Goal: Information Seeking & Learning: Obtain resource

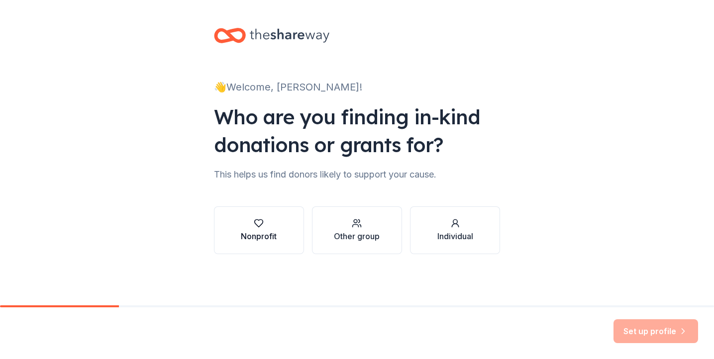
click at [245, 213] on button "Nonprofit" at bounding box center [259, 231] width 90 height 48
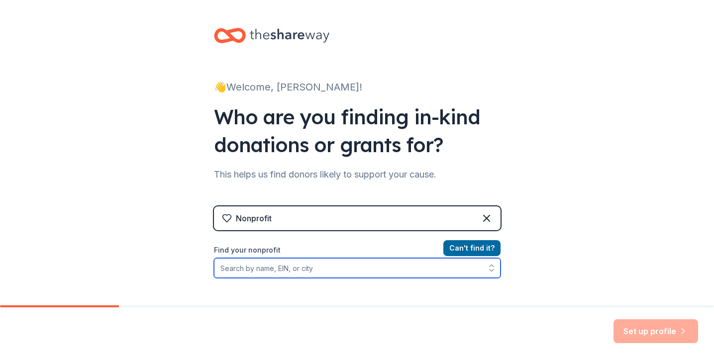
click at [365, 275] on input "Find your nonprofit" at bounding box center [357, 268] width 287 height 20
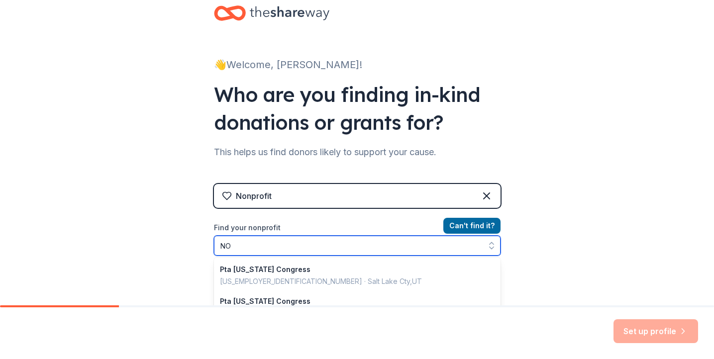
type input "N"
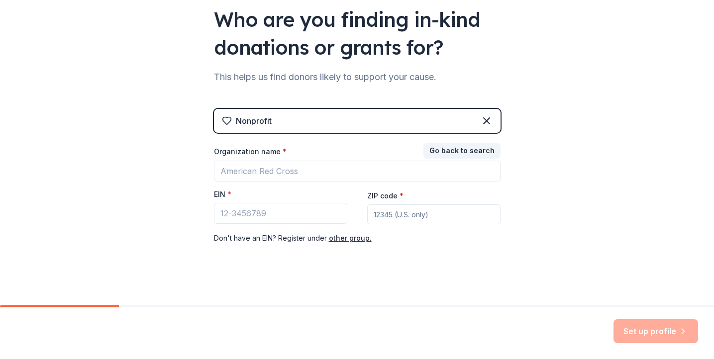
scroll to position [104, 0]
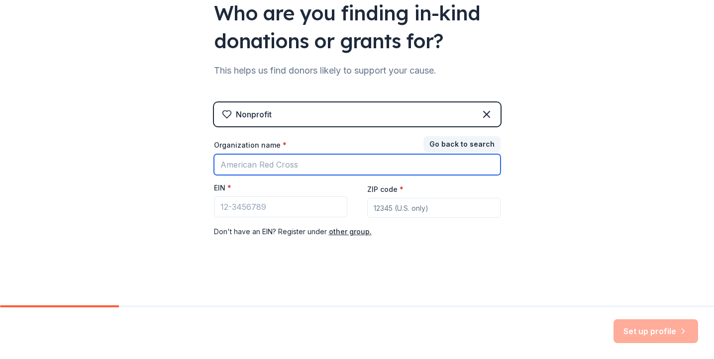
click at [304, 162] on input "Organization name *" at bounding box center [357, 164] width 287 height 21
type input "3"
type input "K-kids"
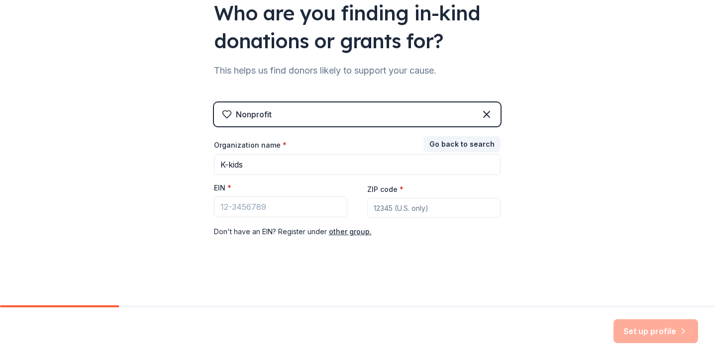
click at [175, 183] on div "👋 Welcome, Ashley! Who are you finding in-kind donations or grants for? This he…" at bounding box center [357, 101] width 714 height 410
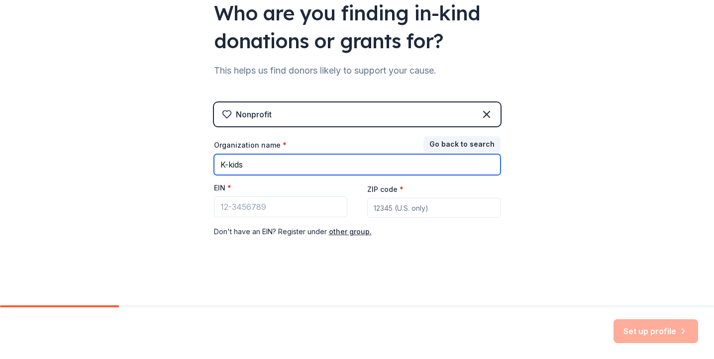
click at [303, 161] on input "K-kids" at bounding box center [357, 164] width 287 height 21
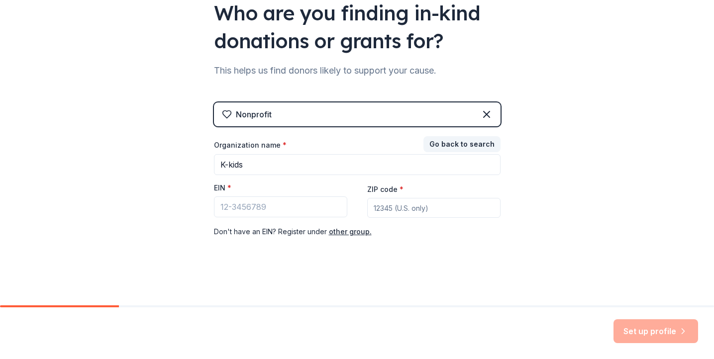
click at [391, 205] on input "ZIP code *" at bounding box center [433, 208] width 133 height 20
type input "11756"
click at [315, 214] on input "EIN *" at bounding box center [280, 207] width 133 height 21
paste input "11-2624108"
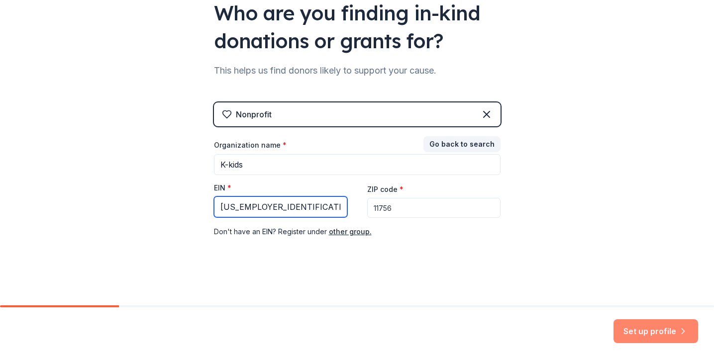
type input "11-2624108"
click at [629, 330] on button "Set up profile" at bounding box center [656, 332] width 85 height 24
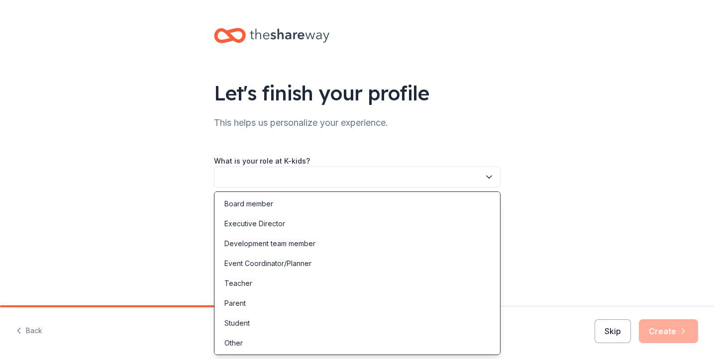
click at [385, 184] on button "button" at bounding box center [357, 177] width 287 height 21
click at [277, 243] on div "Development team member" at bounding box center [270, 243] width 91 height 12
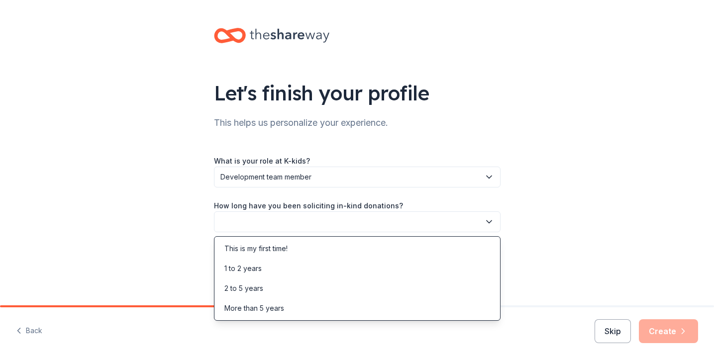
click at [281, 227] on button "button" at bounding box center [357, 222] width 287 height 21
click at [277, 252] on div "This is my first time!" at bounding box center [256, 249] width 63 height 12
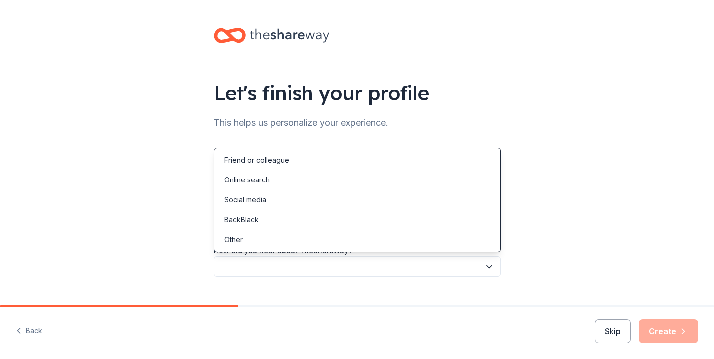
click at [277, 264] on button "button" at bounding box center [357, 266] width 287 height 21
click at [282, 181] on div "Online search" at bounding box center [358, 180] width 282 height 20
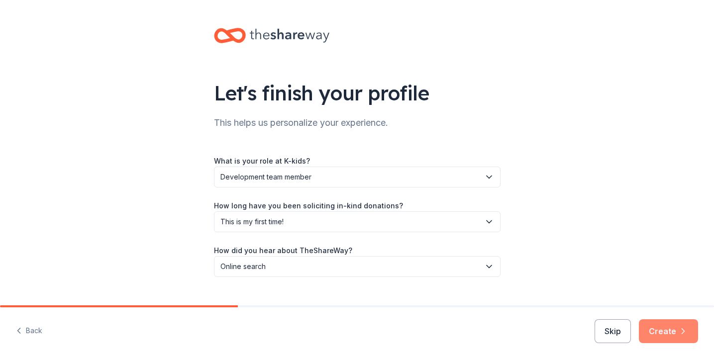
click at [659, 328] on button "Create" at bounding box center [668, 332] width 59 height 24
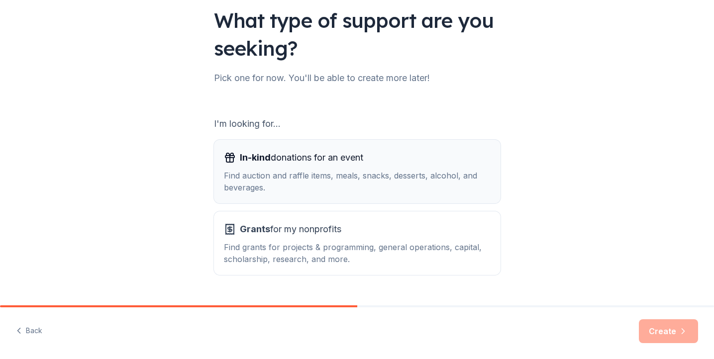
scroll to position [69, 0]
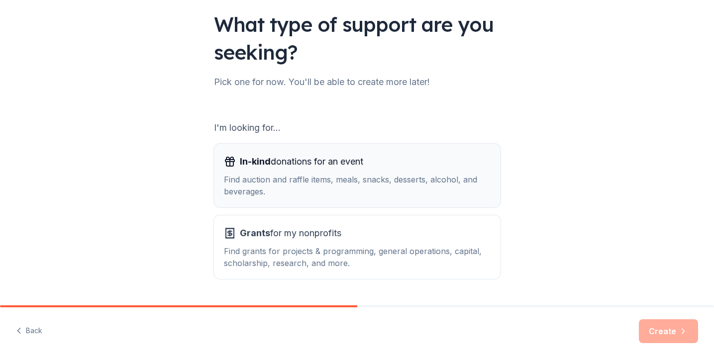
click at [395, 165] on div "In-kind donations for an event" at bounding box center [357, 162] width 267 height 16
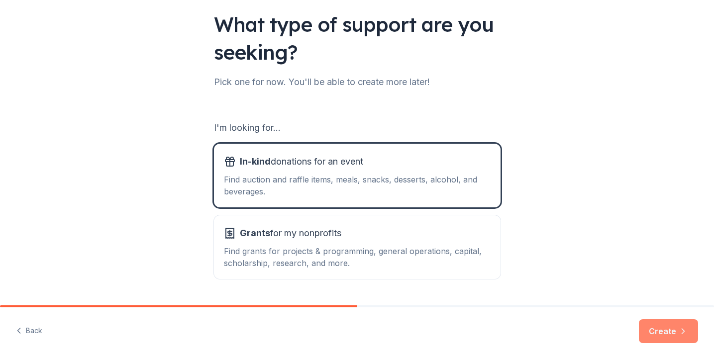
click at [659, 327] on button "Create" at bounding box center [668, 332] width 59 height 24
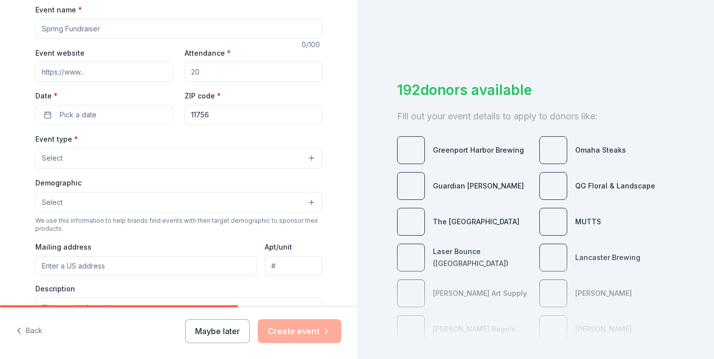
scroll to position [158, 0]
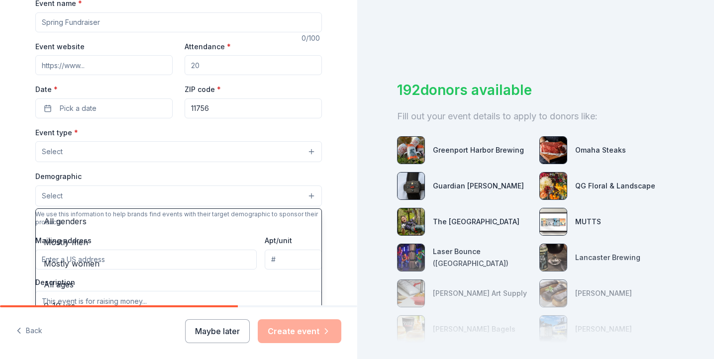
click at [147, 199] on button "Select" at bounding box center [178, 196] width 287 height 21
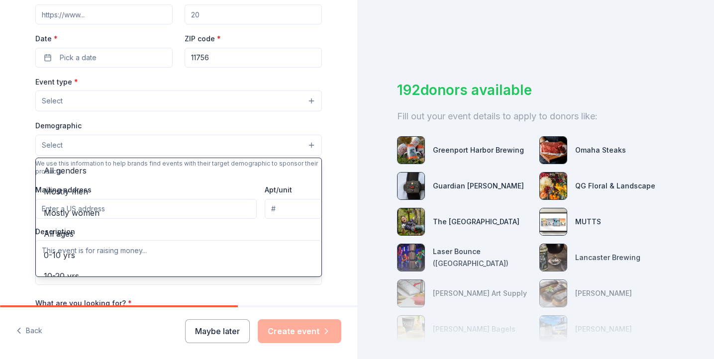
scroll to position [218, 0]
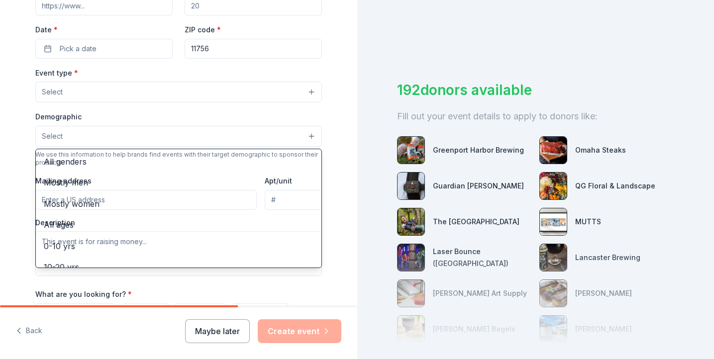
click at [162, 122] on div "Demographic Select All genders Mostly men Mostly women All ages 0-10 yrs 10-20 …" at bounding box center [178, 129] width 287 height 36
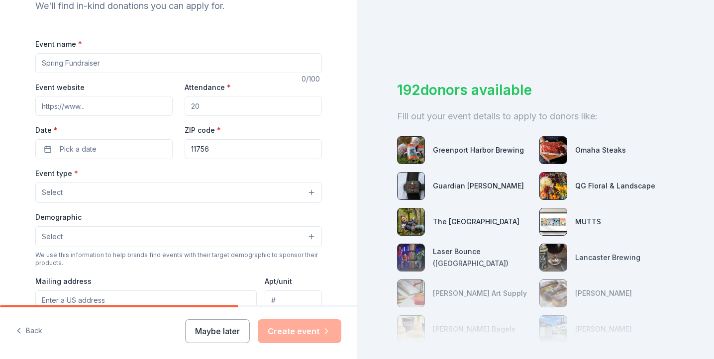
scroll to position [60, 0]
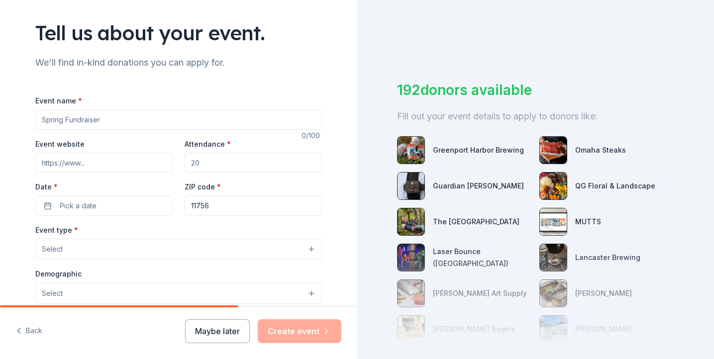
click at [121, 115] on input "Event name *" at bounding box center [178, 120] width 287 height 20
type input "K-Kids"
click at [221, 164] on input "Attendance *" at bounding box center [253, 163] width 137 height 20
type input "600"
click at [129, 204] on button "Pick a date" at bounding box center [103, 206] width 137 height 20
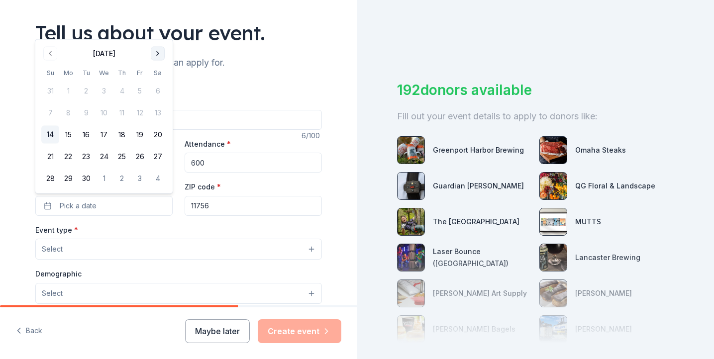
click at [152, 52] on button "Go to next month" at bounding box center [158, 54] width 14 height 14
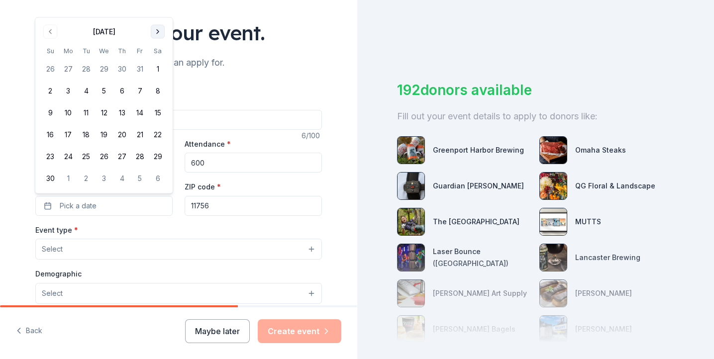
click at [158, 38] on button "Go to next month" at bounding box center [158, 32] width 14 height 14
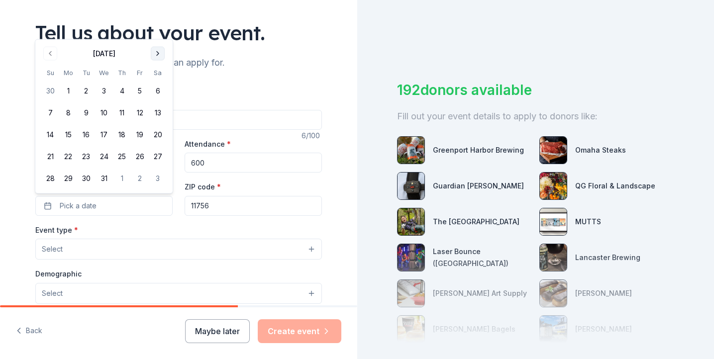
click at [157, 55] on button "Go to next month" at bounding box center [158, 54] width 14 height 14
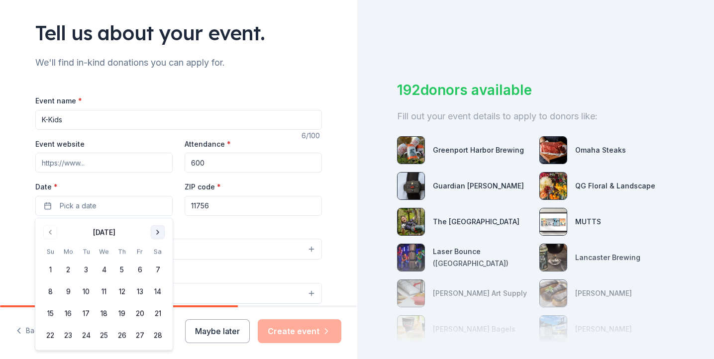
click at [158, 233] on button "Go to next month" at bounding box center [158, 233] width 14 height 14
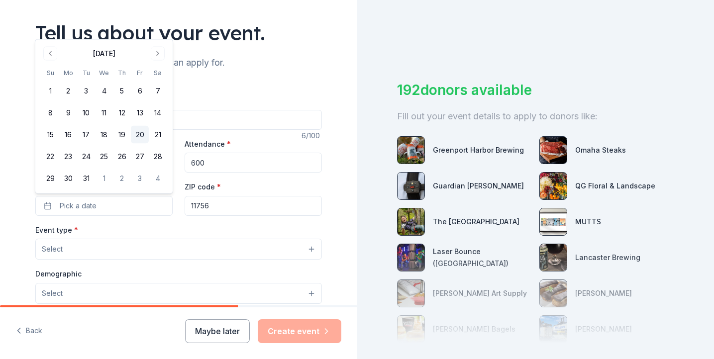
click at [140, 135] on button "20" at bounding box center [140, 135] width 18 height 18
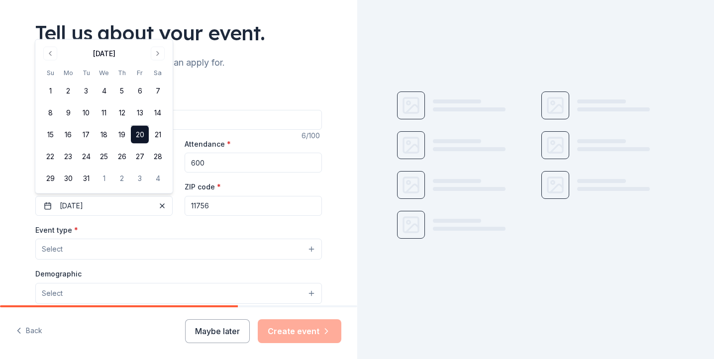
click at [129, 231] on div "Event type * Select" at bounding box center [178, 242] width 287 height 36
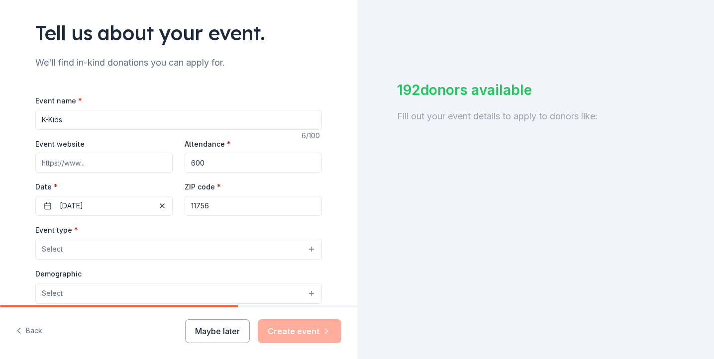
click at [127, 252] on button "Select" at bounding box center [178, 249] width 287 height 21
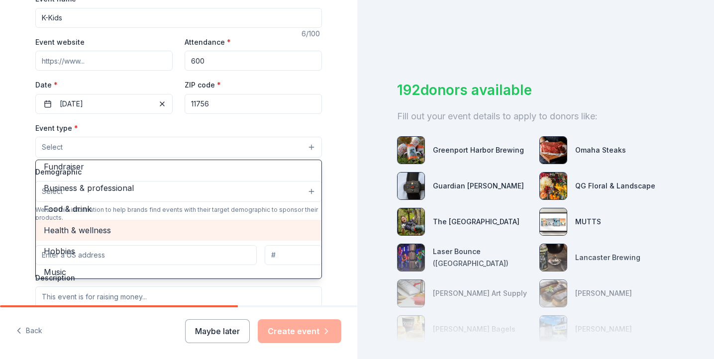
scroll to position [0, 0]
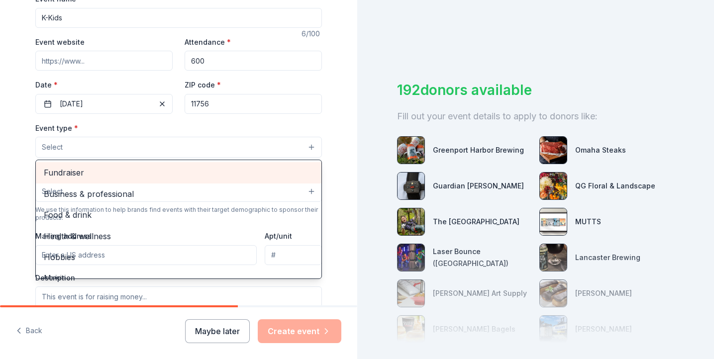
click at [140, 170] on span "Fundraiser" at bounding box center [179, 172] width 270 height 13
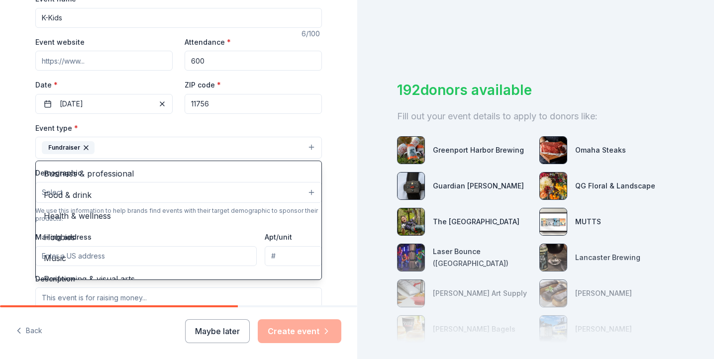
click at [24, 181] on div "Tell us about your event. We'll find in-kind donations you can apply for. Event…" at bounding box center [178, 170] width 319 height 664
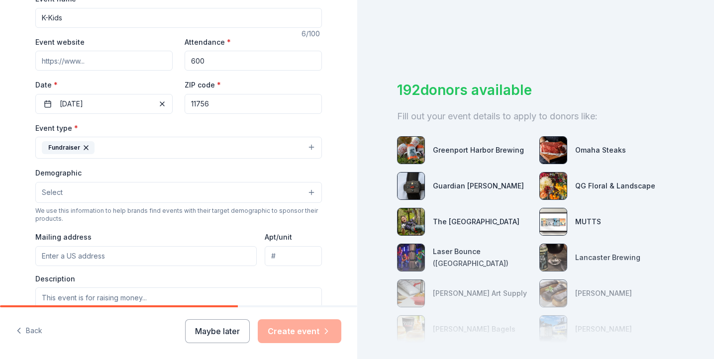
click at [84, 197] on button "Select" at bounding box center [178, 192] width 287 height 21
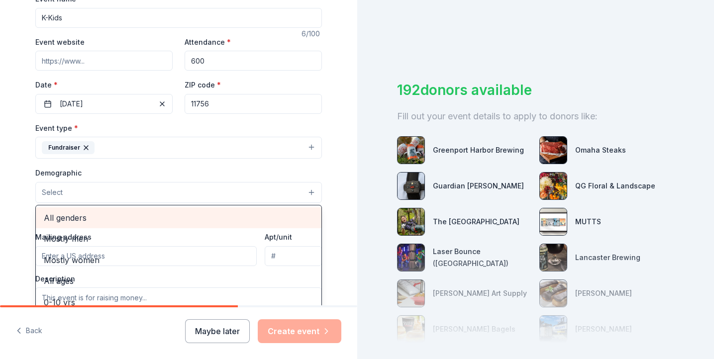
click at [97, 219] on span "All genders" at bounding box center [179, 218] width 270 height 13
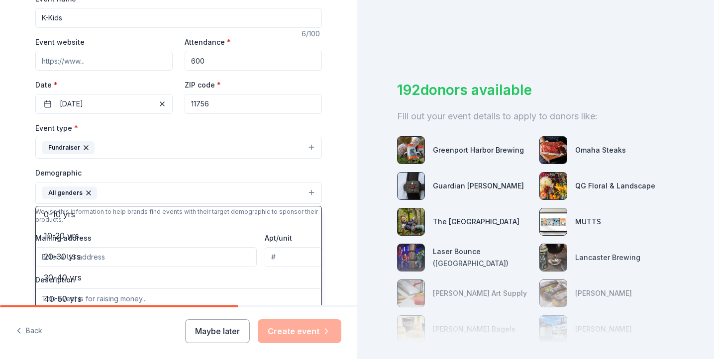
scroll to position [68, 0]
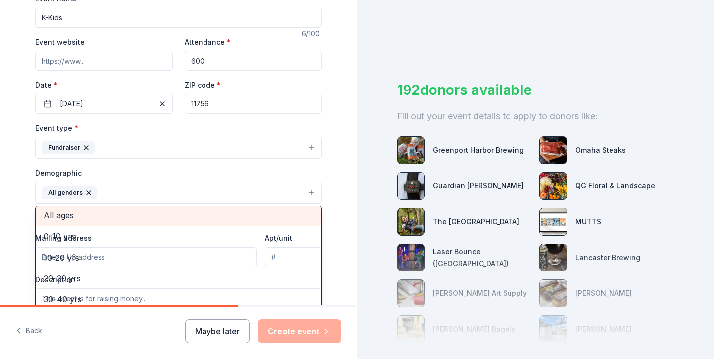
click at [97, 213] on span "All ages" at bounding box center [179, 215] width 270 height 13
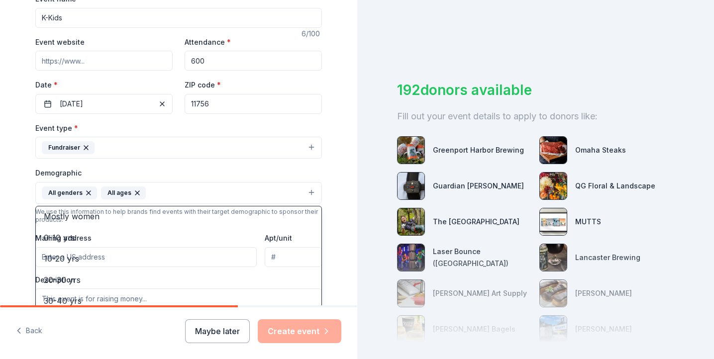
click at [28, 205] on div "Tell us about your event. We'll find in-kind donations you can apply for. Event…" at bounding box center [178, 170] width 319 height 665
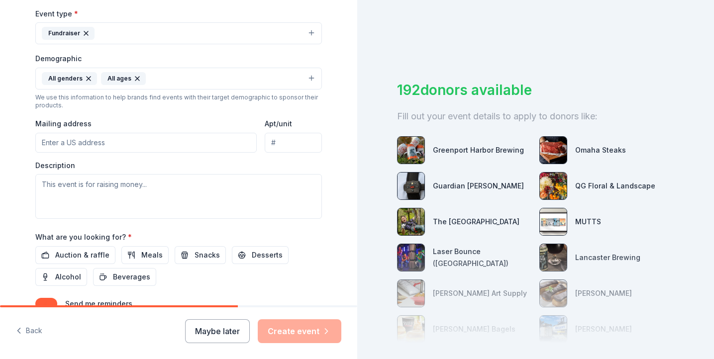
scroll to position [277, 0]
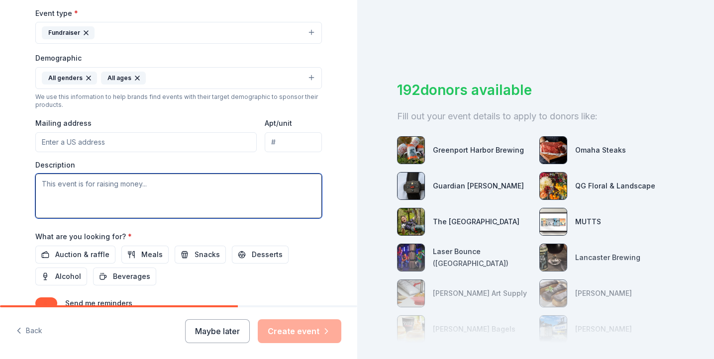
click at [226, 188] on textarea at bounding box center [178, 196] width 287 height 45
paste textarea "Partner with us to empower elementary students to become confident, caring serv…"
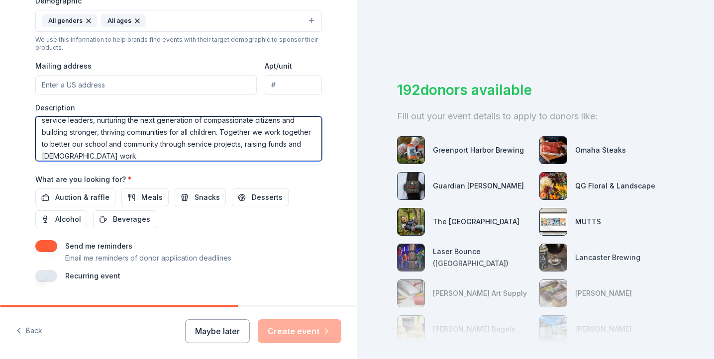
scroll to position [359, 0]
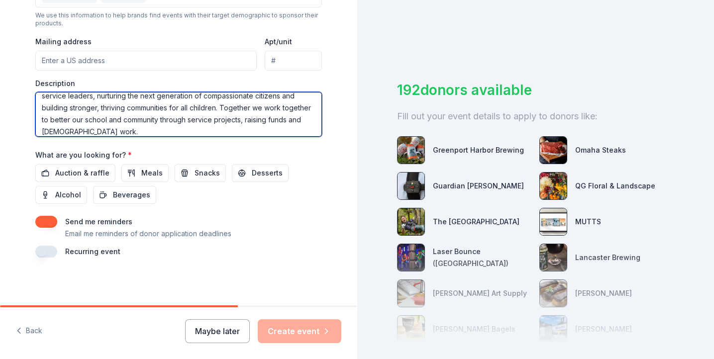
type textarea "Partner with us to empower elementary students to become confident, caring serv…"
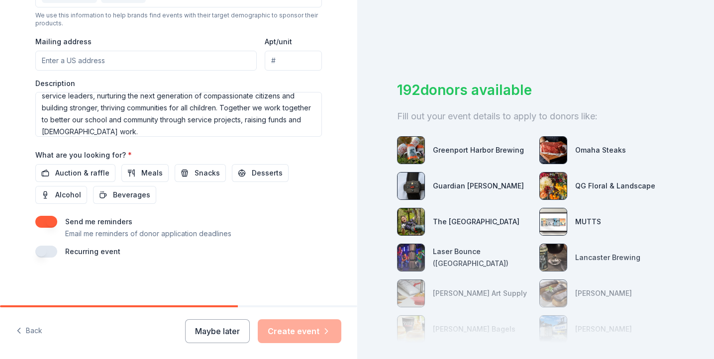
click at [49, 257] on button "button" at bounding box center [46, 252] width 22 height 12
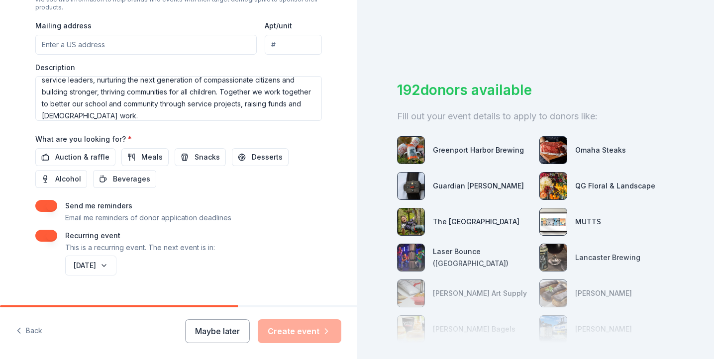
scroll to position [395, 0]
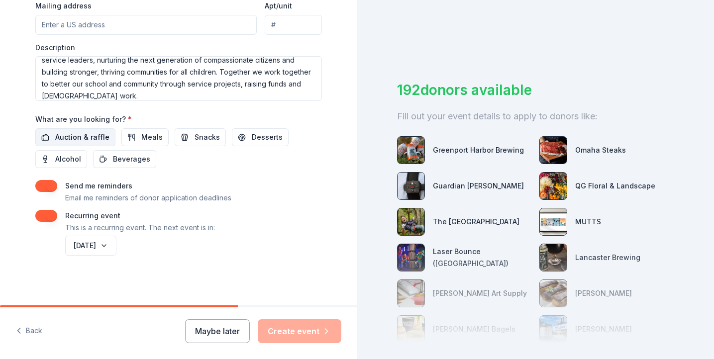
click at [94, 141] on span "Auction & raffle" at bounding box center [82, 137] width 54 height 12
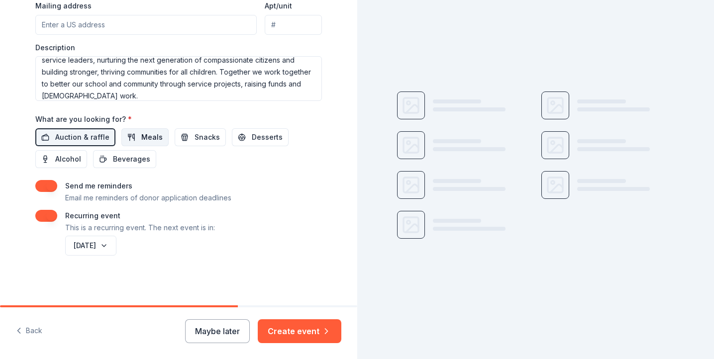
click at [154, 137] on span "Meals" at bounding box center [151, 137] width 21 height 12
click at [181, 138] on button "Snacks" at bounding box center [200, 137] width 51 height 18
click at [139, 154] on span "Beverages" at bounding box center [131, 159] width 37 height 12
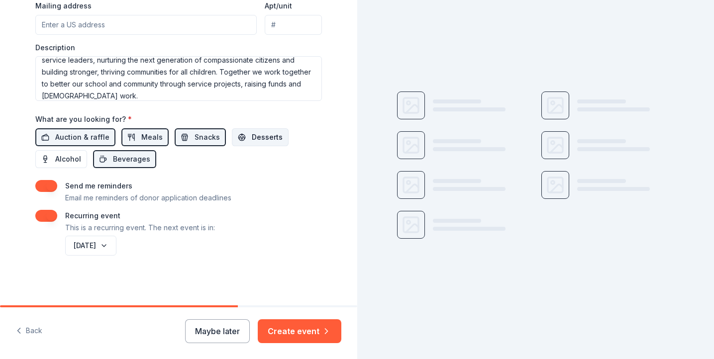
click at [240, 144] on button "Desserts" at bounding box center [260, 137] width 57 height 18
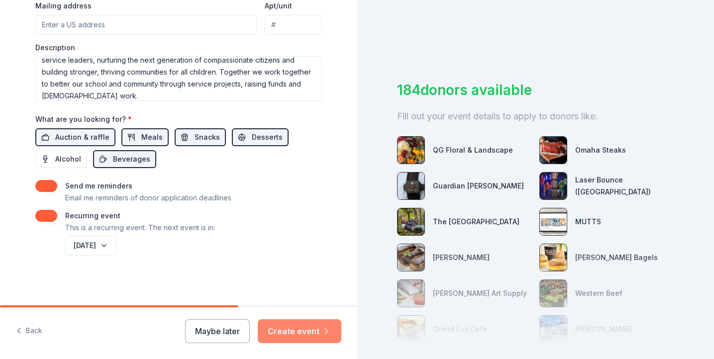
click at [290, 330] on button "Create event" at bounding box center [300, 332] width 84 height 24
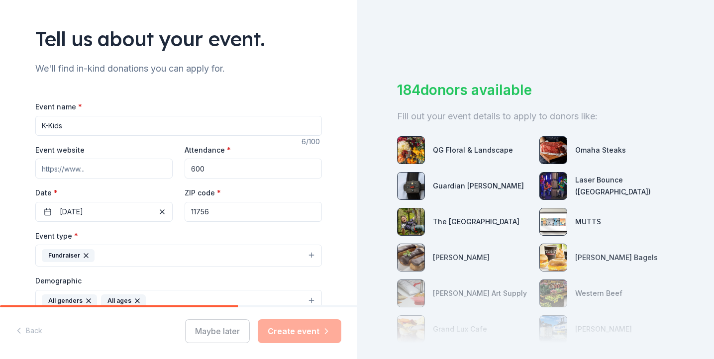
scroll to position [0, 0]
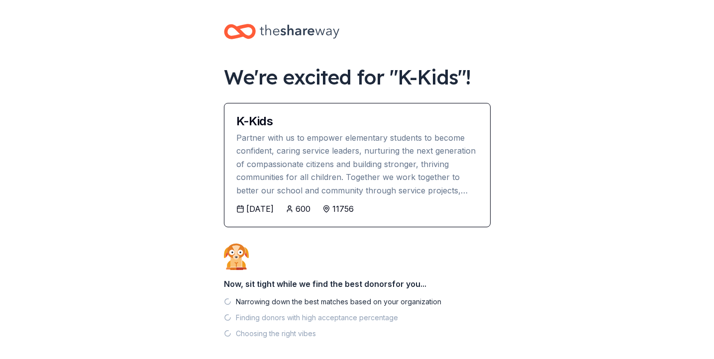
scroll to position [46, 0]
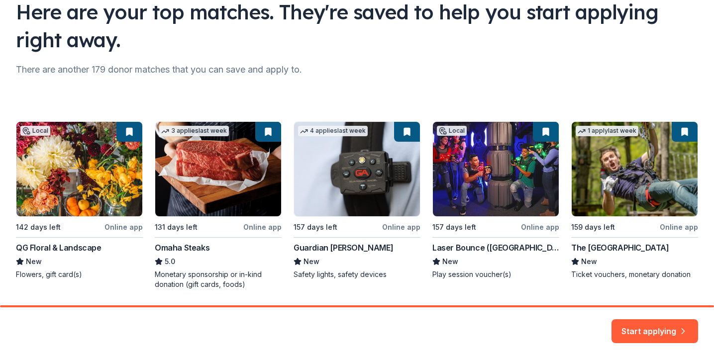
scroll to position [113, 0]
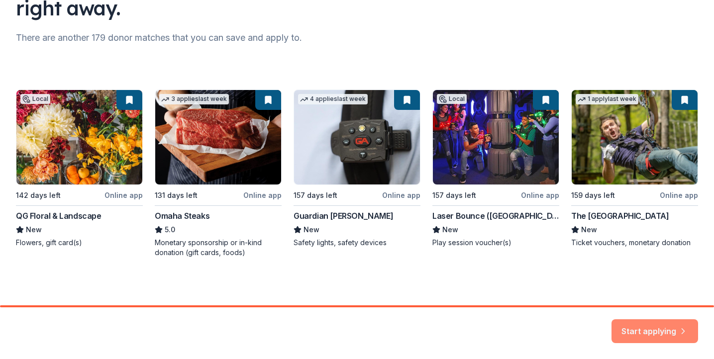
click at [648, 331] on button "Start applying" at bounding box center [655, 326] width 87 height 24
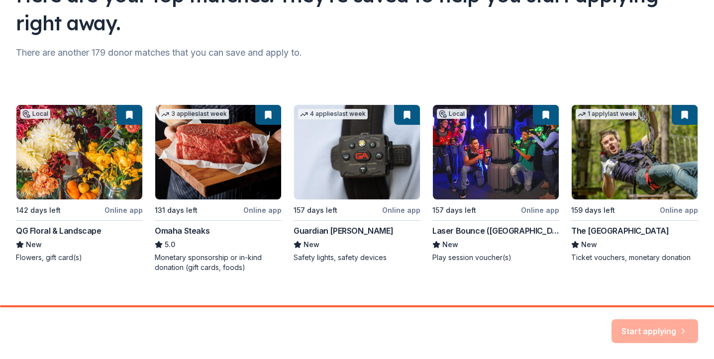
scroll to position [96, 0]
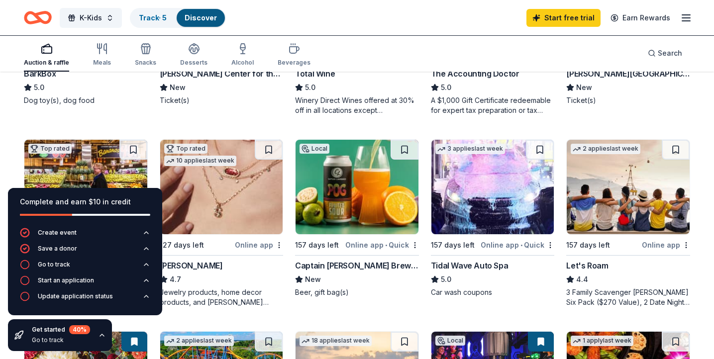
scroll to position [429, 0]
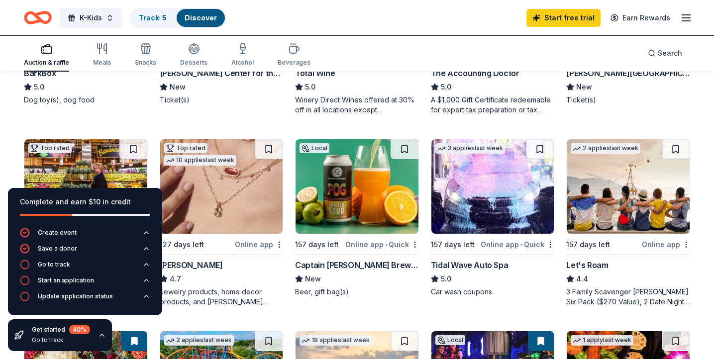
click at [111, 200] on div "Complete and earn $10 in credit" at bounding box center [85, 202] width 130 height 12
click at [101, 333] on icon "button" at bounding box center [102, 336] width 8 height 8
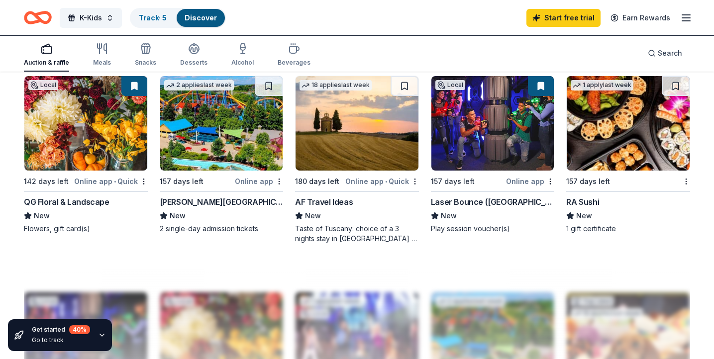
scroll to position [903, 0]
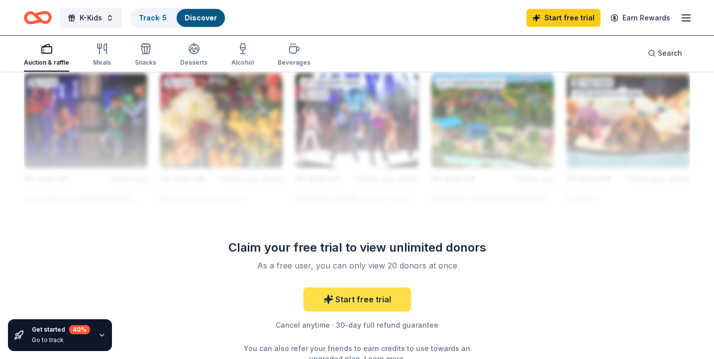
click at [355, 304] on link "Start free trial" at bounding box center [358, 300] width 108 height 24
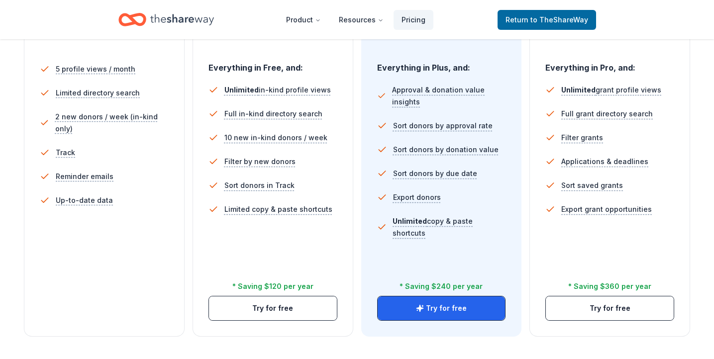
scroll to position [281, 0]
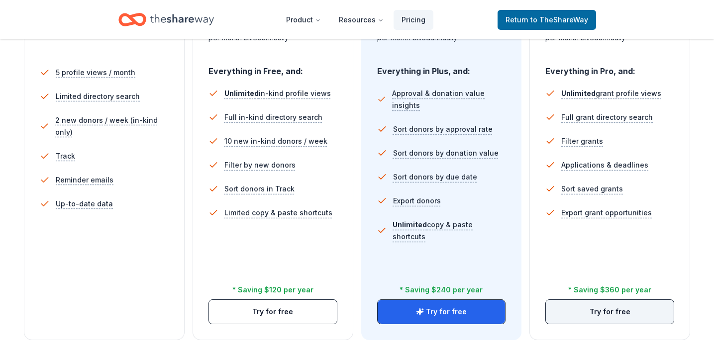
click at [604, 314] on button "Try for free" at bounding box center [610, 312] width 128 height 24
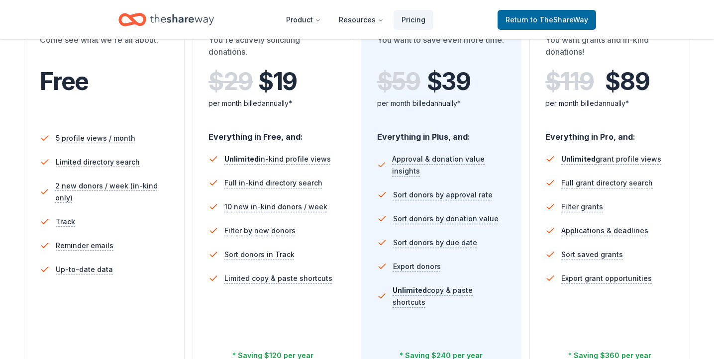
scroll to position [399, 0]
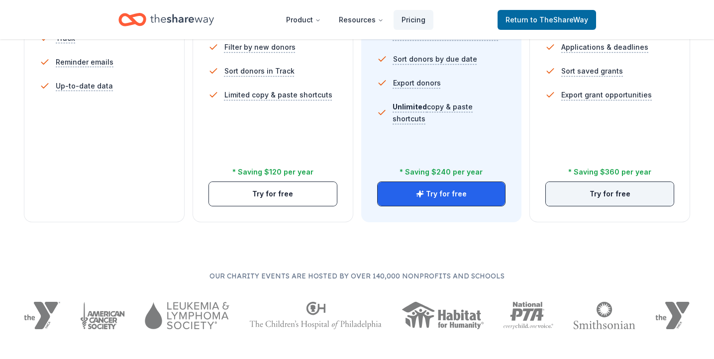
click at [611, 186] on button "Try for free" at bounding box center [610, 194] width 128 height 24
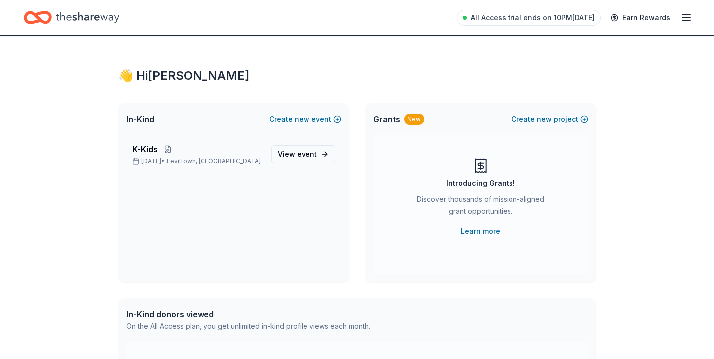
click at [683, 18] on icon "button" at bounding box center [687, 18] width 12 height 12
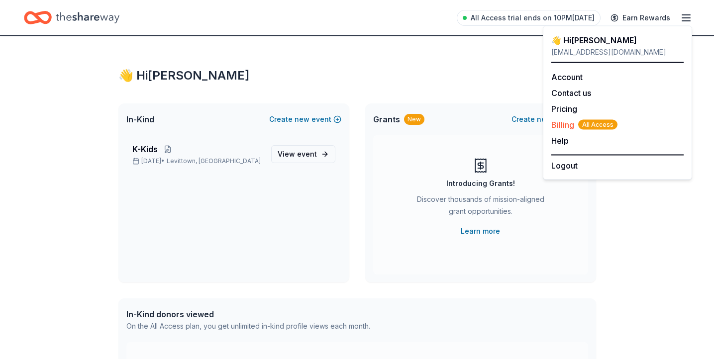
click at [567, 122] on span "Billing All Access" at bounding box center [585, 125] width 66 height 12
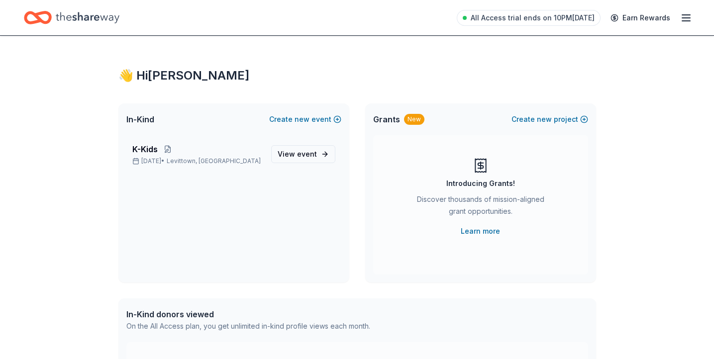
click at [684, 15] on line "button" at bounding box center [687, 15] width 8 height 0
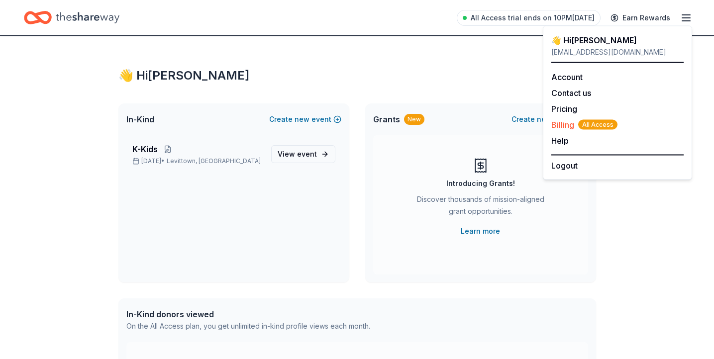
click at [576, 127] on span "Billing All Access" at bounding box center [585, 125] width 66 height 12
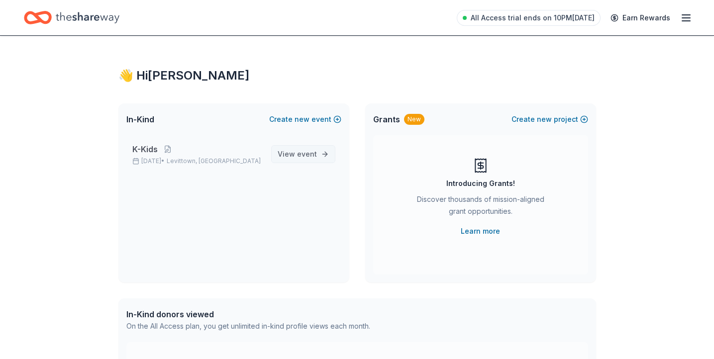
click at [294, 159] on span "View event" at bounding box center [297, 154] width 39 height 12
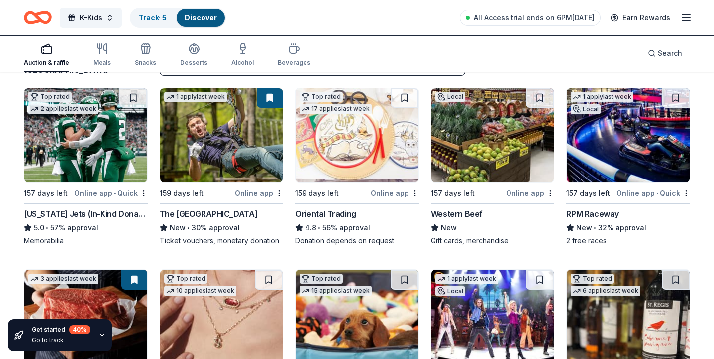
scroll to position [96, 0]
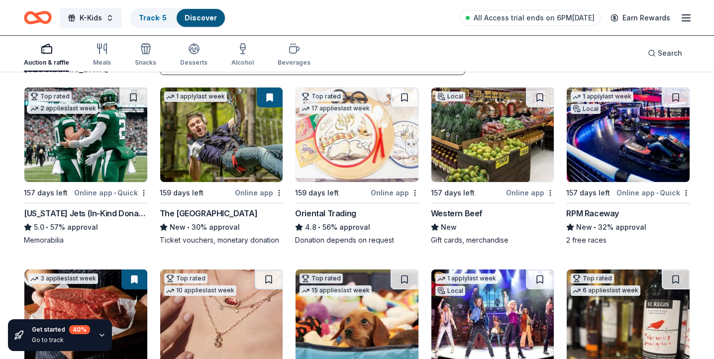
click at [102, 158] on img at bounding box center [85, 135] width 123 height 95
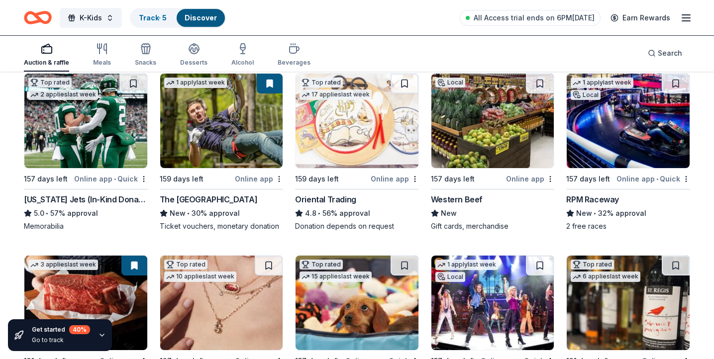
scroll to position [0, 0]
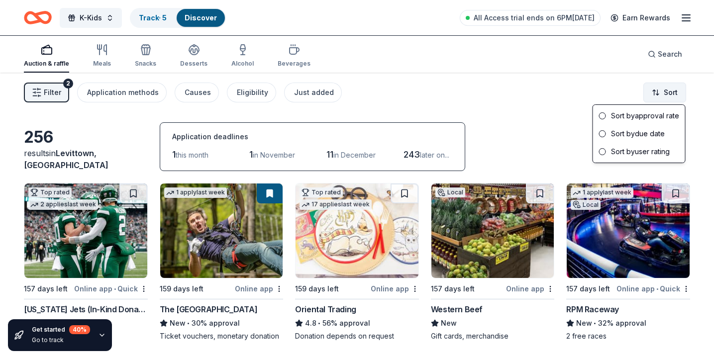
click at [665, 96] on html "K-Kids Track · 5 Discover All Access trial ends on 6PM, 9/21 Earn Rewards Aucti…" at bounding box center [357, 179] width 714 height 359
click at [661, 119] on div "Sort by approval rate" at bounding box center [639, 116] width 88 height 18
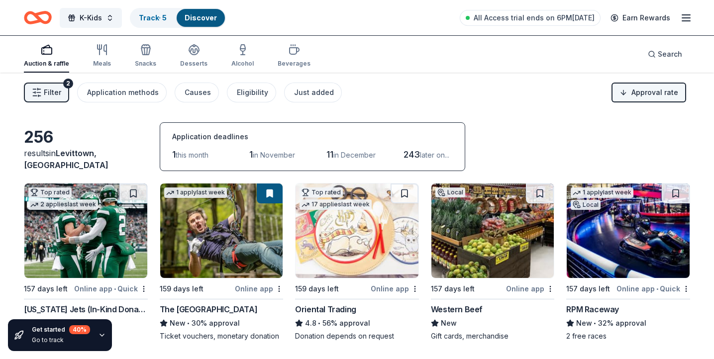
click at [647, 90] on html "K-Kids Track · 5 Discover All Access trial ends on 6PM, 9/21 Earn Rewards Aucti…" at bounding box center [357, 179] width 714 height 359
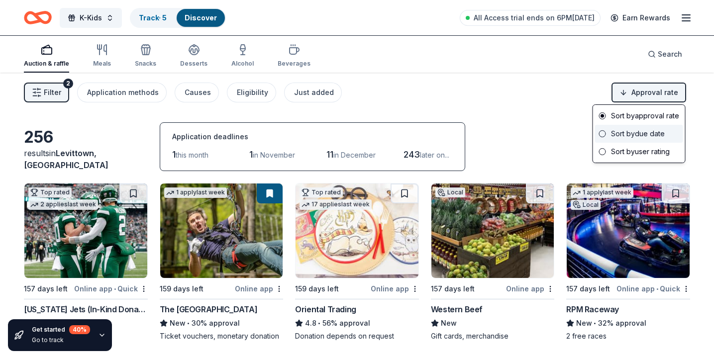
click at [641, 134] on div "Sort by due date" at bounding box center [639, 134] width 88 height 18
click at [645, 94] on html "K-Kids Track · 5 Discover All Access trial ends on 6PM, 9/21 Earn Rewards Aucti…" at bounding box center [357, 179] width 714 height 359
click at [651, 151] on div "Sort by user rating" at bounding box center [639, 152] width 88 height 18
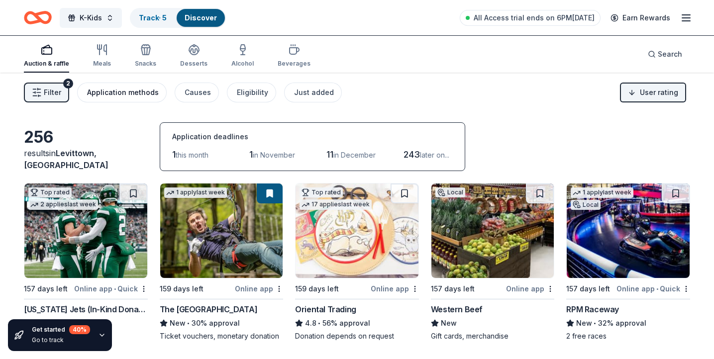
click at [148, 91] on div "Application methods" at bounding box center [123, 93] width 72 height 12
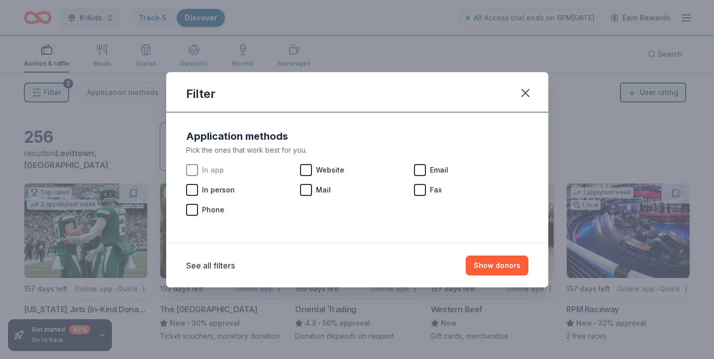
click at [211, 168] on span "In app" at bounding box center [213, 170] width 22 height 12
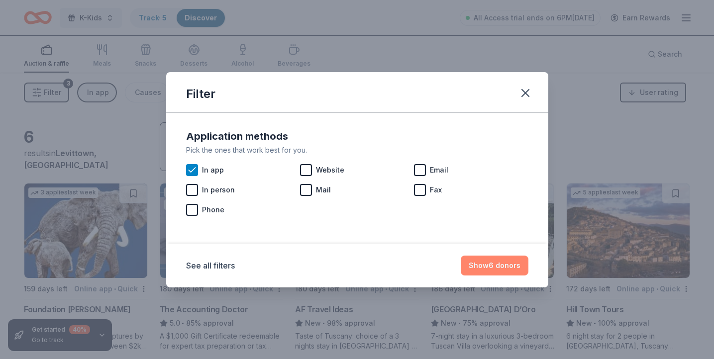
click at [500, 267] on button "Show 6 donors" at bounding box center [495, 266] width 68 height 20
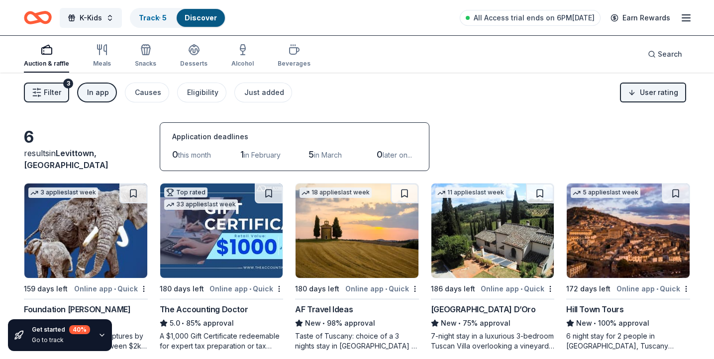
click at [92, 93] on div "In app" at bounding box center [98, 93] width 22 height 12
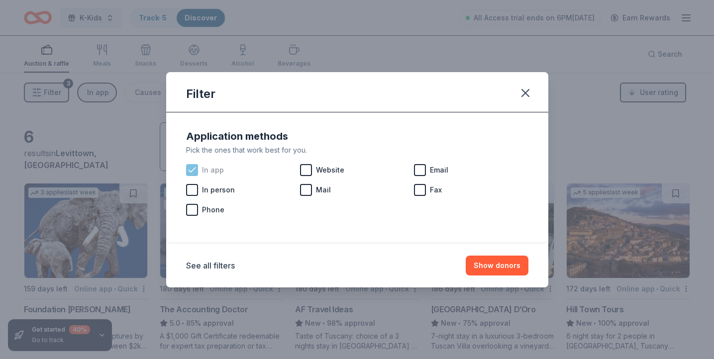
click at [207, 169] on span "In app" at bounding box center [213, 170] width 22 height 12
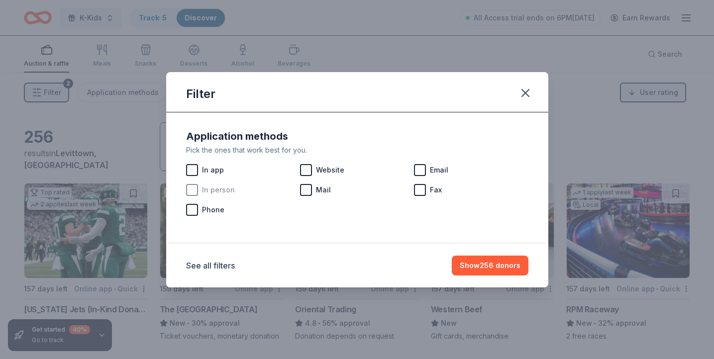
click at [225, 194] on span "In person" at bounding box center [218, 190] width 33 height 12
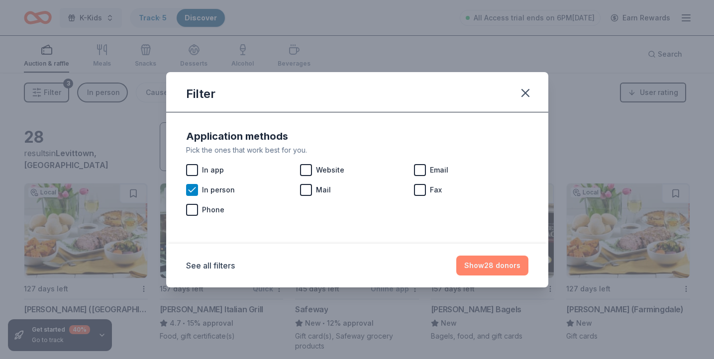
click at [495, 272] on button "Show 28 donors" at bounding box center [493, 266] width 72 height 20
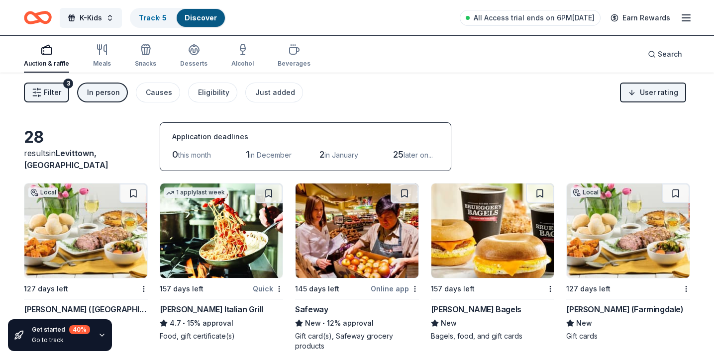
click at [119, 91] on button "In person" at bounding box center [102, 93] width 51 height 20
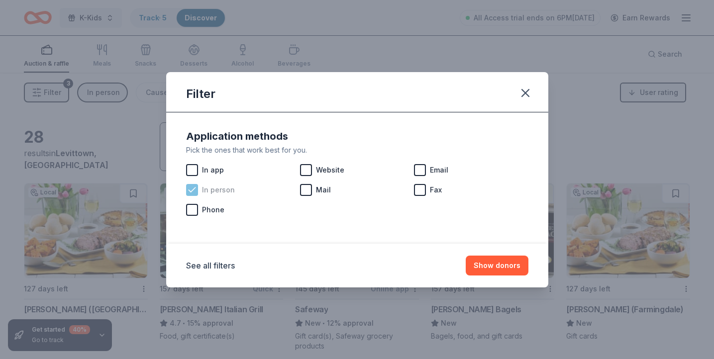
click at [206, 190] on span "In person" at bounding box center [218, 190] width 33 height 12
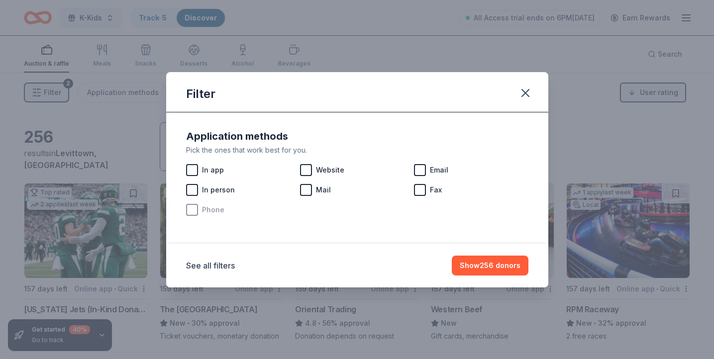
click at [203, 212] on span "Phone" at bounding box center [213, 210] width 22 height 12
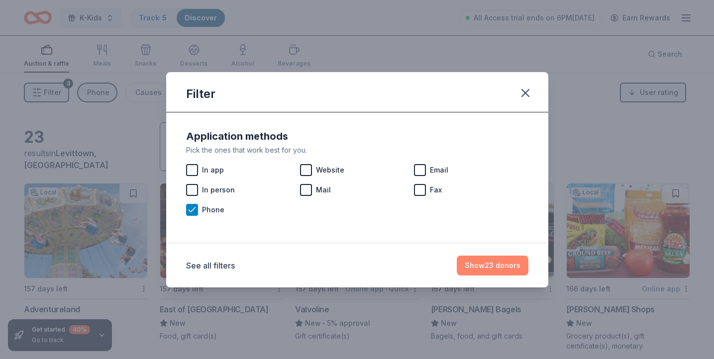
click at [490, 266] on button "Show 23 donors" at bounding box center [493, 266] width 72 height 20
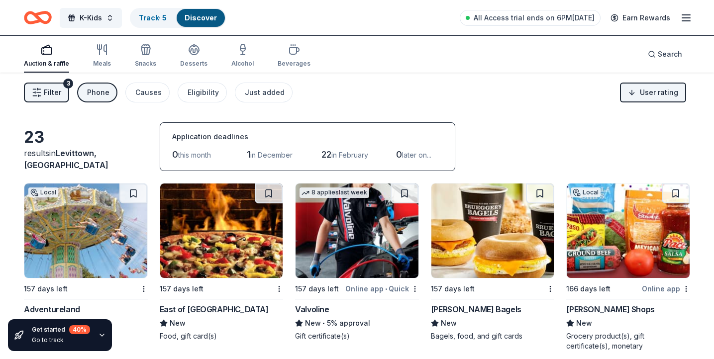
click at [96, 96] on div "Phone" at bounding box center [98, 93] width 22 height 12
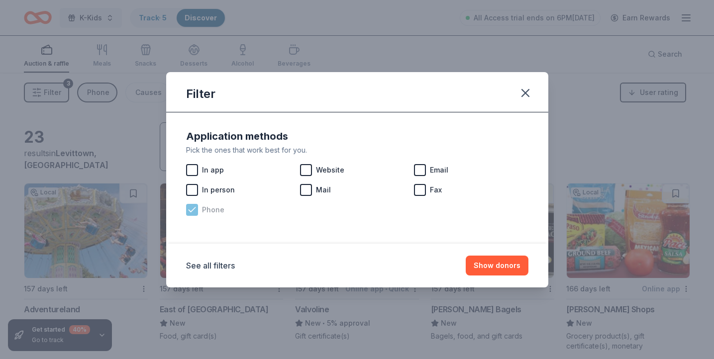
click at [213, 206] on span "Phone" at bounding box center [213, 210] width 22 height 12
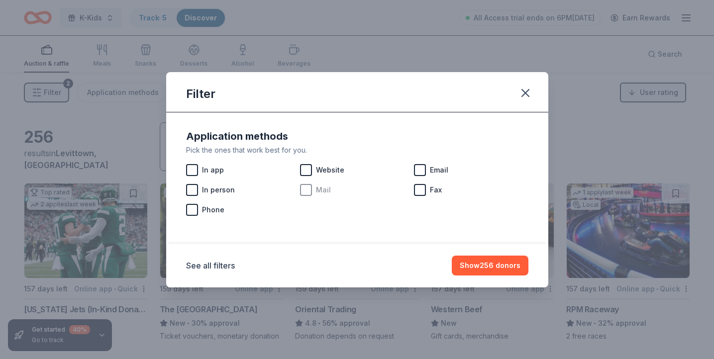
click at [304, 194] on div at bounding box center [306, 190] width 12 height 12
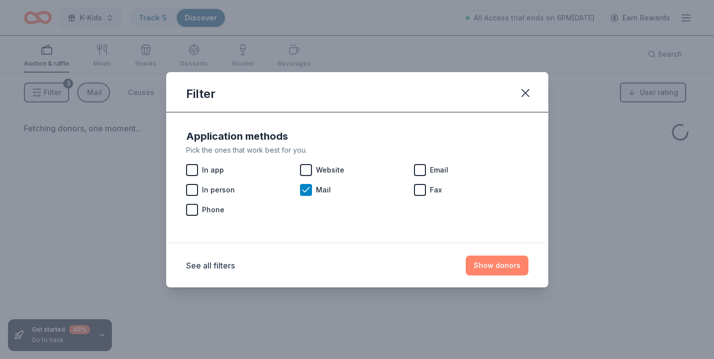
click at [478, 265] on button "Show donors" at bounding box center [497, 266] width 63 height 20
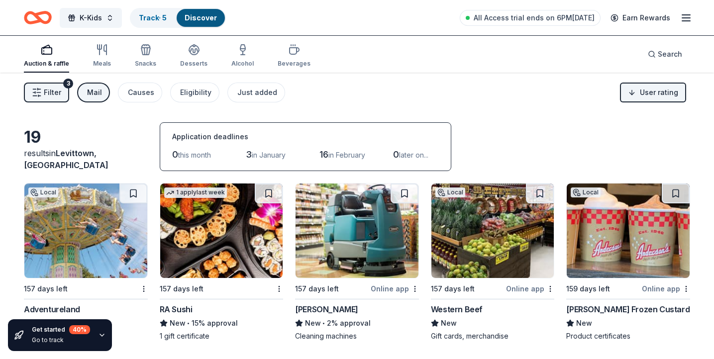
click at [99, 99] on button "Mail" at bounding box center [93, 93] width 33 height 20
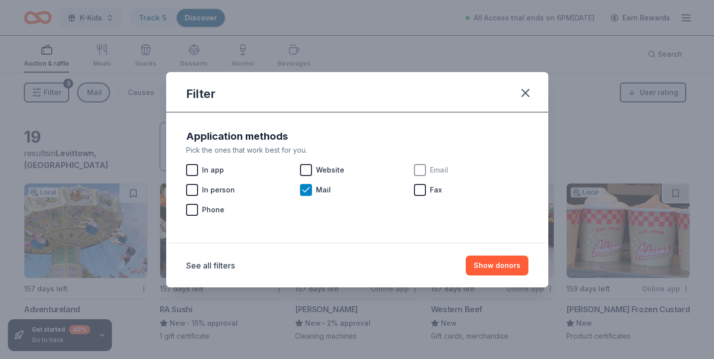
click at [422, 171] on div at bounding box center [420, 170] width 12 height 12
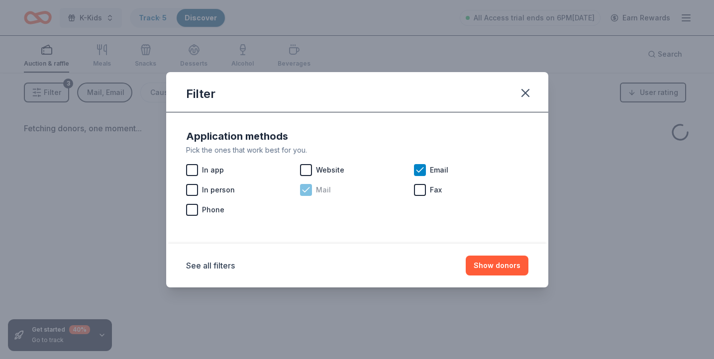
click at [313, 190] on div "Mail" at bounding box center [357, 190] width 114 height 20
click at [488, 270] on button "Show donors" at bounding box center [497, 266] width 63 height 20
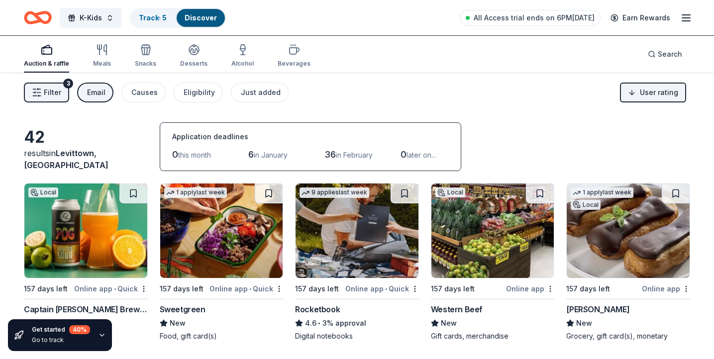
click at [94, 95] on div "Email" at bounding box center [96, 93] width 18 height 12
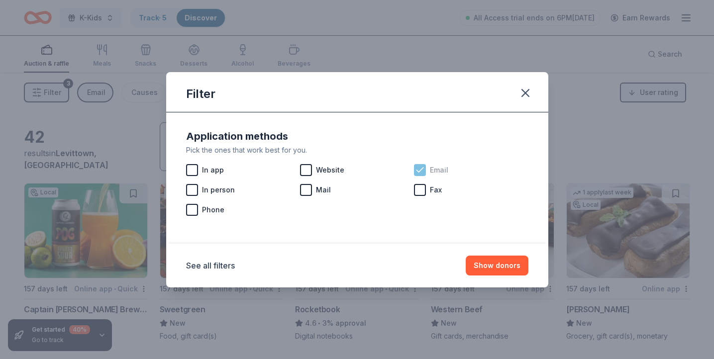
click at [423, 172] on icon at bounding box center [420, 170] width 10 height 10
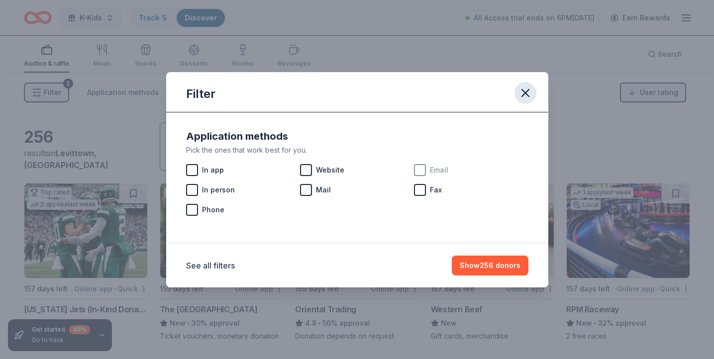
click at [531, 92] on icon "button" at bounding box center [526, 93] width 14 height 14
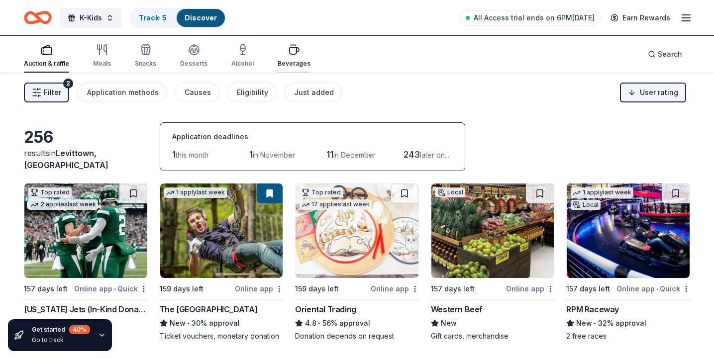
click at [289, 61] on div "Beverages" at bounding box center [294, 64] width 33 height 8
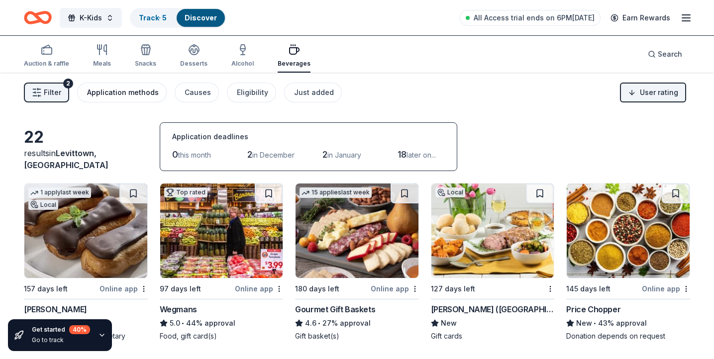
click at [151, 91] on div "Application methods" at bounding box center [123, 93] width 72 height 12
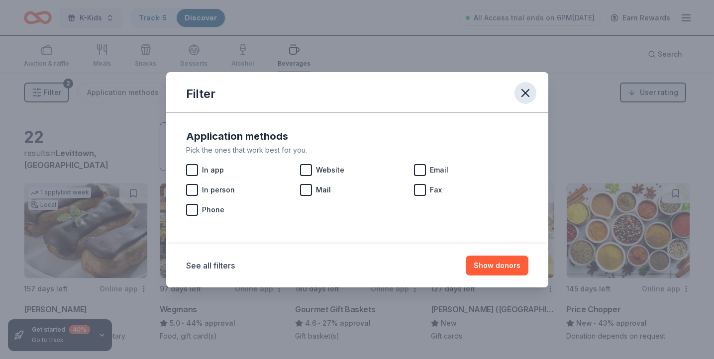
click at [529, 90] on icon "button" at bounding box center [526, 93] width 14 height 14
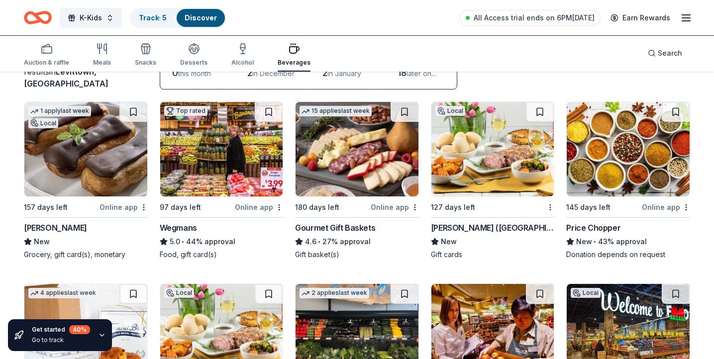
scroll to position [84, 0]
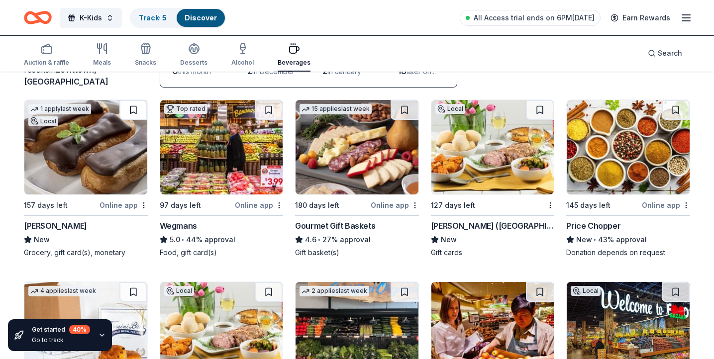
click at [130, 108] on button at bounding box center [133, 110] width 28 height 20
click at [405, 114] on button at bounding box center [405, 110] width 28 height 20
click at [540, 108] on button at bounding box center [540, 110] width 28 height 20
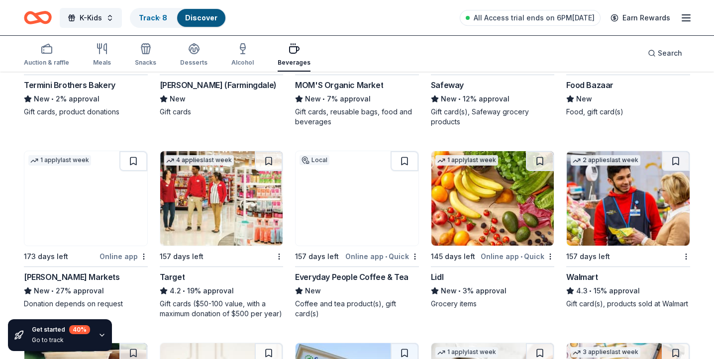
scroll to position [412, 0]
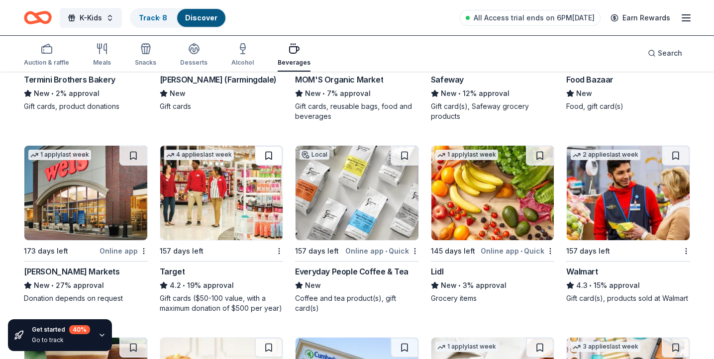
click at [267, 152] on button at bounding box center [269, 156] width 28 height 20
click at [537, 158] on button at bounding box center [540, 156] width 28 height 20
click at [675, 154] on button at bounding box center [676, 156] width 28 height 20
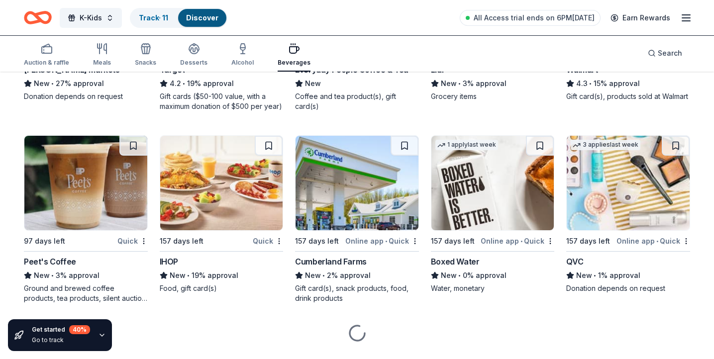
scroll to position [615, 0]
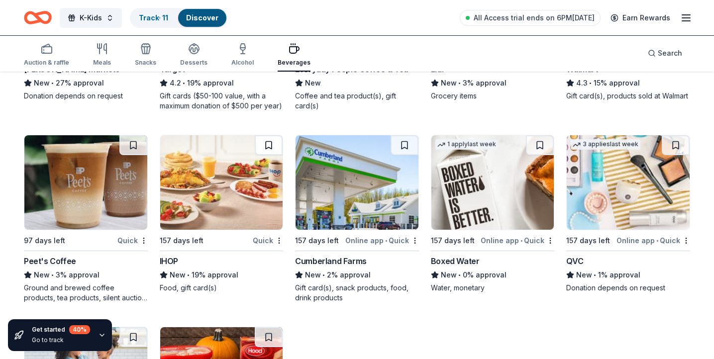
click at [268, 144] on button at bounding box center [269, 145] width 28 height 20
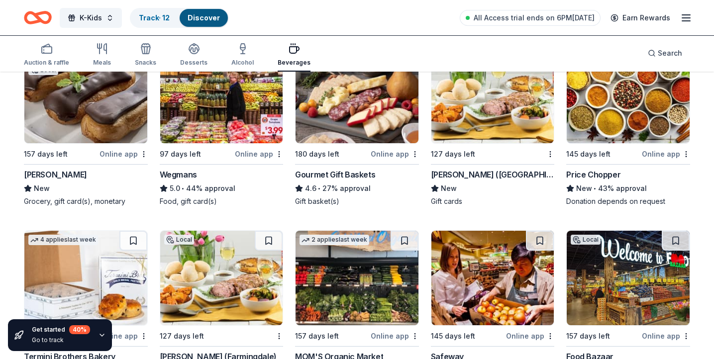
scroll to position [0, 0]
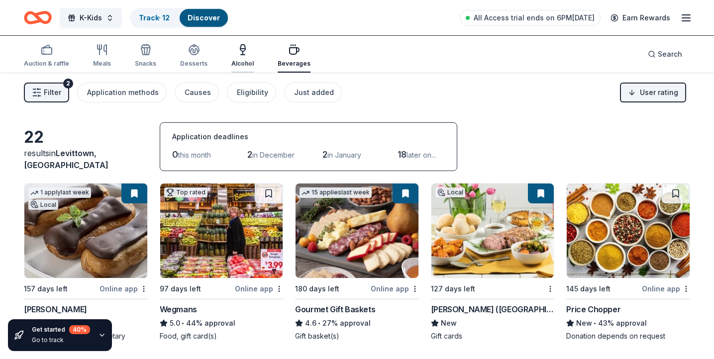
click at [238, 59] on div "Alcohol" at bounding box center [243, 56] width 22 height 24
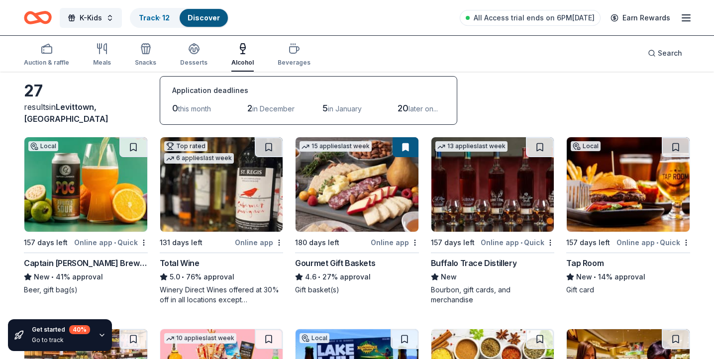
scroll to position [48, 0]
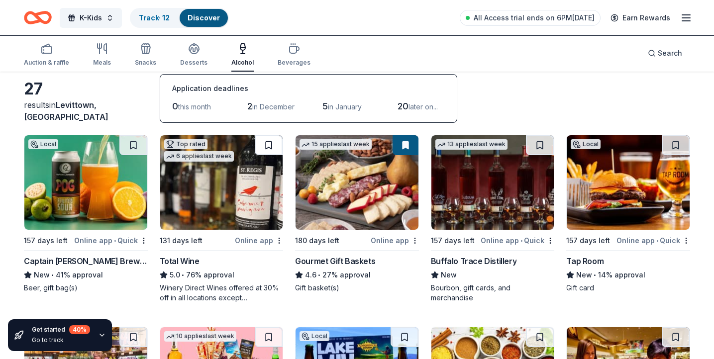
click at [265, 140] on button at bounding box center [269, 145] width 28 height 20
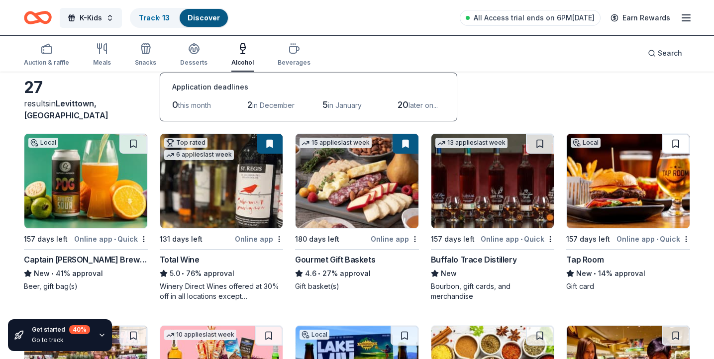
click at [670, 140] on button at bounding box center [676, 144] width 28 height 20
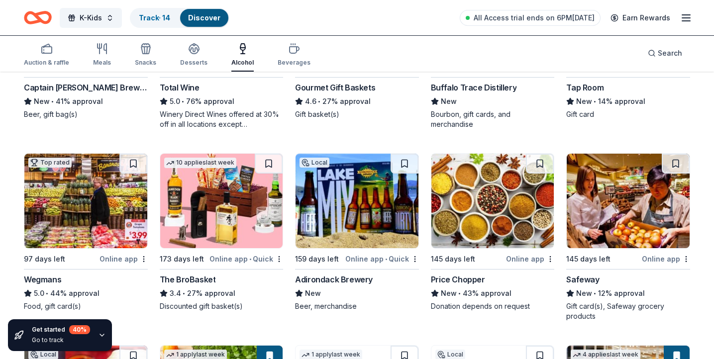
scroll to position [227, 0]
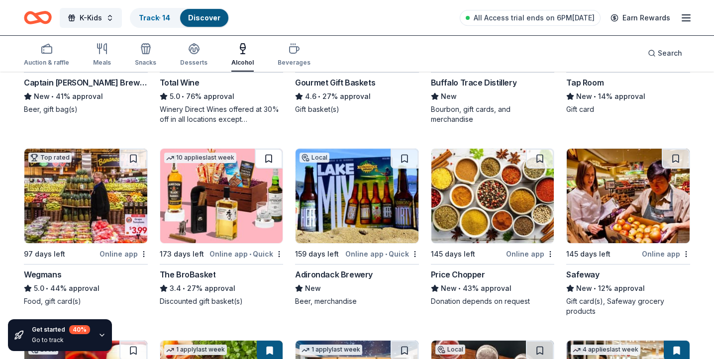
click at [264, 160] on button at bounding box center [269, 159] width 28 height 20
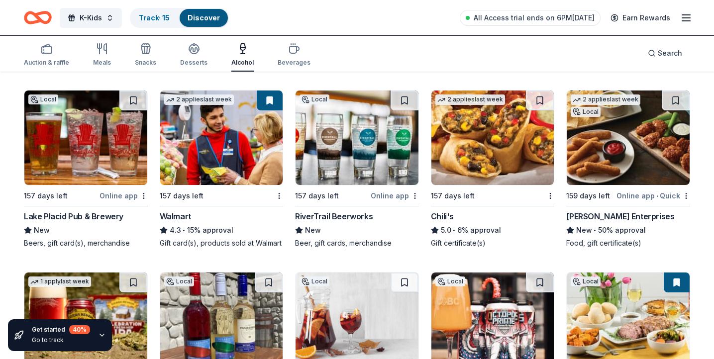
scroll to position [673, 0]
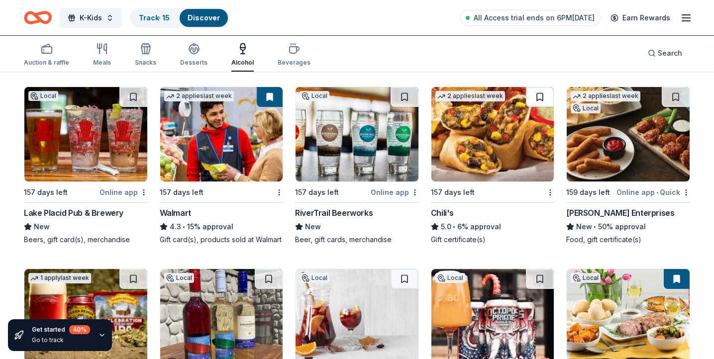
click at [536, 95] on button at bounding box center [540, 97] width 28 height 20
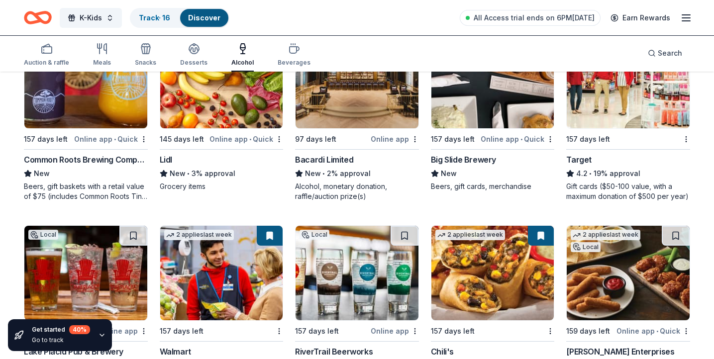
scroll to position [0, 0]
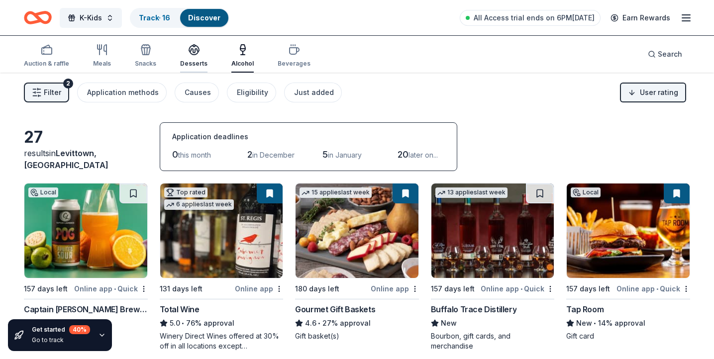
click at [196, 49] on icon "button" at bounding box center [194, 48] width 10 height 7
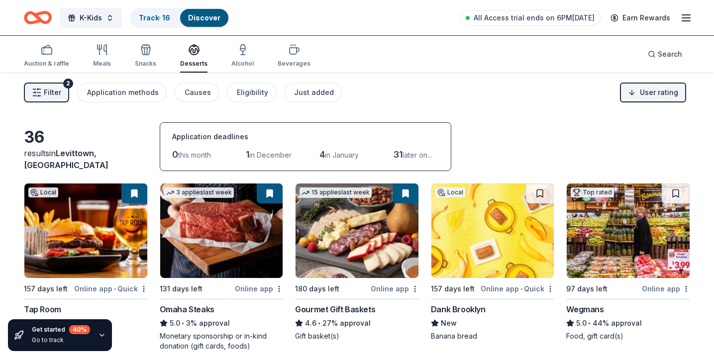
click at [47, 96] on span "Filter" at bounding box center [52, 93] width 17 height 12
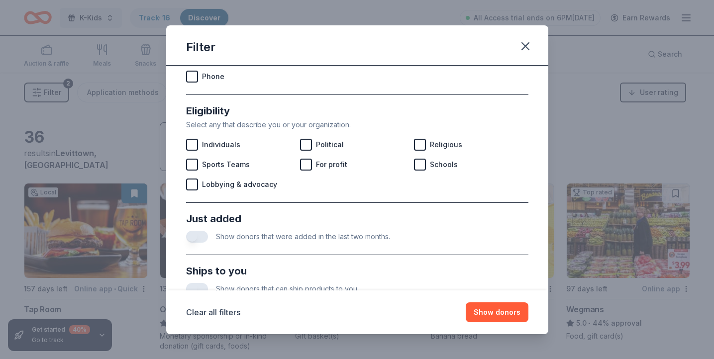
scroll to position [431, 0]
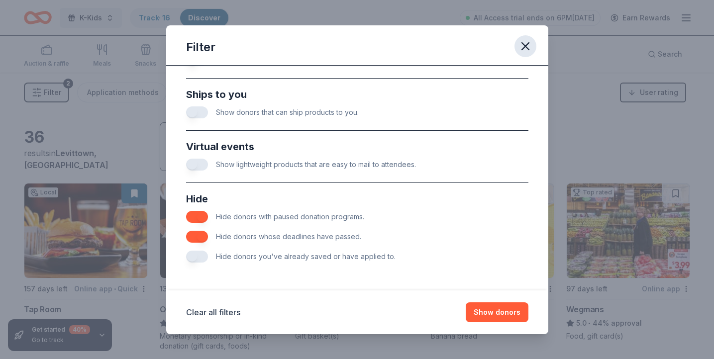
click at [524, 44] on icon "button" at bounding box center [526, 46] width 14 height 14
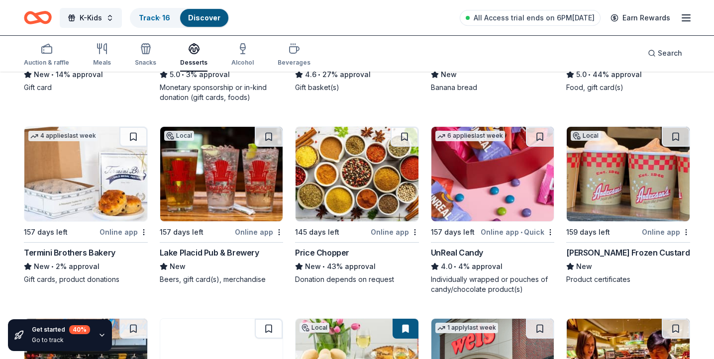
scroll to position [253, 0]
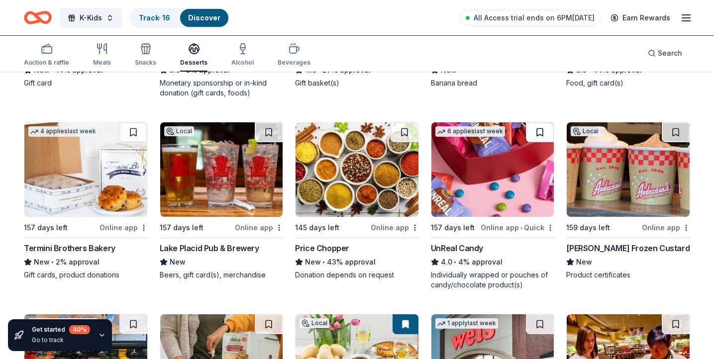
click at [537, 133] on button at bounding box center [540, 132] width 28 height 20
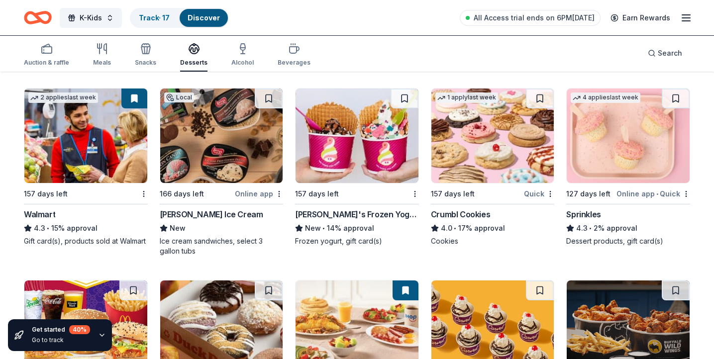
scroll to position [867, 0]
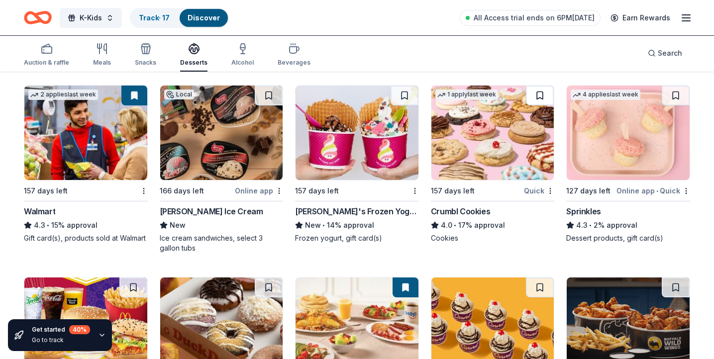
click at [532, 94] on button at bounding box center [540, 96] width 28 height 20
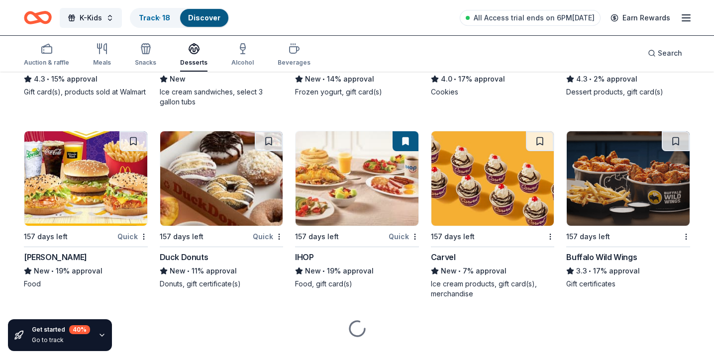
scroll to position [1014, 0]
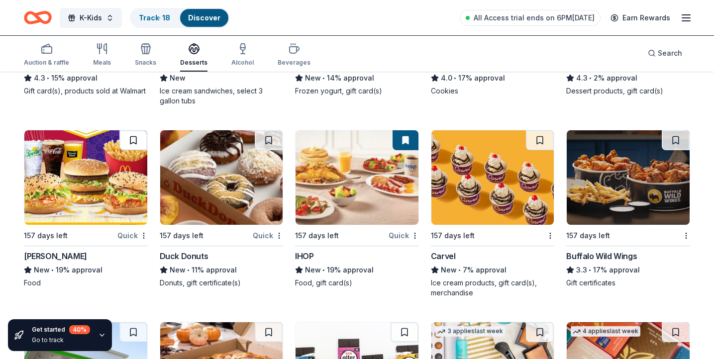
click at [130, 145] on button at bounding box center [133, 140] width 28 height 20
click at [266, 139] on button at bounding box center [269, 140] width 28 height 20
click at [536, 137] on button at bounding box center [540, 140] width 28 height 20
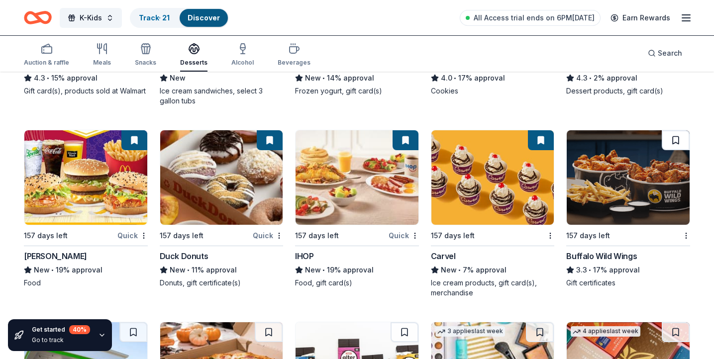
click at [674, 133] on button at bounding box center [676, 140] width 28 height 20
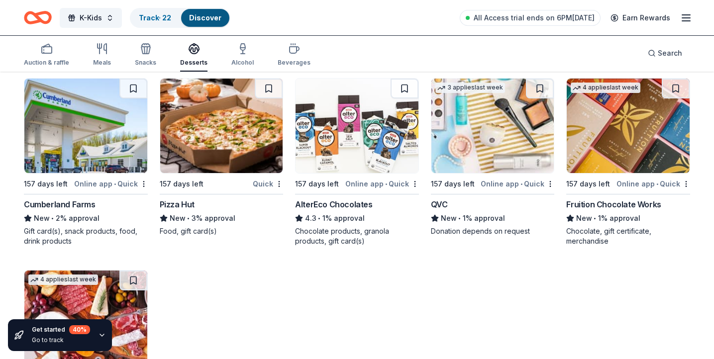
scroll to position [1260, 0]
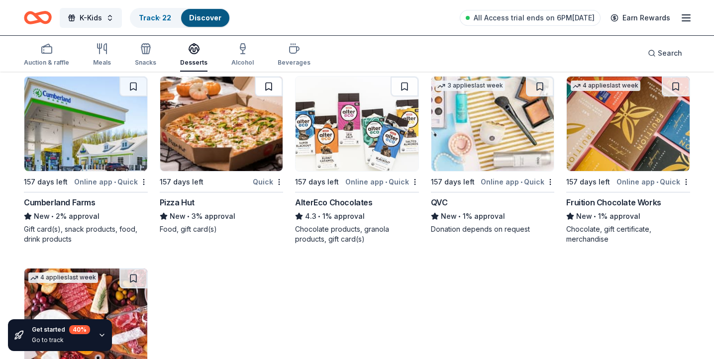
click at [267, 78] on button at bounding box center [269, 87] width 28 height 20
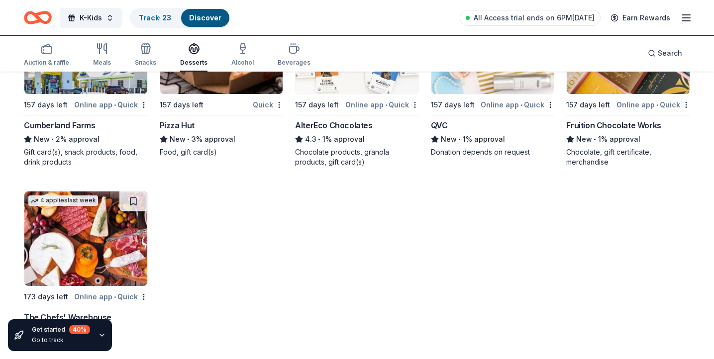
scroll to position [1347, 0]
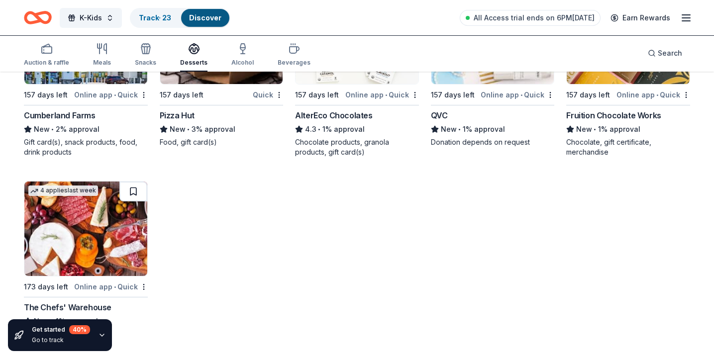
click at [134, 190] on button at bounding box center [133, 192] width 28 height 20
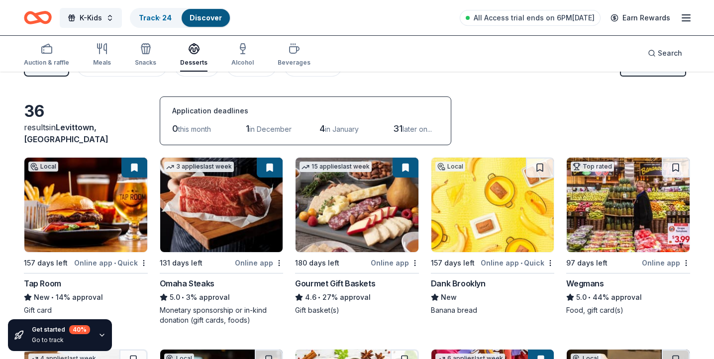
scroll to position [0, 0]
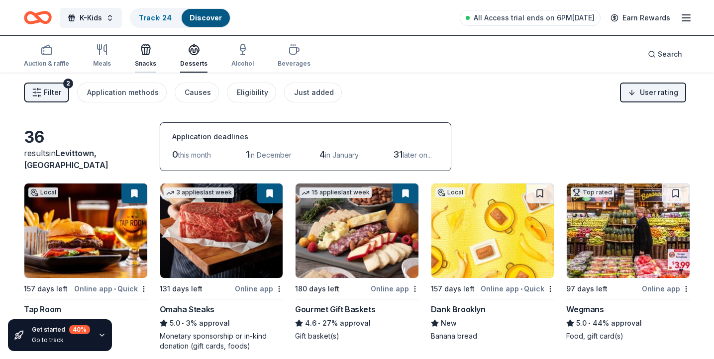
click at [140, 52] on icon "button" at bounding box center [146, 50] width 12 height 12
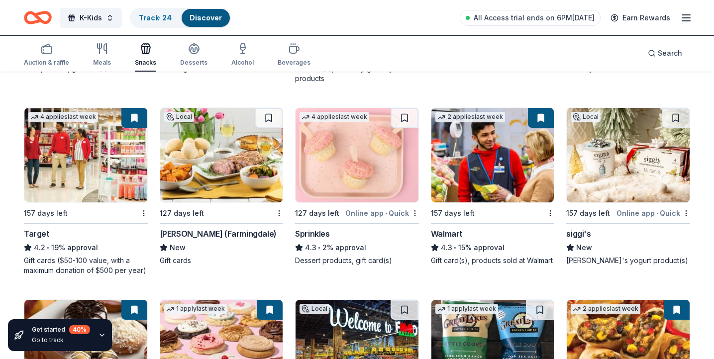
scroll to position [1028, 0]
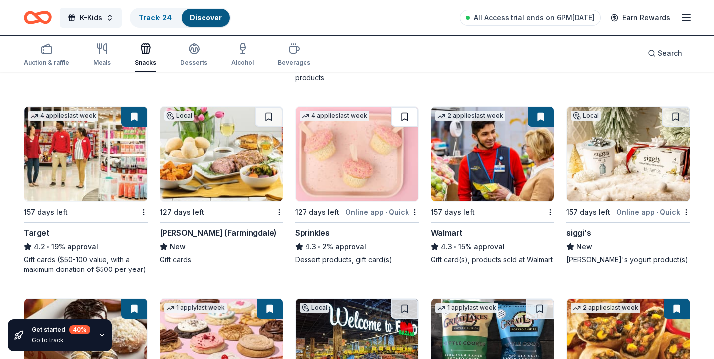
click at [397, 117] on button at bounding box center [405, 117] width 28 height 20
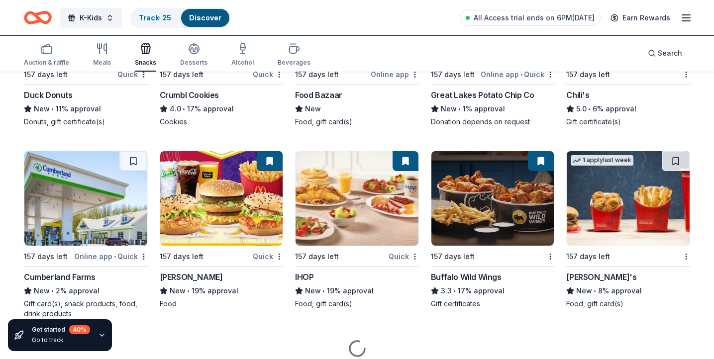
scroll to position [1361, 0]
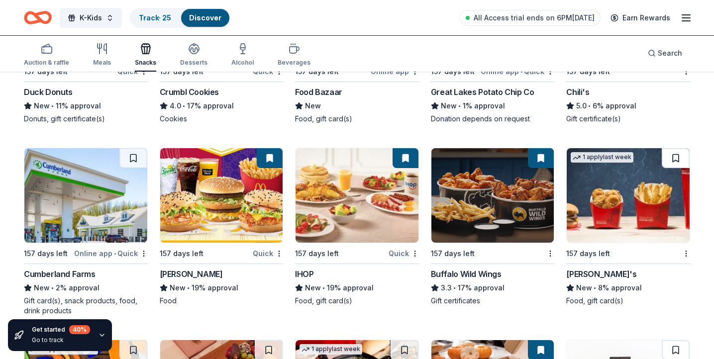
click at [682, 155] on button at bounding box center [676, 158] width 28 height 20
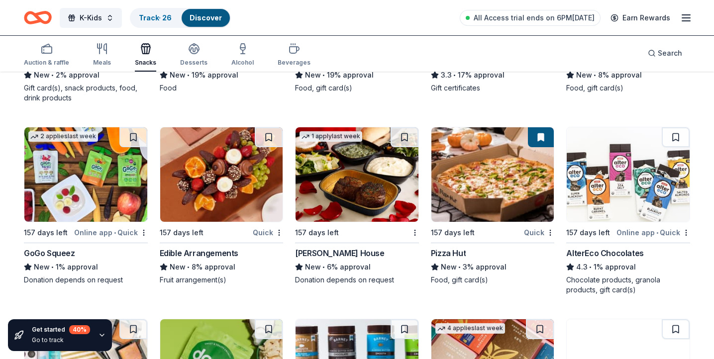
scroll to position [1575, 0]
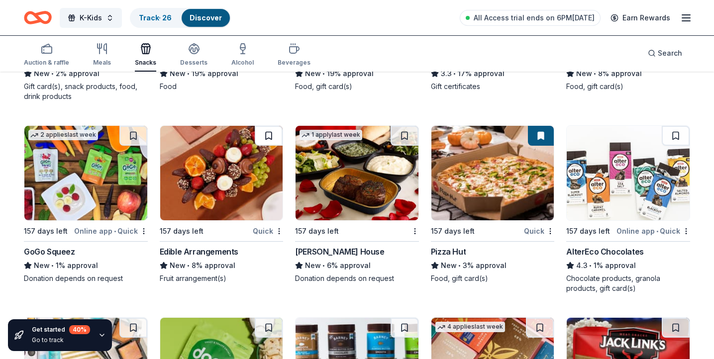
click at [259, 137] on button at bounding box center [269, 136] width 28 height 20
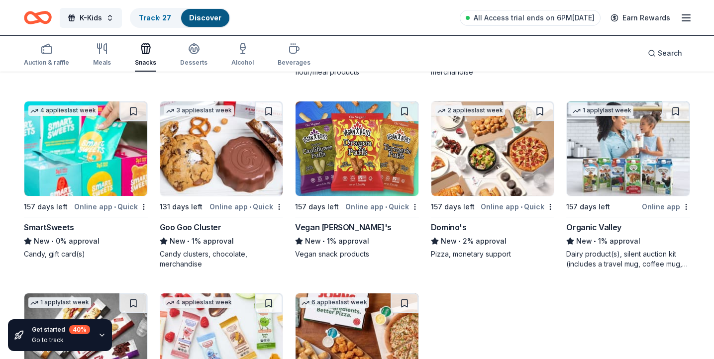
scroll to position [1985, 0]
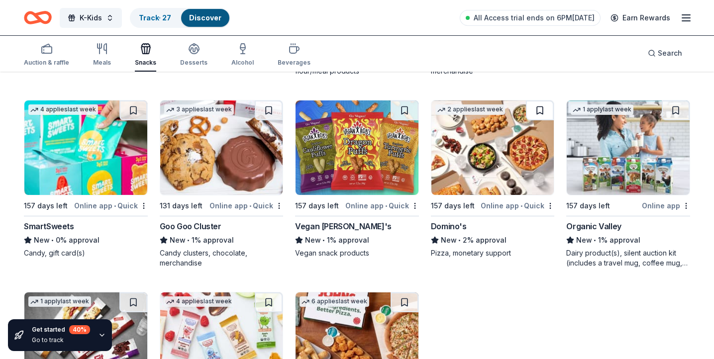
click at [537, 113] on button at bounding box center [540, 111] width 28 height 20
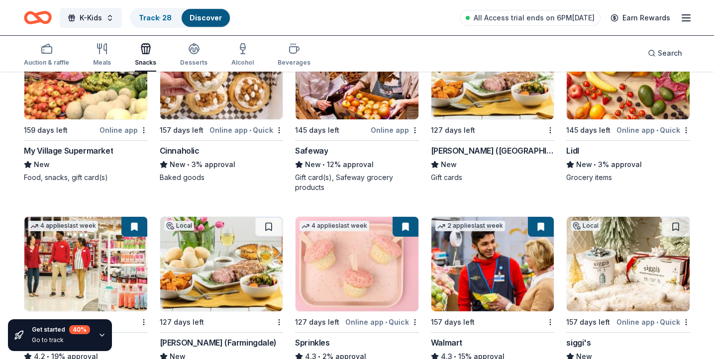
scroll to position [314, 0]
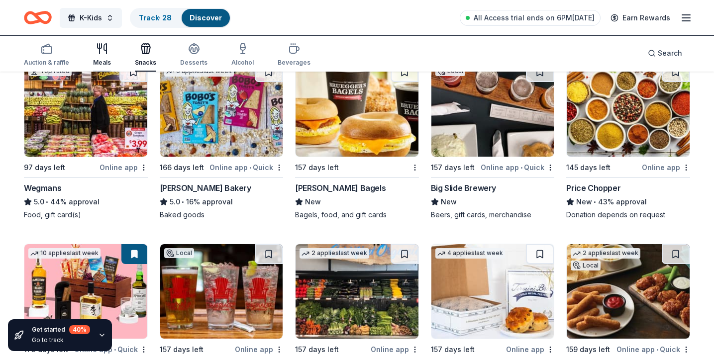
click at [97, 51] on icon "button" at bounding box center [102, 49] width 12 height 12
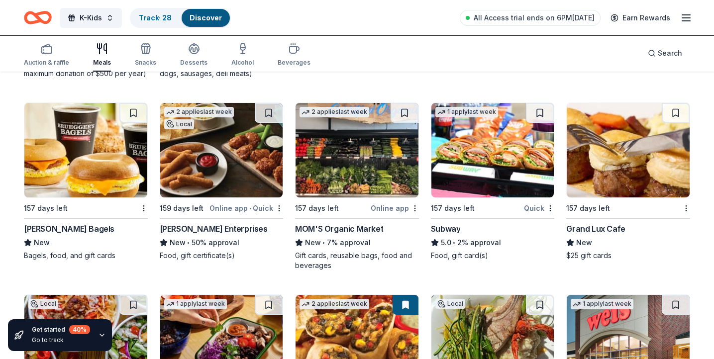
scroll to position [658, 0]
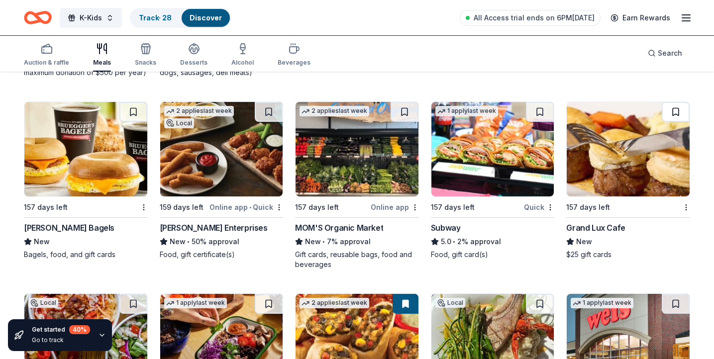
click at [671, 110] on button at bounding box center [676, 112] width 28 height 20
click at [537, 117] on button at bounding box center [540, 112] width 28 height 20
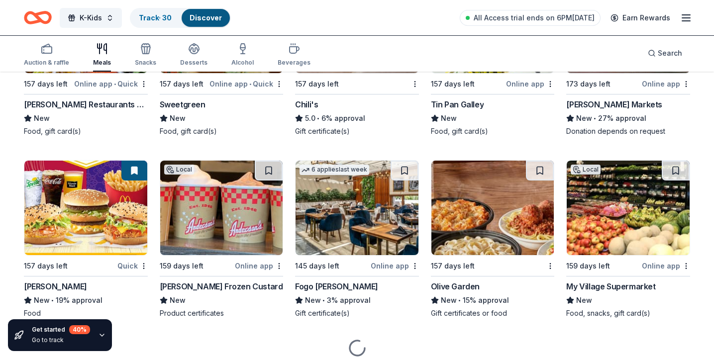
scroll to position [976, 0]
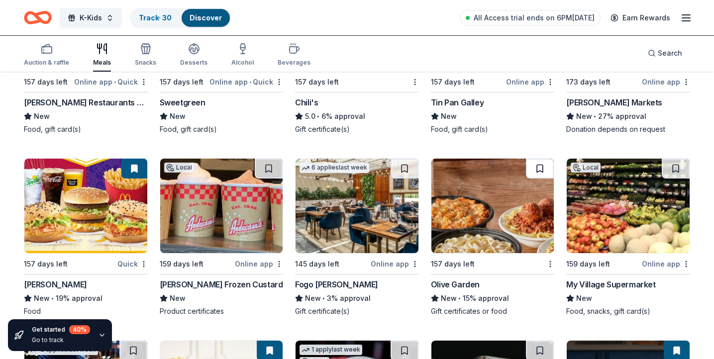
click at [531, 161] on button at bounding box center [540, 169] width 28 height 20
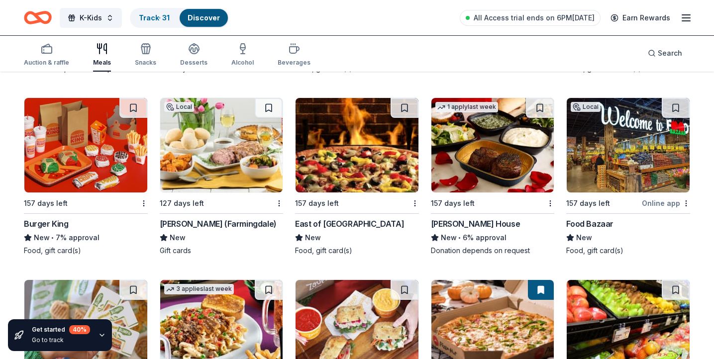
scroll to position [1587, 0]
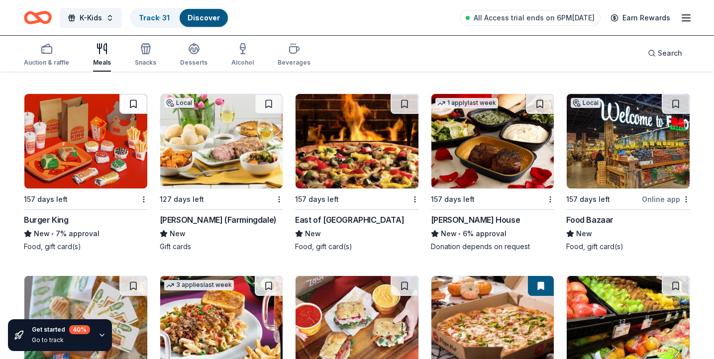
click at [131, 104] on button at bounding box center [133, 104] width 28 height 20
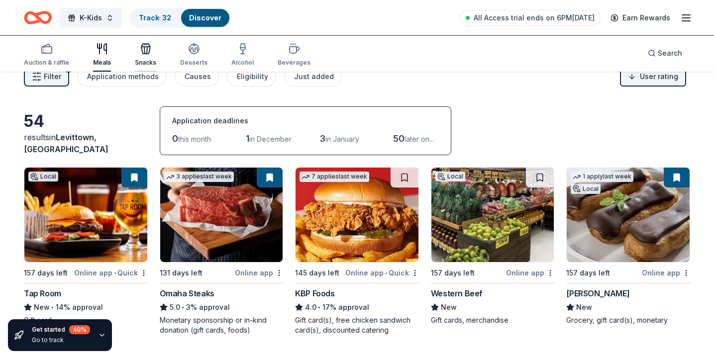
scroll to position [0, 0]
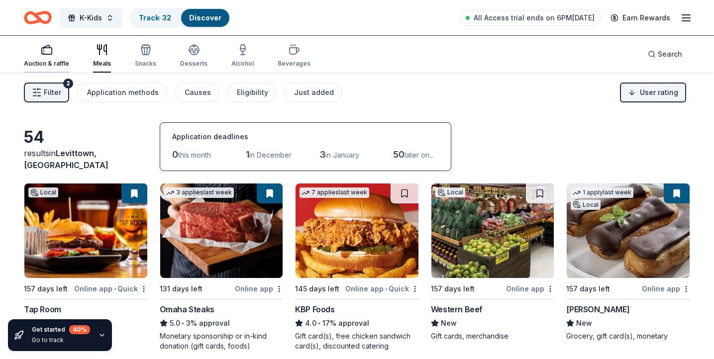
click at [48, 60] on div "Auction & raffle" at bounding box center [46, 64] width 45 height 8
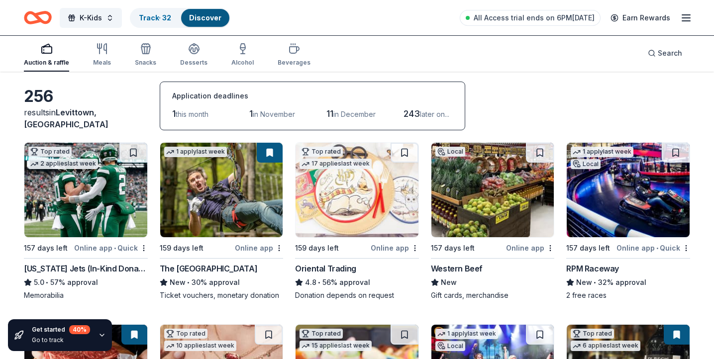
scroll to position [52, 0]
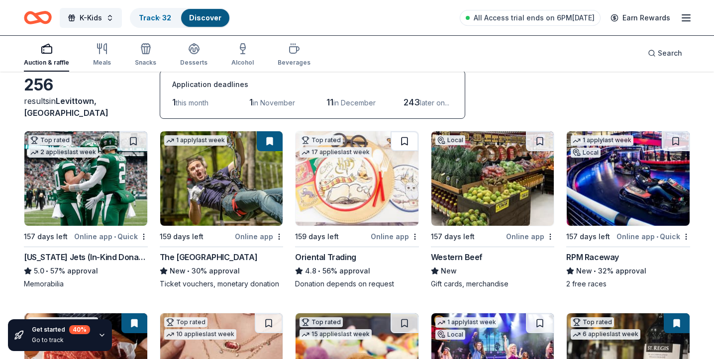
click at [408, 139] on button at bounding box center [405, 141] width 28 height 20
click at [670, 143] on button at bounding box center [676, 141] width 28 height 20
click at [128, 140] on button at bounding box center [133, 141] width 28 height 20
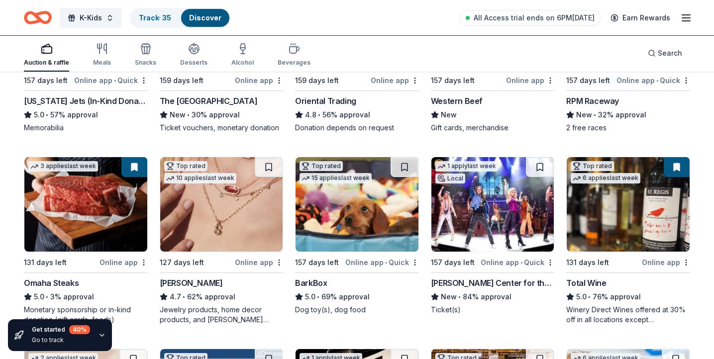
scroll to position [216, 0]
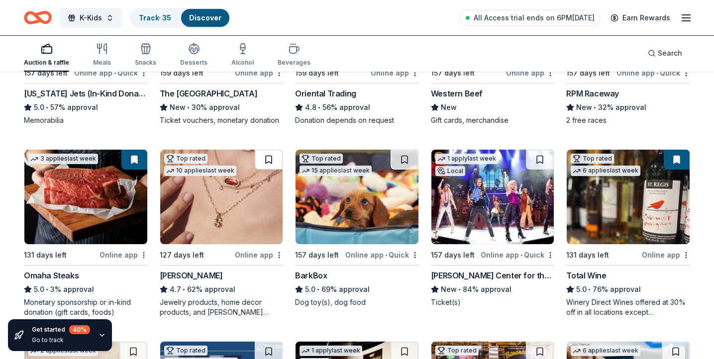
click at [266, 158] on button at bounding box center [269, 160] width 28 height 20
click at [399, 159] on button at bounding box center [405, 160] width 28 height 20
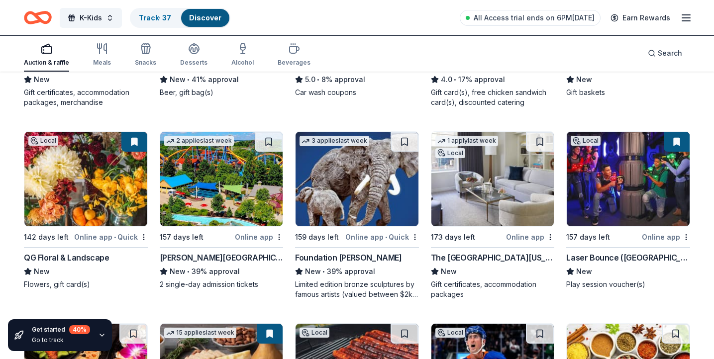
scroll to position [813, 0]
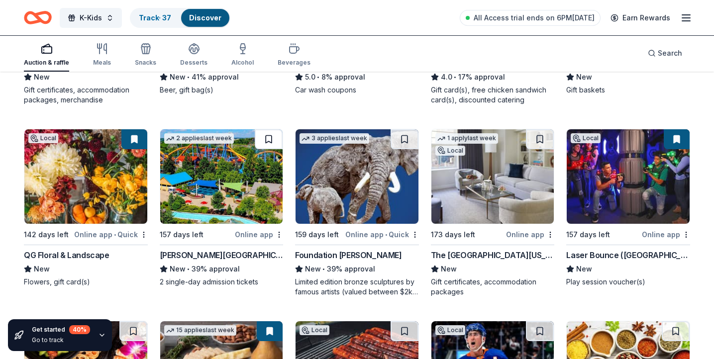
click at [265, 135] on button at bounding box center [269, 139] width 28 height 20
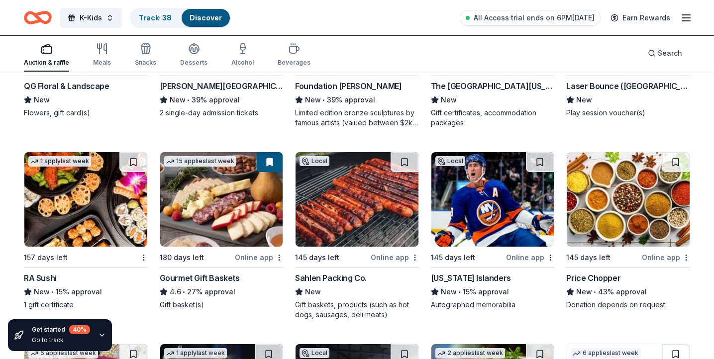
scroll to position [983, 0]
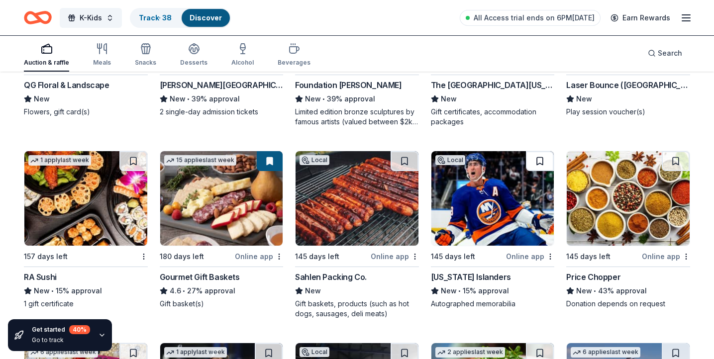
click at [535, 162] on button at bounding box center [540, 161] width 28 height 20
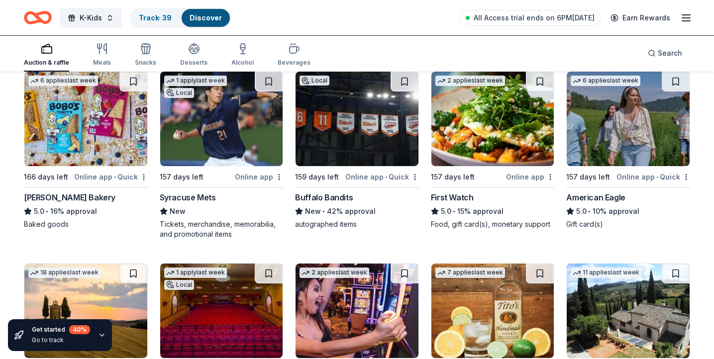
scroll to position [1255, 0]
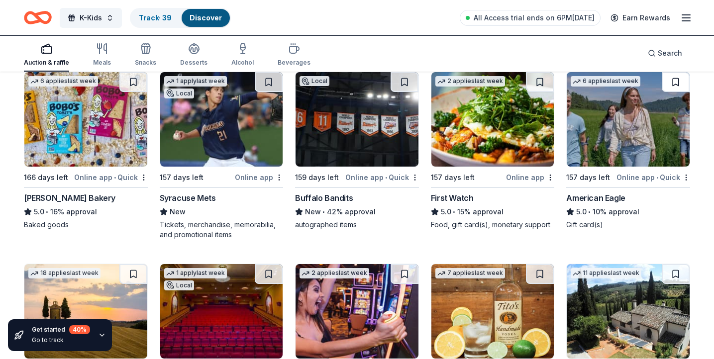
click at [674, 86] on button at bounding box center [676, 82] width 28 height 20
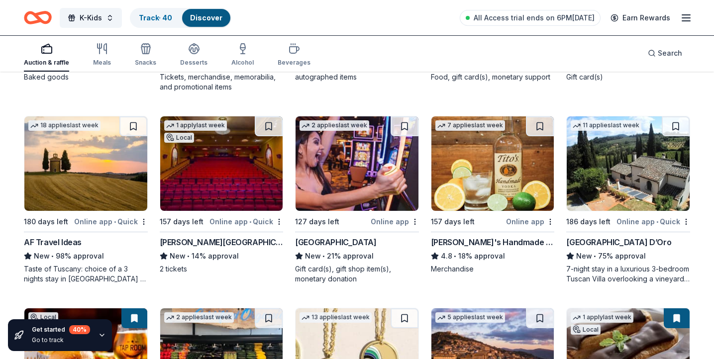
scroll to position [1407, 0]
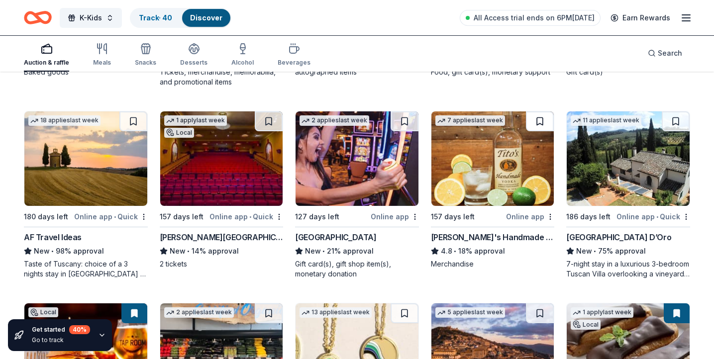
click at [533, 119] on button at bounding box center [540, 122] width 28 height 20
click at [399, 121] on button at bounding box center [405, 122] width 28 height 20
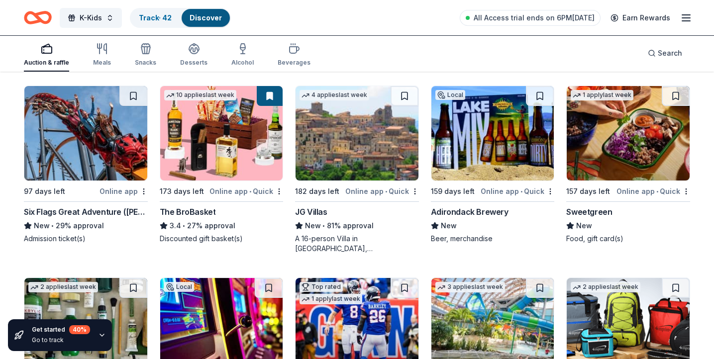
scroll to position [1818, 0]
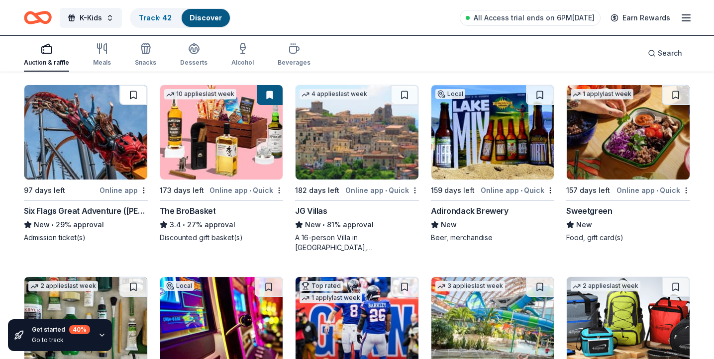
click at [129, 93] on button at bounding box center [133, 95] width 28 height 20
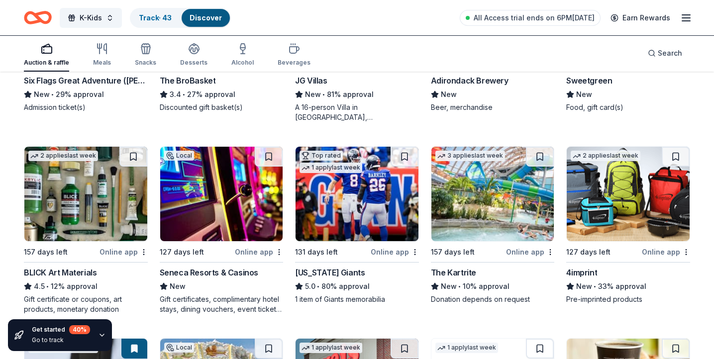
scroll to position [1950, 0]
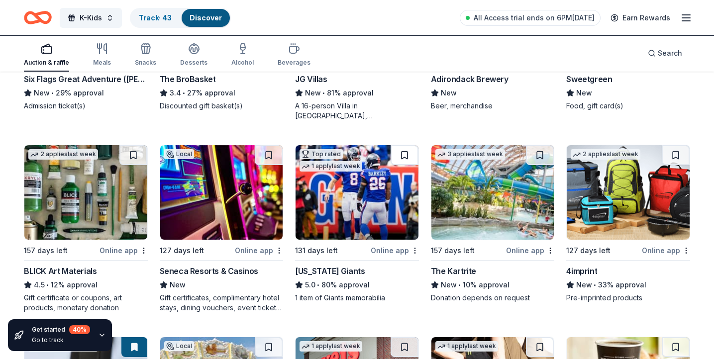
click at [400, 152] on button at bounding box center [405, 155] width 28 height 20
click at [129, 155] on button at bounding box center [133, 155] width 28 height 20
click at [265, 159] on button at bounding box center [269, 155] width 28 height 20
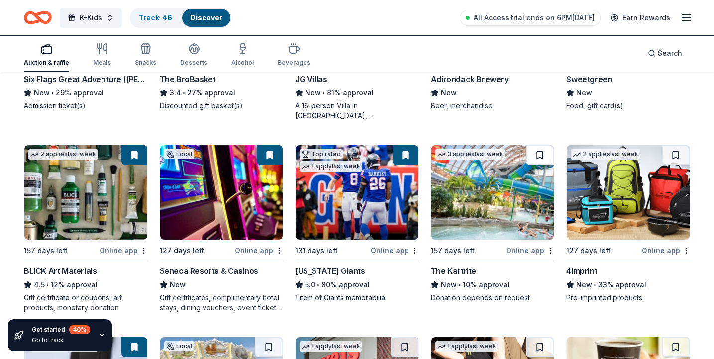
click at [533, 155] on button at bounding box center [540, 155] width 28 height 20
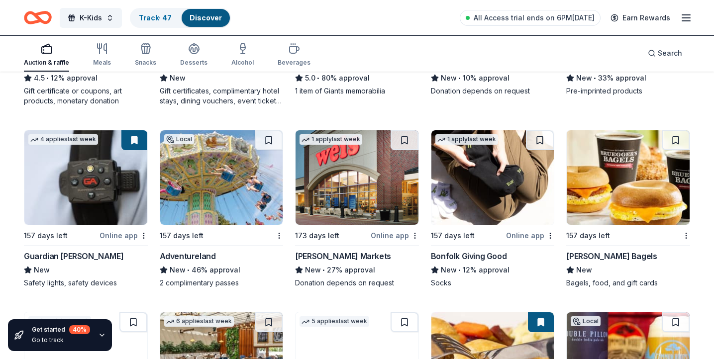
scroll to position [2159, 0]
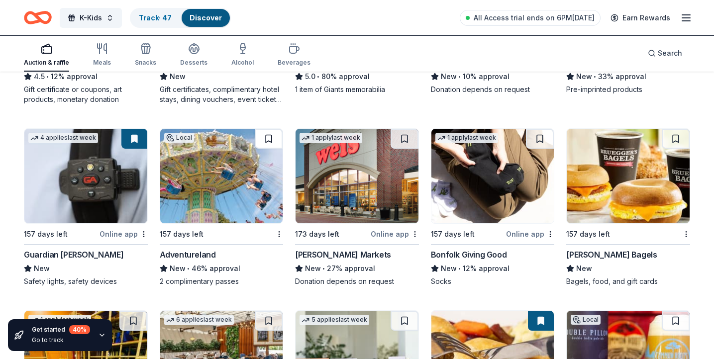
click at [262, 143] on button at bounding box center [269, 139] width 28 height 20
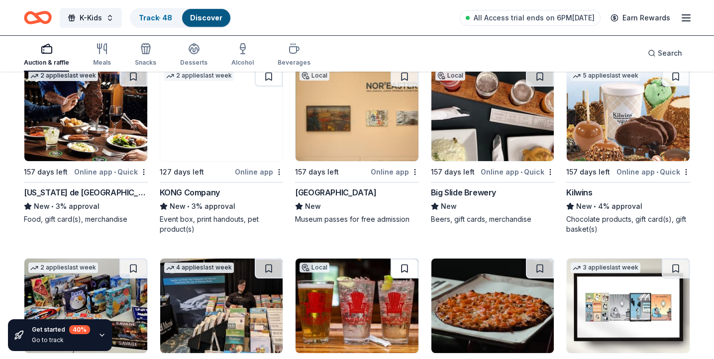
scroll to position [2597, 0]
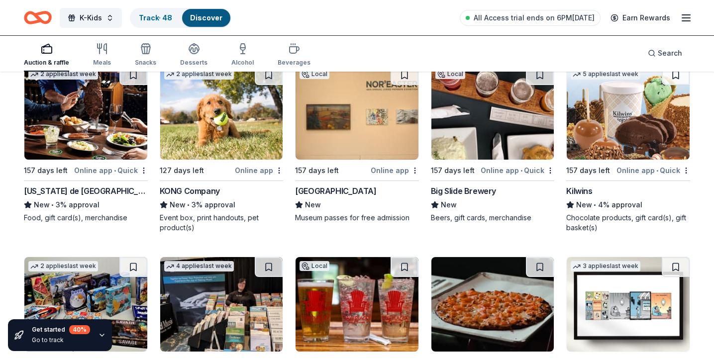
click at [265, 75] on button at bounding box center [269, 75] width 28 height 20
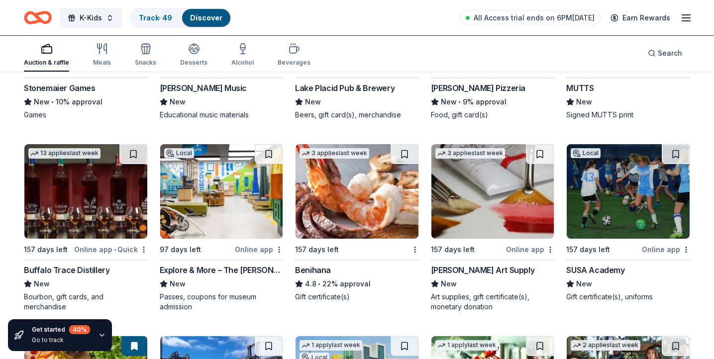
scroll to position [2893, 0]
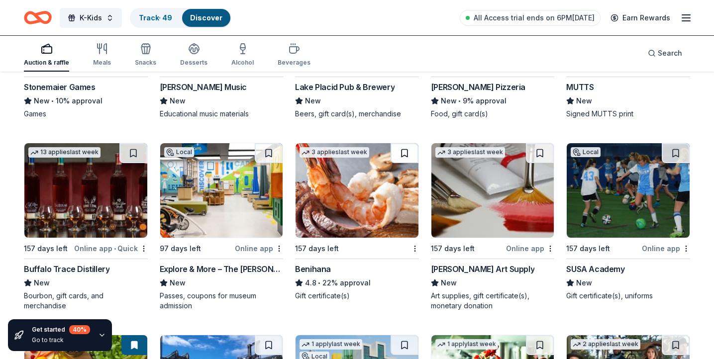
click at [400, 158] on button at bounding box center [405, 153] width 28 height 20
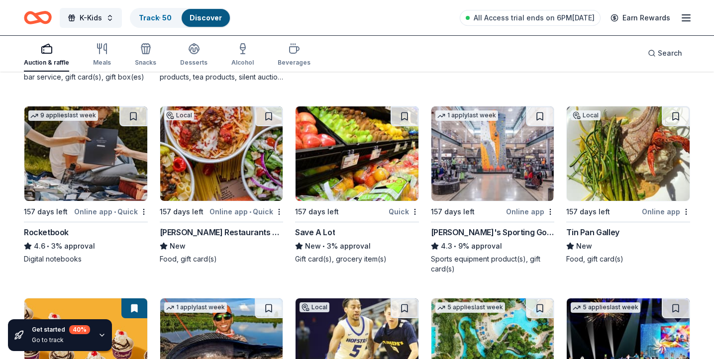
scroll to position [4077, 0]
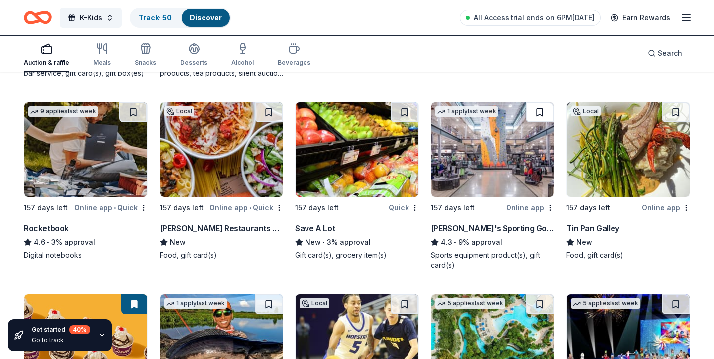
click at [537, 110] on button at bounding box center [540, 113] width 28 height 20
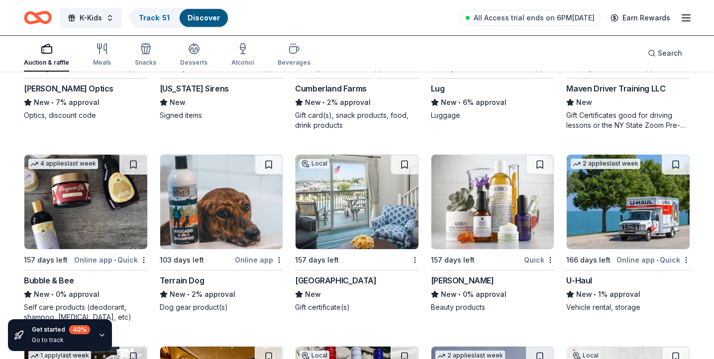
scroll to position [4805, 0]
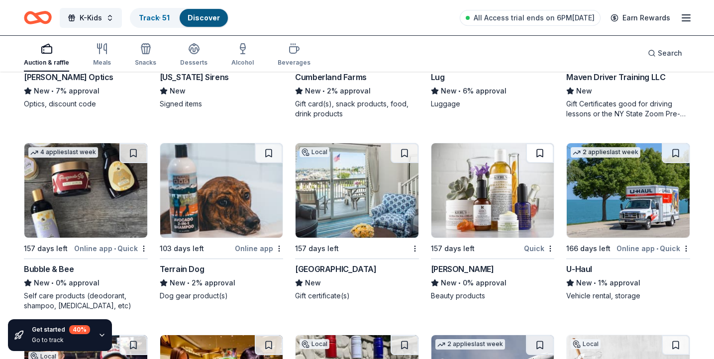
click at [537, 154] on button at bounding box center [540, 153] width 28 height 20
click at [673, 151] on button at bounding box center [676, 153] width 28 height 20
click at [269, 157] on button at bounding box center [269, 153] width 28 height 20
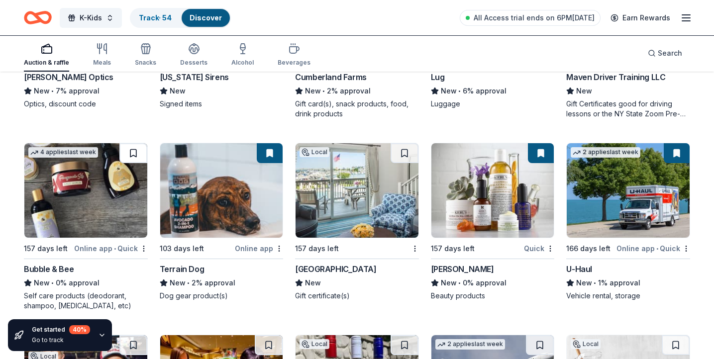
click at [130, 153] on button at bounding box center [133, 153] width 28 height 20
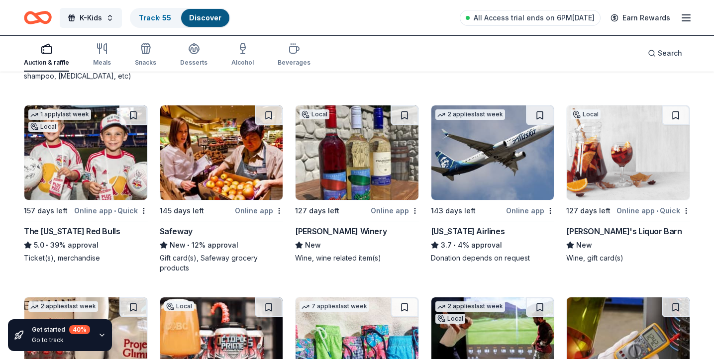
scroll to position [5035, 0]
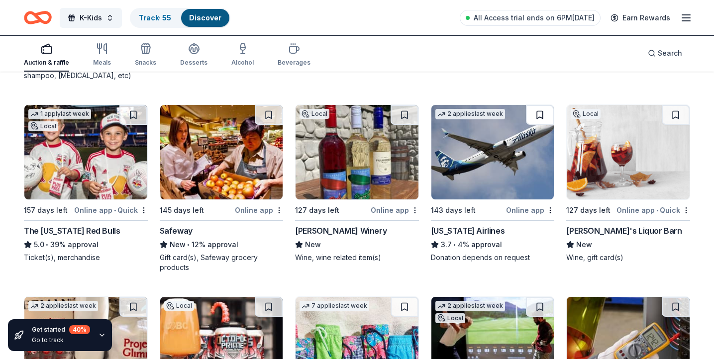
click at [532, 112] on button at bounding box center [540, 115] width 28 height 20
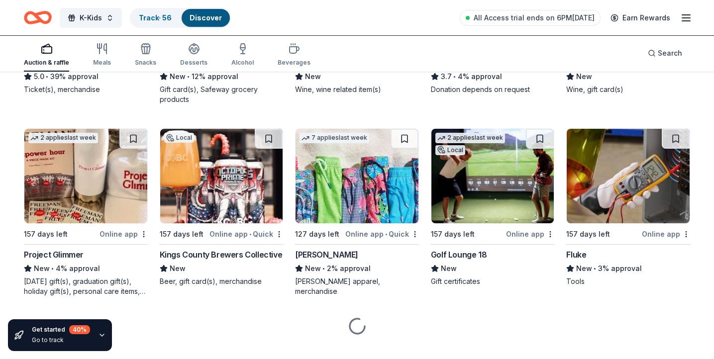
scroll to position [5209, 0]
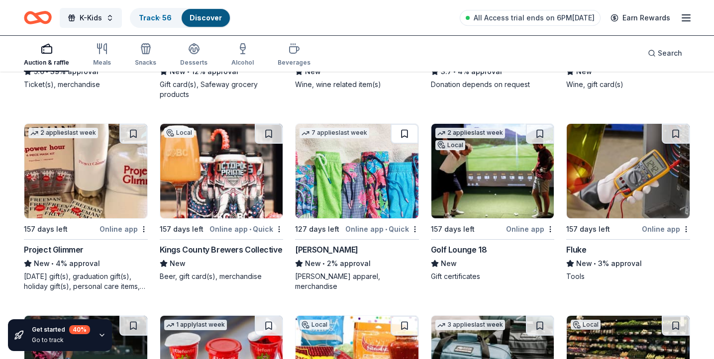
click at [404, 132] on button at bounding box center [405, 134] width 28 height 20
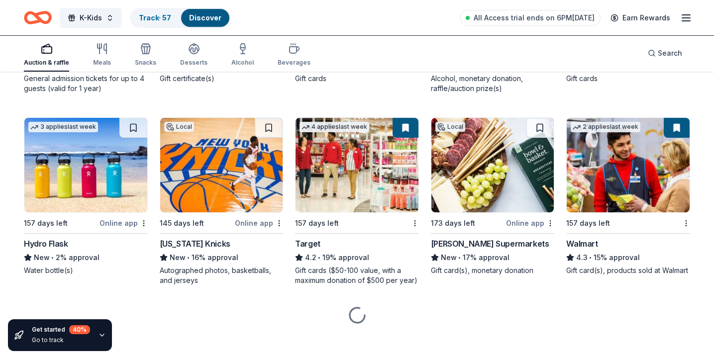
scroll to position [5979, 0]
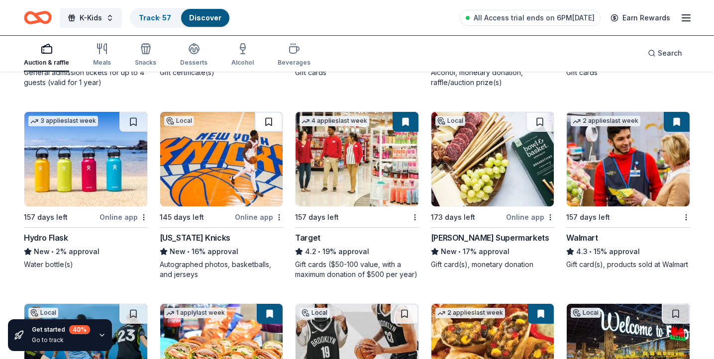
click at [267, 116] on button at bounding box center [269, 122] width 28 height 20
click at [131, 122] on button at bounding box center [133, 122] width 28 height 20
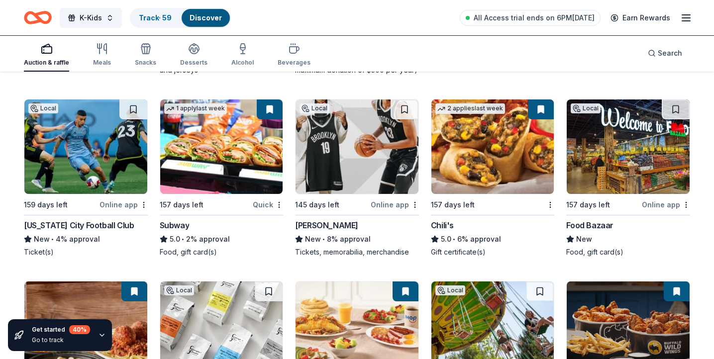
scroll to position [6182, 0]
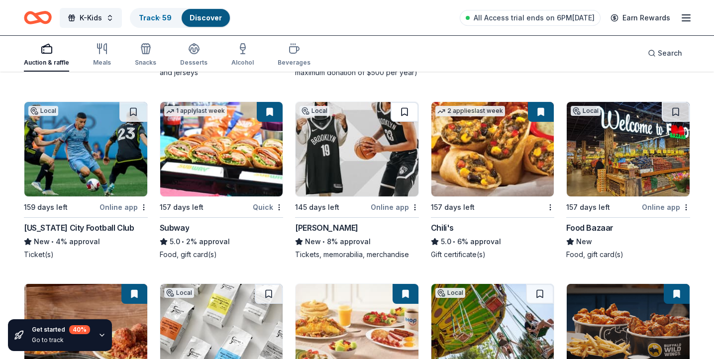
click at [398, 114] on button at bounding box center [405, 112] width 28 height 20
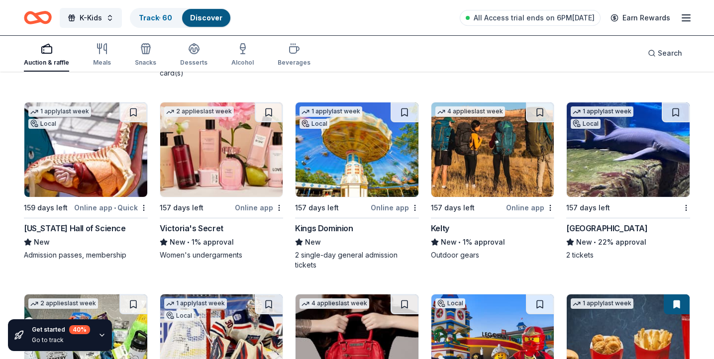
scroll to position [6557, 0]
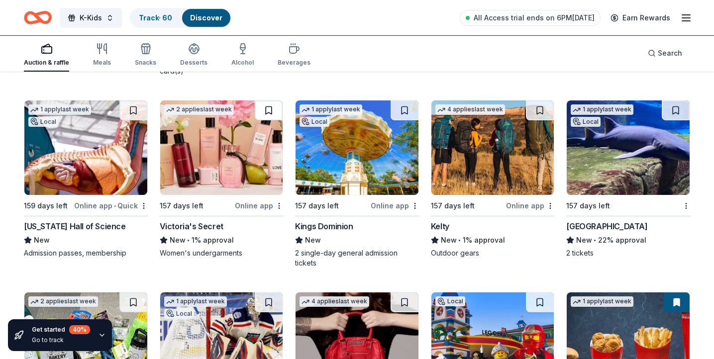
click at [260, 112] on button at bounding box center [269, 111] width 28 height 20
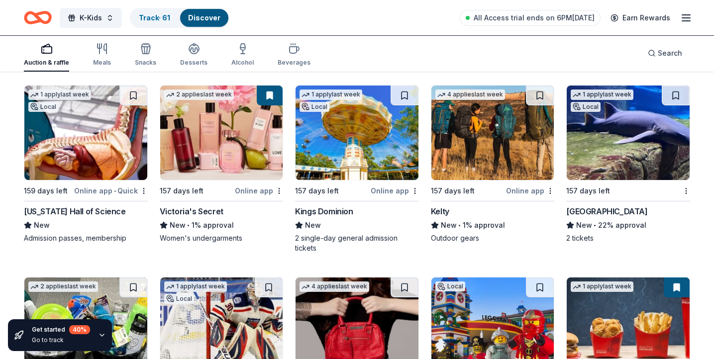
scroll to position [6558, 0]
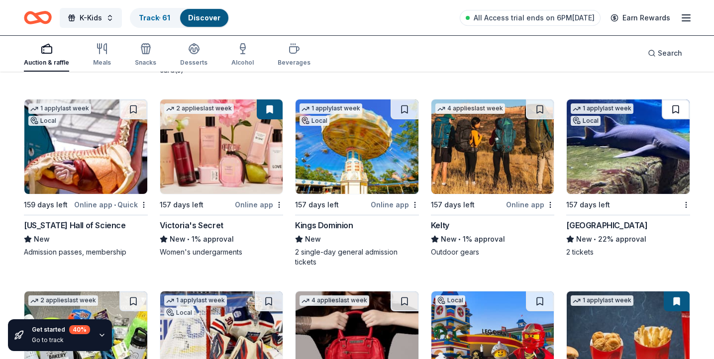
click at [682, 112] on button at bounding box center [676, 110] width 28 height 20
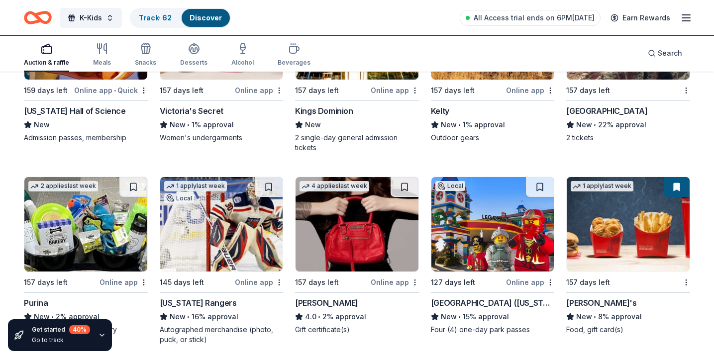
scroll to position [6722, 0]
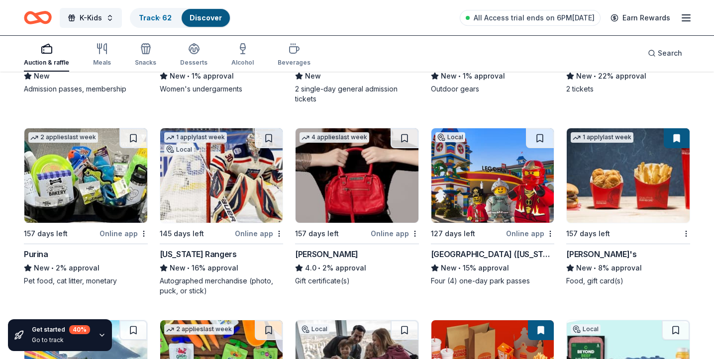
click at [535, 152] on img at bounding box center [493, 175] width 123 height 95
click at [541, 139] on button at bounding box center [540, 138] width 28 height 20
click at [272, 137] on button at bounding box center [269, 138] width 28 height 20
click at [131, 142] on button at bounding box center [133, 138] width 28 height 20
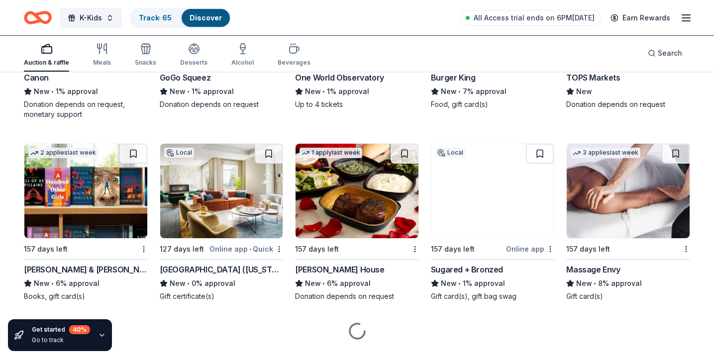
scroll to position [7100, 0]
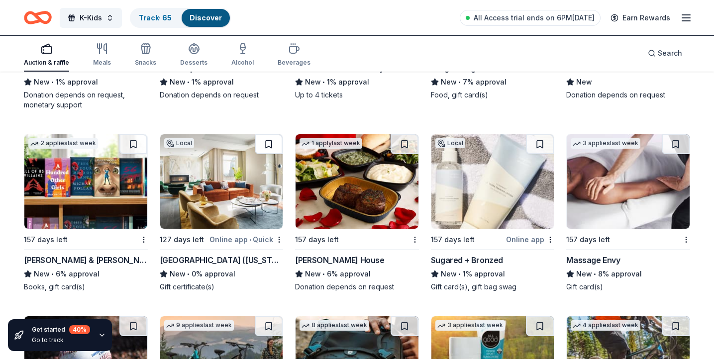
click at [272, 148] on button at bounding box center [269, 144] width 28 height 20
click at [128, 143] on button at bounding box center [133, 144] width 28 height 20
click at [676, 144] on button at bounding box center [676, 144] width 28 height 20
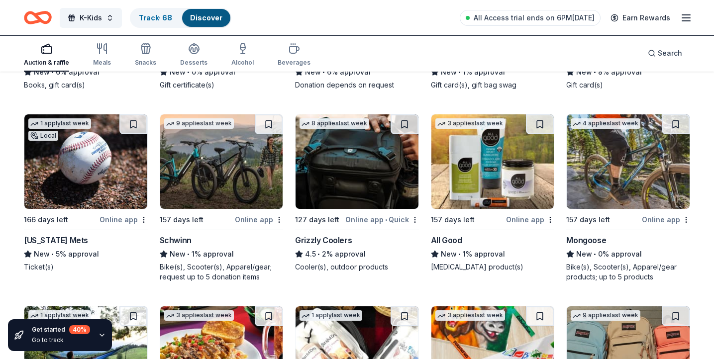
scroll to position [7304, 0]
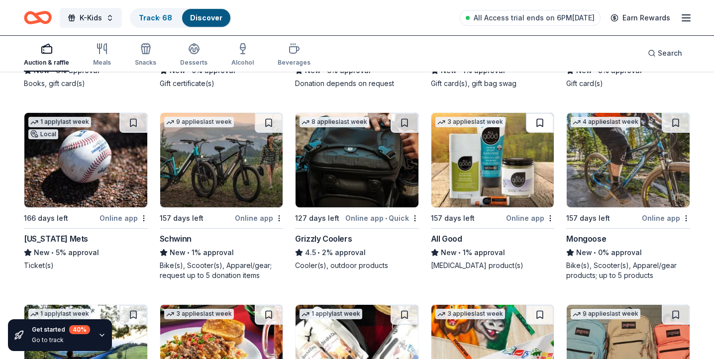
click at [536, 120] on button at bounding box center [540, 123] width 28 height 20
click at [128, 125] on button at bounding box center [133, 123] width 28 height 20
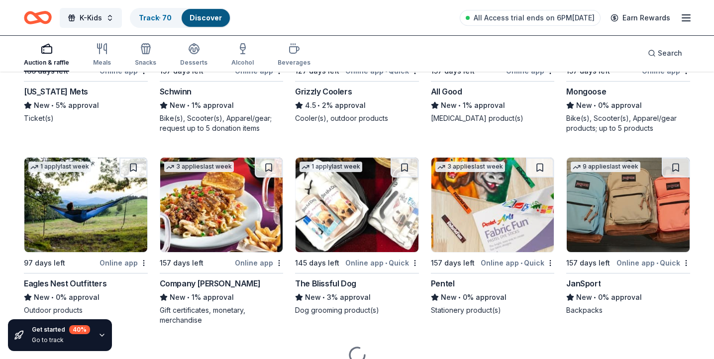
scroll to position [7452, 0]
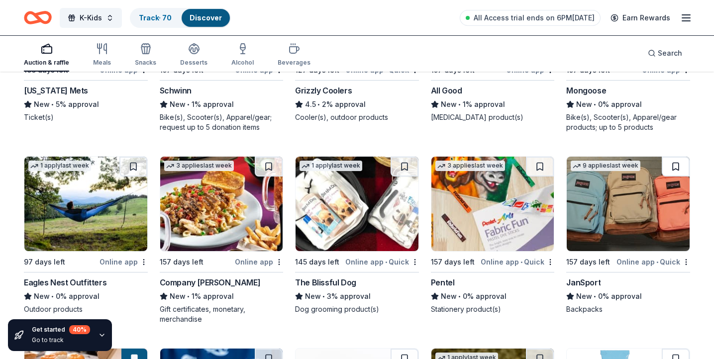
click at [678, 164] on button at bounding box center [676, 167] width 28 height 20
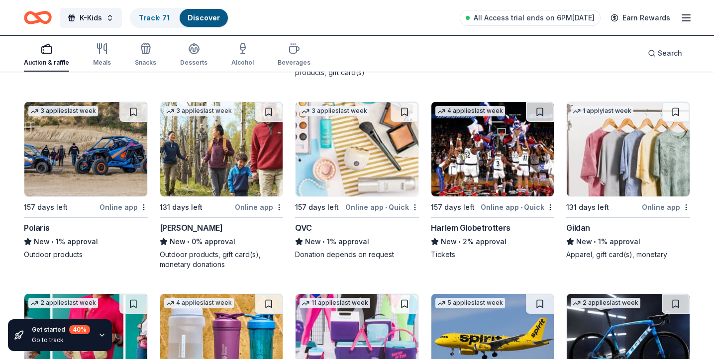
scroll to position [7890, 0]
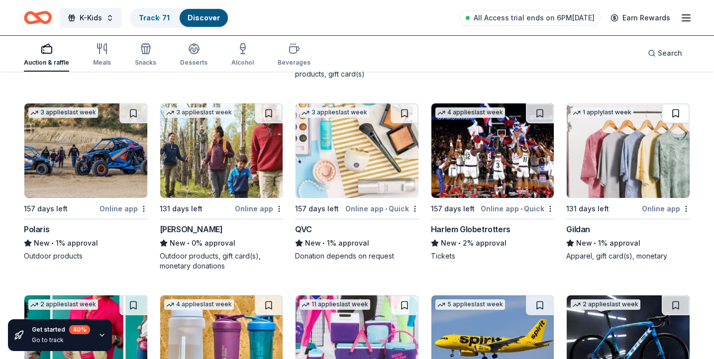
click at [670, 111] on button at bounding box center [676, 114] width 28 height 20
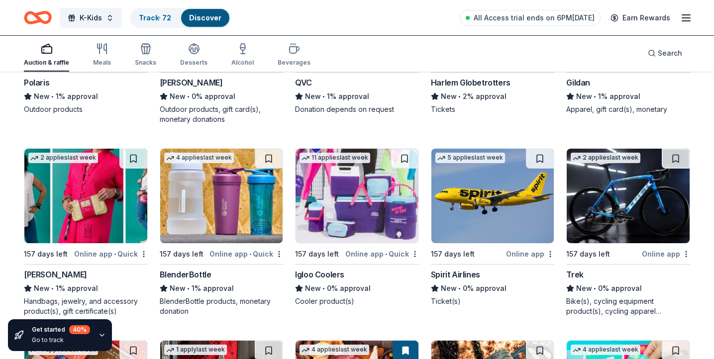
scroll to position [8037, 0]
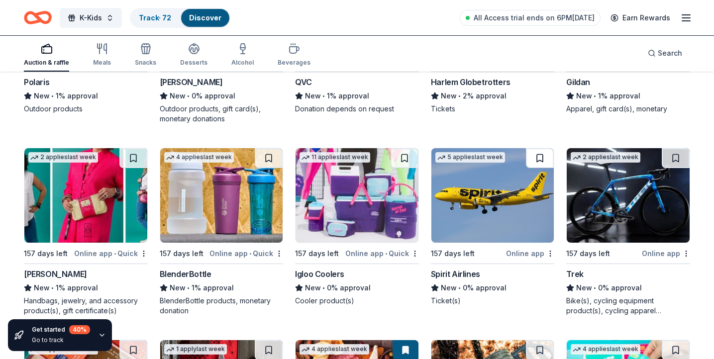
click at [538, 155] on button at bounding box center [540, 158] width 28 height 20
click at [402, 153] on button at bounding box center [405, 158] width 28 height 20
click at [263, 161] on button at bounding box center [269, 158] width 28 height 20
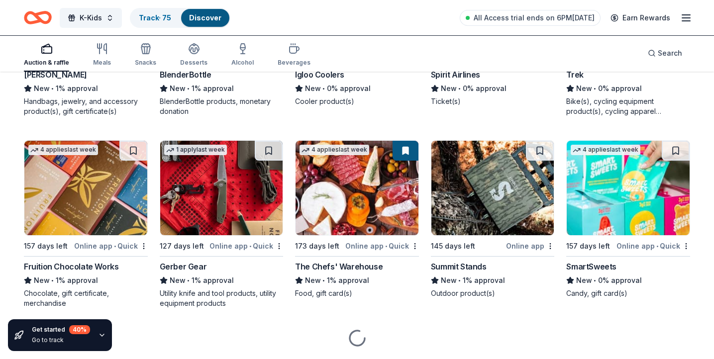
scroll to position [8266, 0]
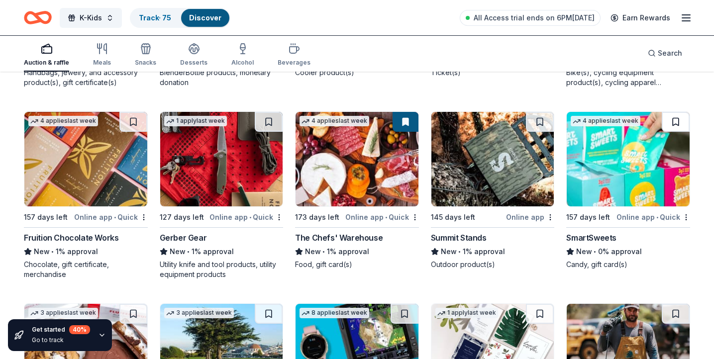
click at [678, 118] on button at bounding box center [676, 122] width 28 height 20
click at [131, 125] on button at bounding box center [133, 122] width 28 height 20
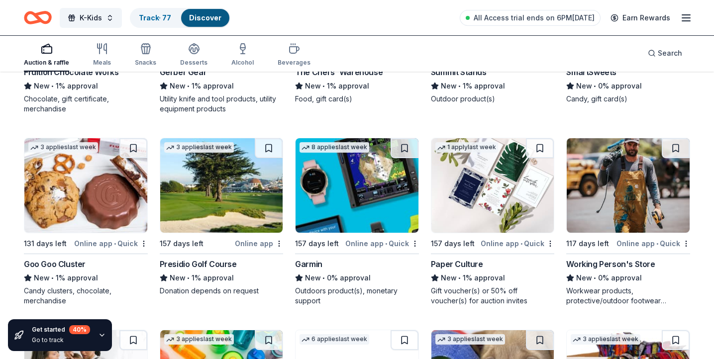
scroll to position [8432, 0]
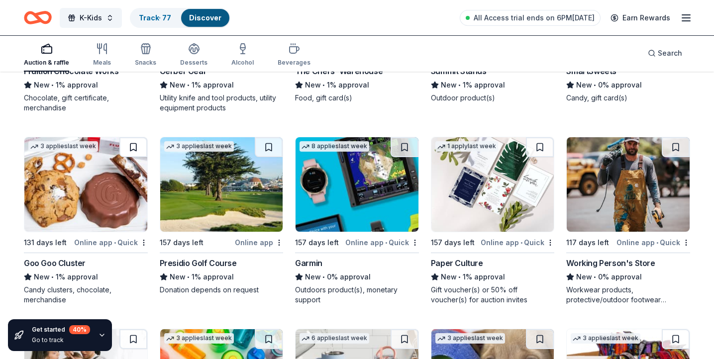
click at [137, 148] on button at bounding box center [133, 147] width 28 height 20
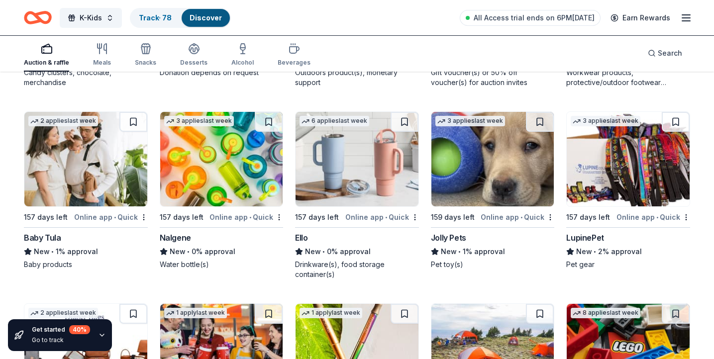
scroll to position [8645, 0]
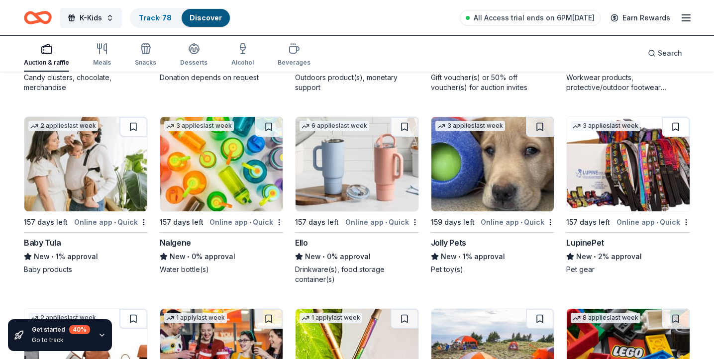
click at [676, 126] on button at bounding box center [676, 127] width 28 height 20
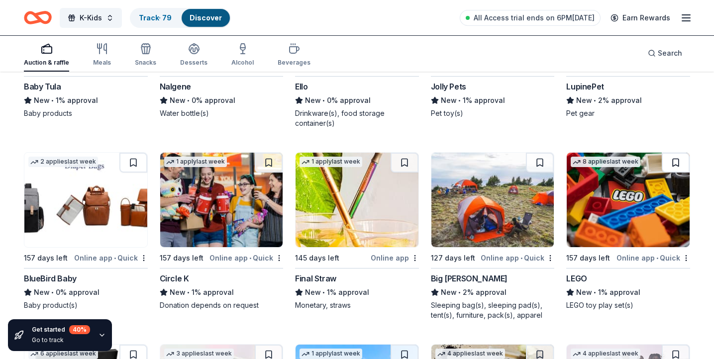
click at [675, 158] on button at bounding box center [676, 163] width 28 height 20
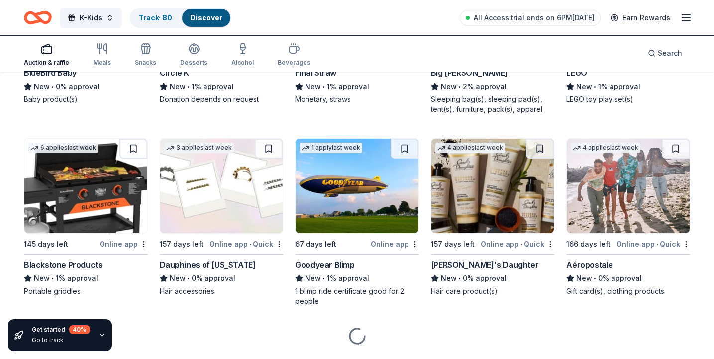
scroll to position [9012, 0]
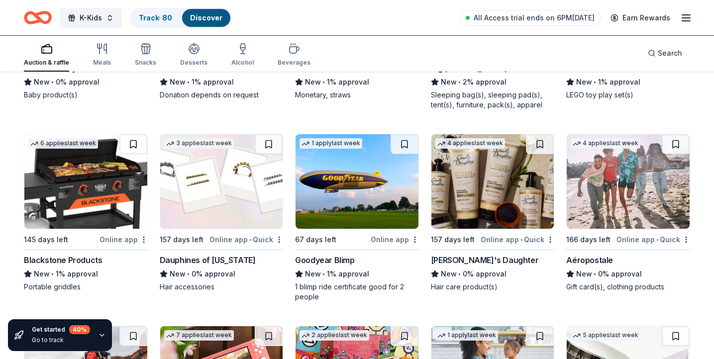
click at [132, 139] on button at bounding box center [133, 144] width 28 height 20
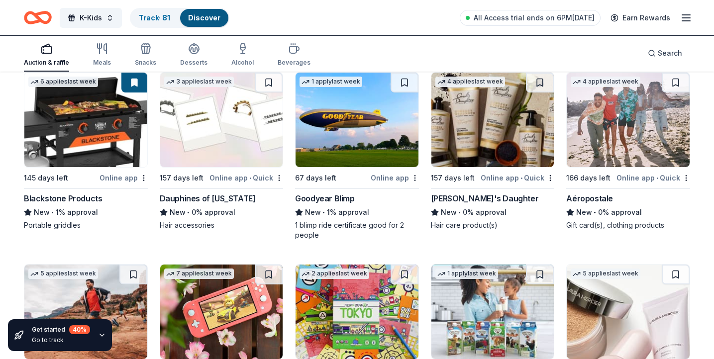
scroll to position [9072, 0]
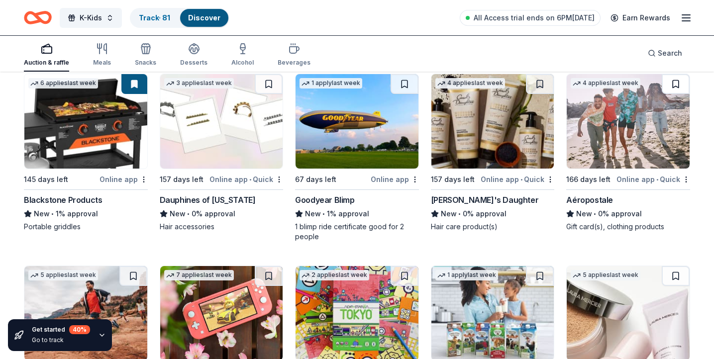
click at [677, 74] on button at bounding box center [676, 84] width 28 height 20
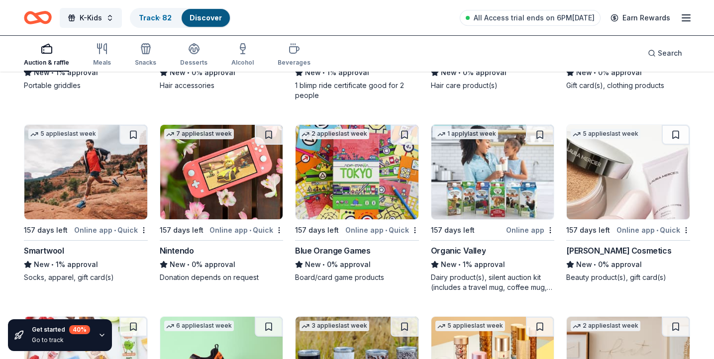
scroll to position [9215, 0]
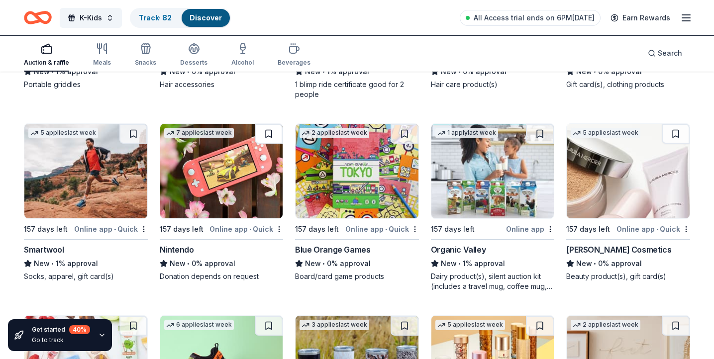
click at [272, 128] on button at bounding box center [269, 134] width 28 height 20
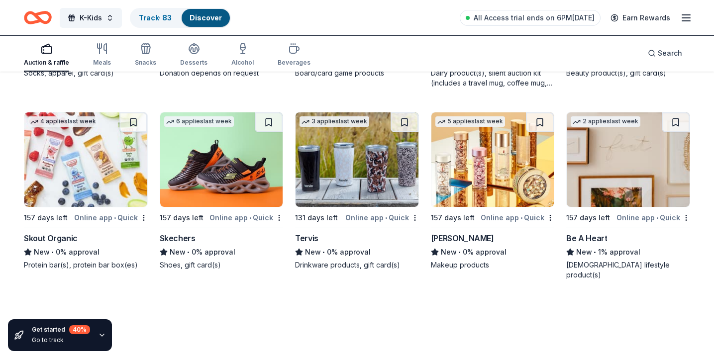
scroll to position [9420, 0]
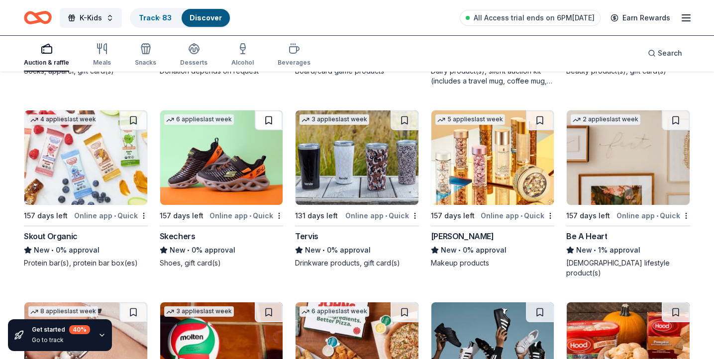
click at [262, 118] on button at bounding box center [269, 121] width 28 height 20
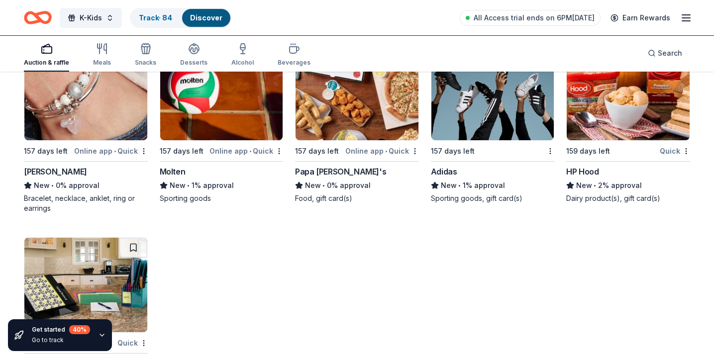
scroll to position [9723, 0]
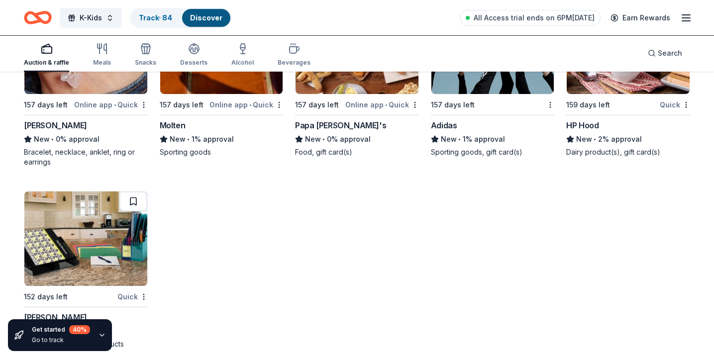
click at [127, 194] on button at bounding box center [133, 202] width 28 height 20
click at [61, 252] on img at bounding box center [85, 239] width 123 height 95
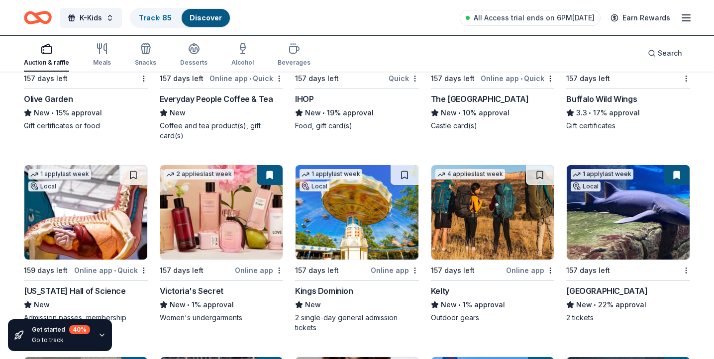
scroll to position [6274, 0]
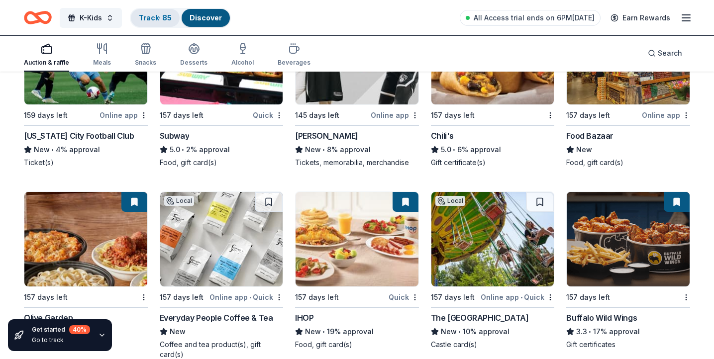
click at [147, 20] on link "Track · 85" at bounding box center [155, 17] width 33 height 8
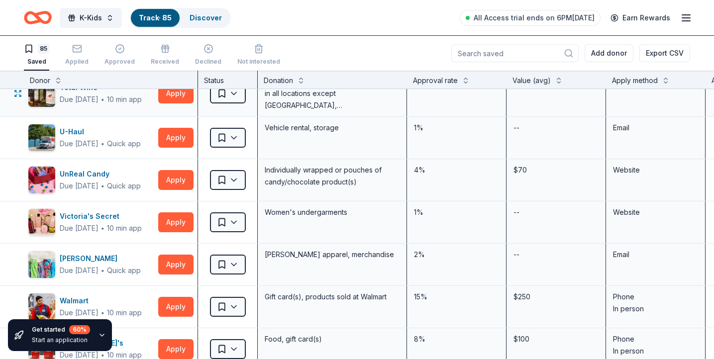
scroll to position [3300, 0]
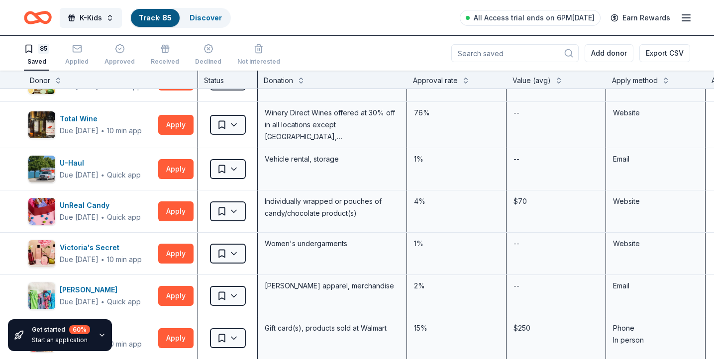
click at [634, 82] on div "Apply method" at bounding box center [635, 81] width 46 height 12
click at [670, 83] on button at bounding box center [666, 80] width 8 height 10
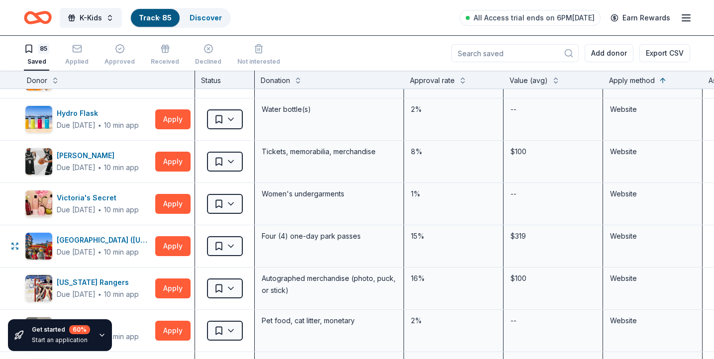
scroll to position [2922, 3]
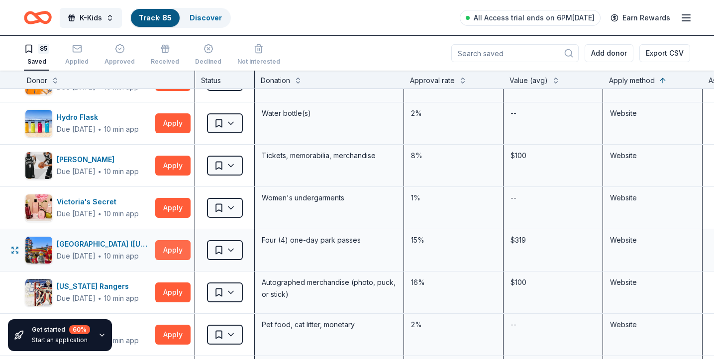
click at [176, 254] on button "Apply" at bounding box center [172, 250] width 35 height 20
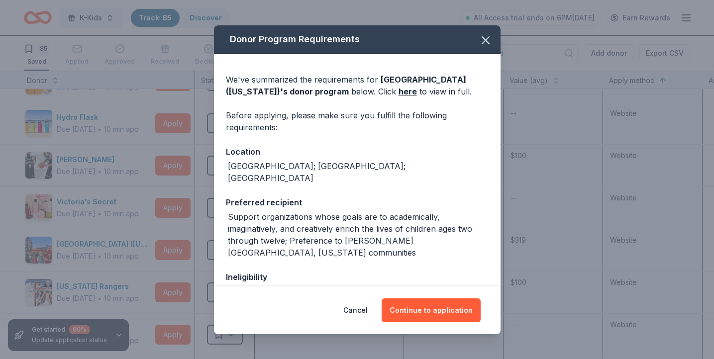
scroll to position [130, 0]
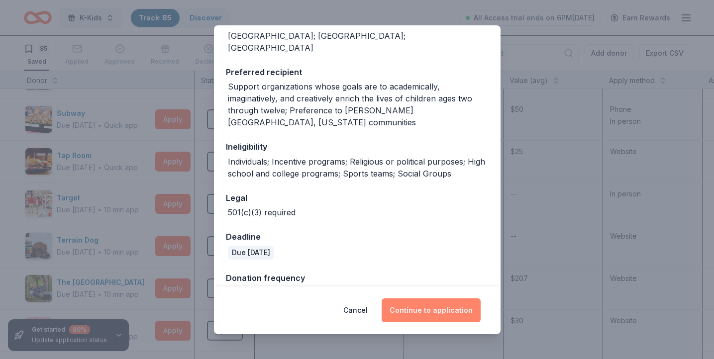
click at [420, 309] on button "Continue to application" at bounding box center [431, 311] width 99 height 24
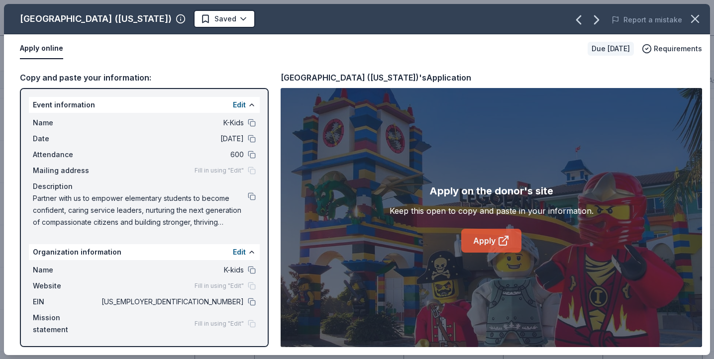
click at [483, 238] on link "Apply" at bounding box center [492, 241] width 60 height 24
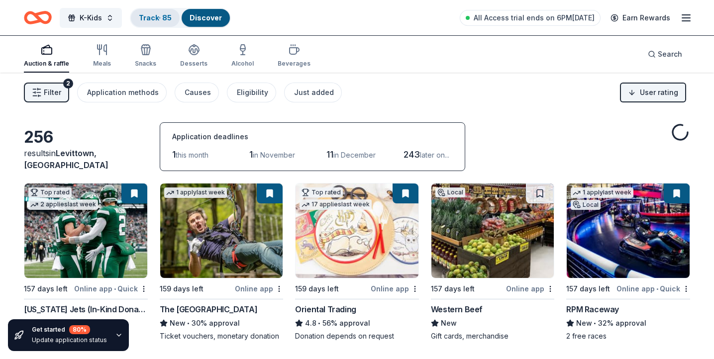
click at [164, 17] on link "Track · 85" at bounding box center [155, 17] width 33 height 8
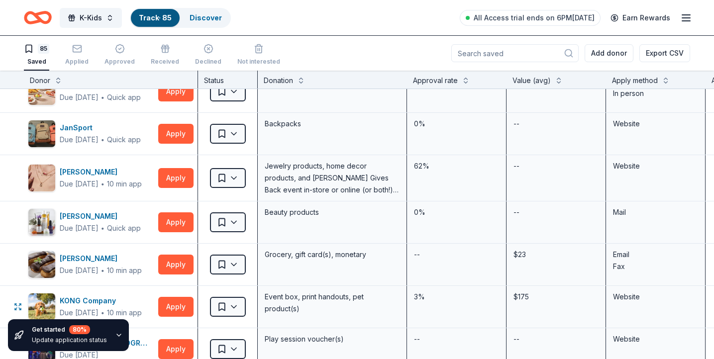
scroll to position [1416, 0]
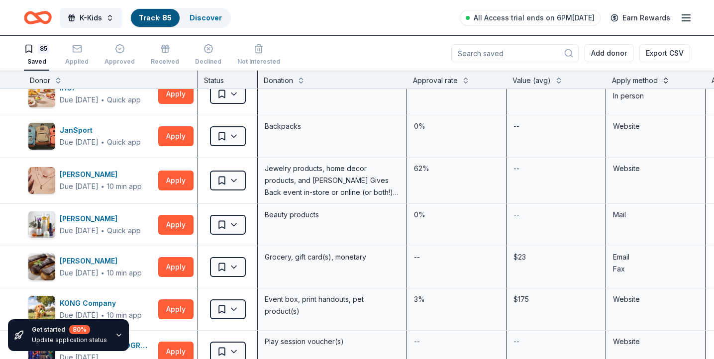
click at [664, 80] on button at bounding box center [666, 80] width 8 height 10
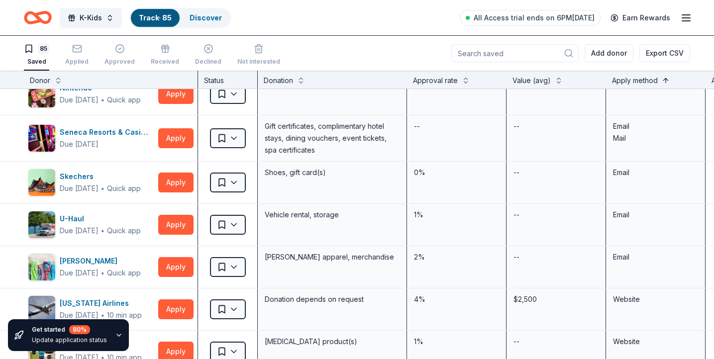
scroll to position [0, 0]
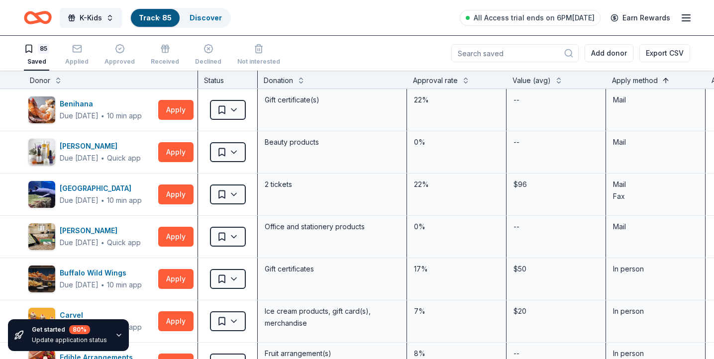
click at [664, 80] on button at bounding box center [666, 80] width 8 height 10
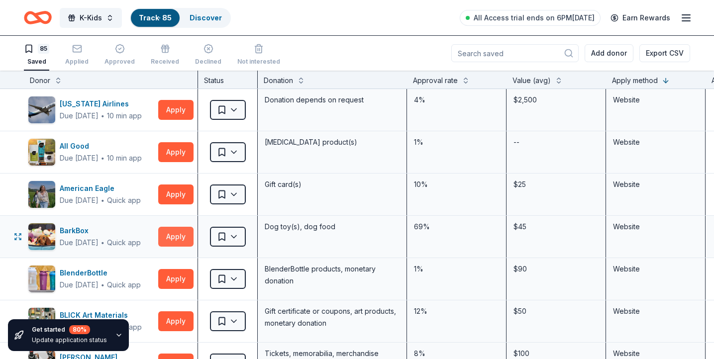
click at [170, 240] on button "Apply" at bounding box center [175, 237] width 35 height 20
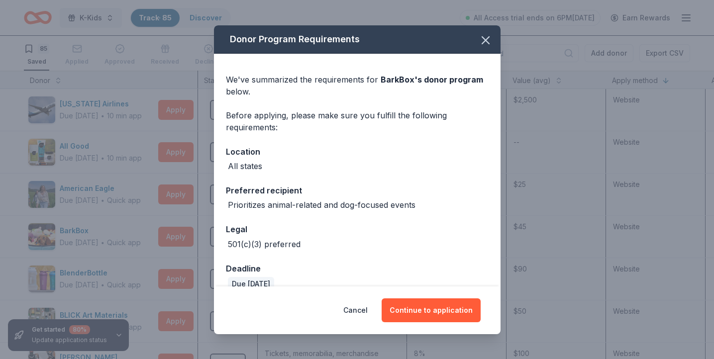
scroll to position [16, 0]
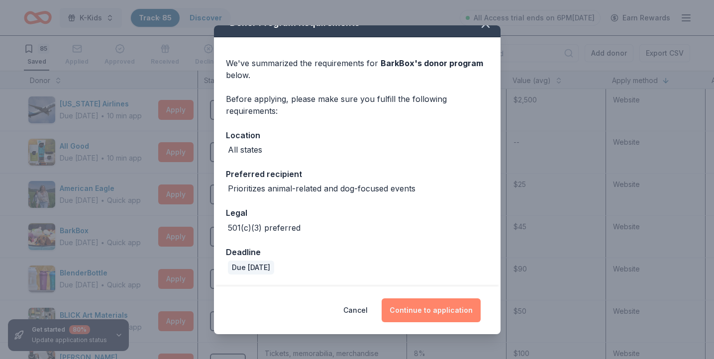
click at [403, 310] on button "Continue to application" at bounding box center [431, 311] width 99 height 24
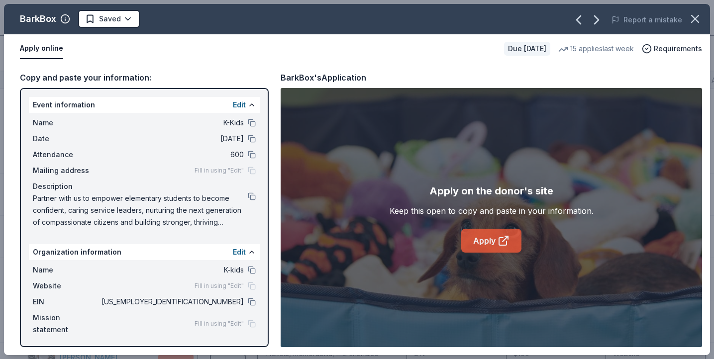
click at [485, 235] on link "Apply" at bounding box center [492, 241] width 60 height 24
click at [698, 17] on icon "button" at bounding box center [695, 18] width 7 height 7
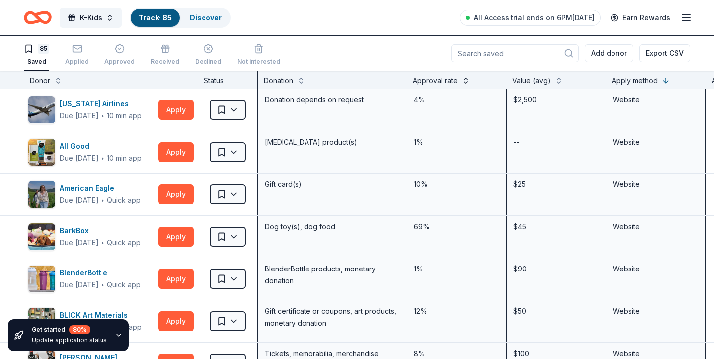
click at [466, 81] on button at bounding box center [466, 80] width 8 height 10
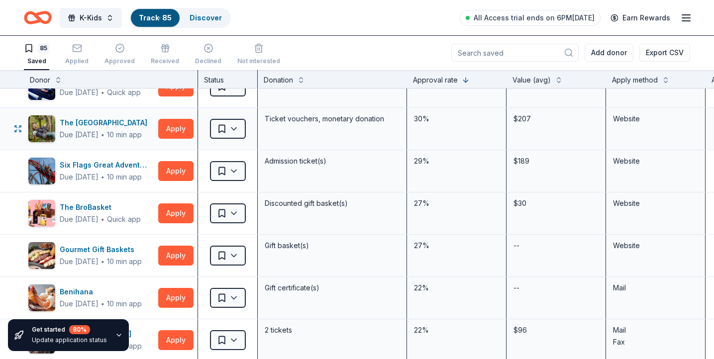
scroll to position [370, 0]
click at [172, 173] on button "Apply" at bounding box center [175, 171] width 35 height 20
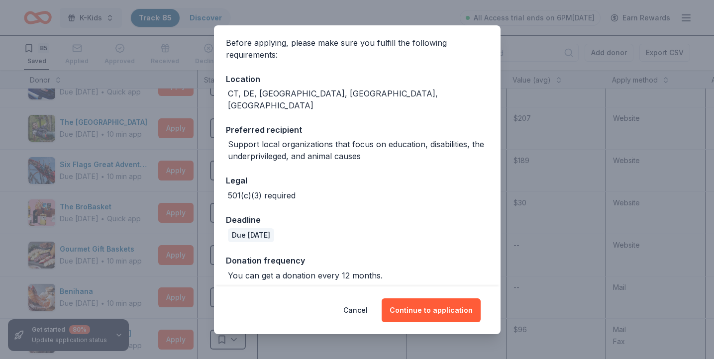
scroll to position [118, 0]
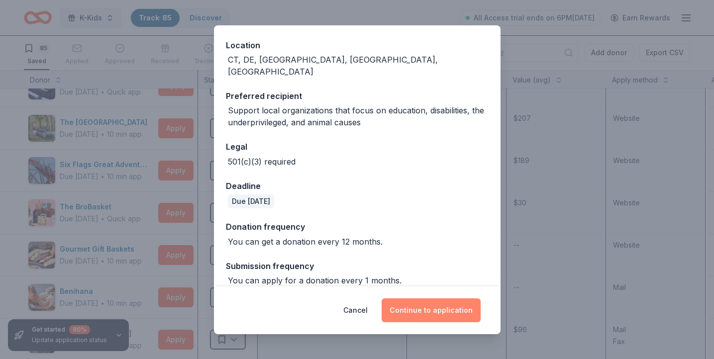
click at [429, 306] on button "Continue to application" at bounding box center [431, 311] width 99 height 24
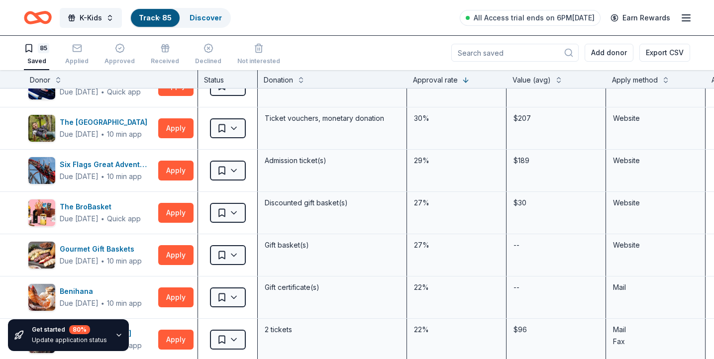
scroll to position [0, 0]
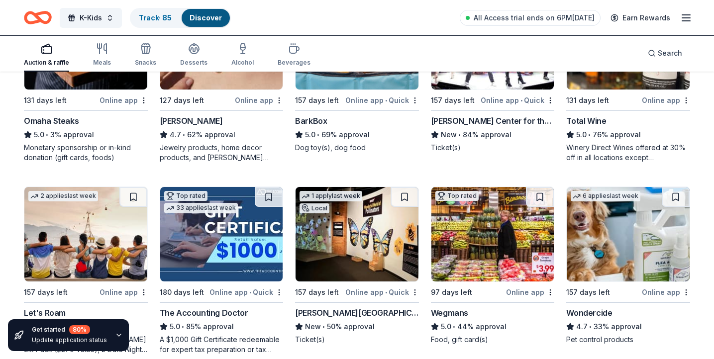
scroll to position [347, 0]
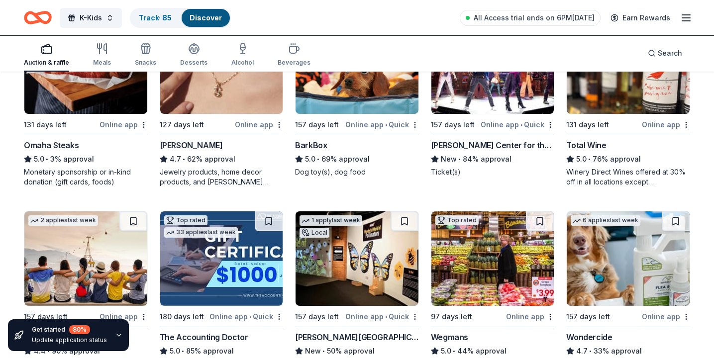
click at [148, 5] on div "K-Kids Track · 85 Discover All Access trial ends on 6PM, 9/21 Earn Rewards" at bounding box center [357, 17] width 714 height 35
click at [148, 13] on link "Track · 85" at bounding box center [155, 17] width 33 height 8
click at [146, 21] on link "Track · 85" at bounding box center [155, 17] width 33 height 8
click at [147, 16] on link "Track · 85" at bounding box center [155, 17] width 33 height 8
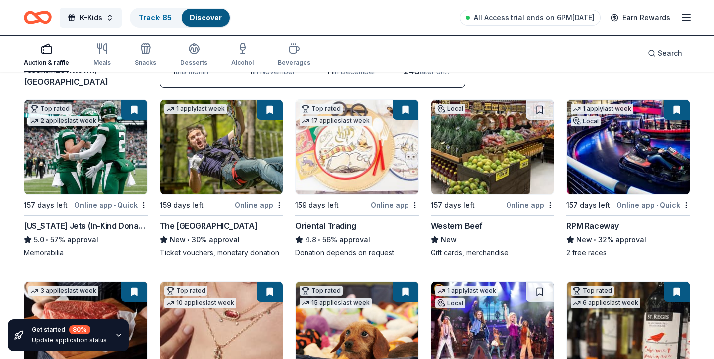
scroll to position [0, 0]
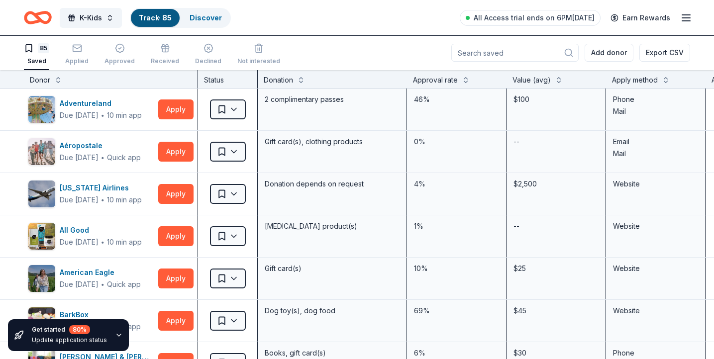
click at [33, 9] on icon "Home" at bounding box center [38, 17] width 28 height 23
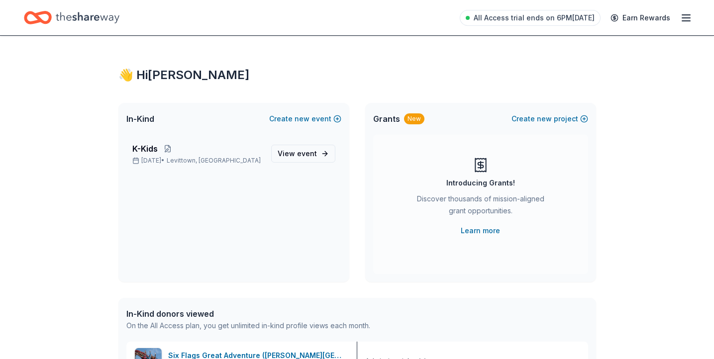
click at [546, 112] on div "Grants New Create new project" at bounding box center [480, 119] width 231 height 32
click at [552, 118] on span "new" at bounding box center [544, 119] width 15 height 12
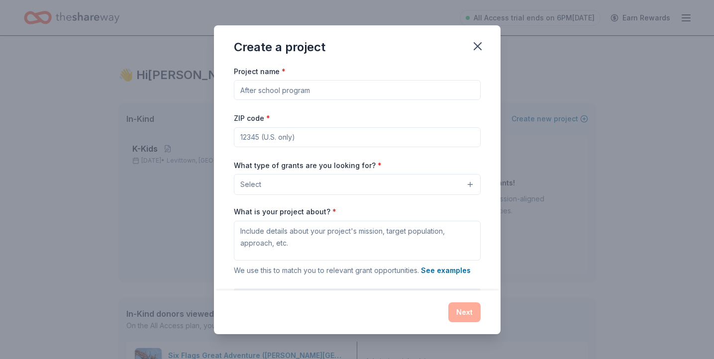
click at [351, 87] on input "Project name *" at bounding box center [357, 90] width 247 height 20
type input "K-Kids"
click at [320, 142] on input "ZIP code *" at bounding box center [357, 137] width 247 height 20
type input "11756"
click at [288, 185] on button "Select" at bounding box center [357, 184] width 247 height 21
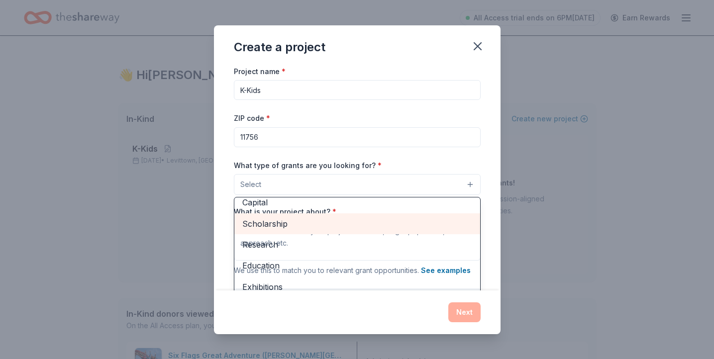
scroll to position [56, 0]
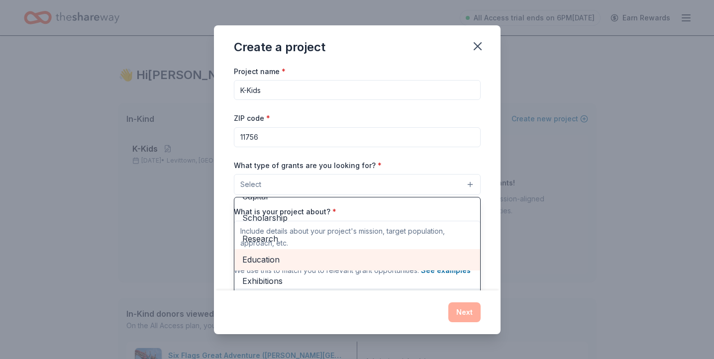
click at [321, 258] on span "Education" at bounding box center [357, 259] width 230 height 13
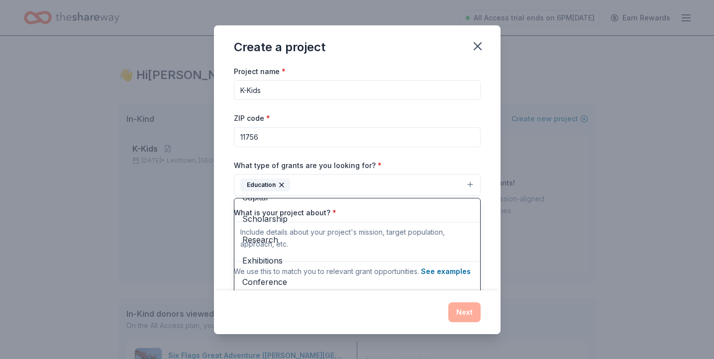
click at [417, 130] on div "Project name * K-Kids ZIP code * 11756 What type of grants are you looking for?…" at bounding box center [357, 202] width 247 height 274
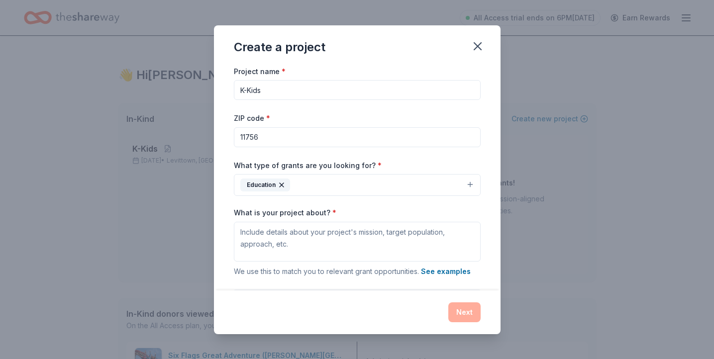
click at [399, 184] on button "Education" at bounding box center [357, 185] width 247 height 22
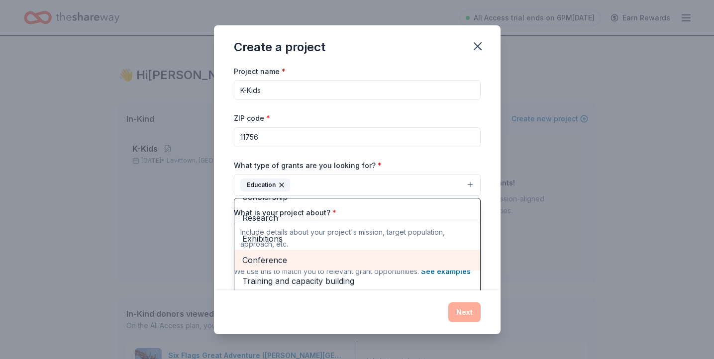
scroll to position [97, 0]
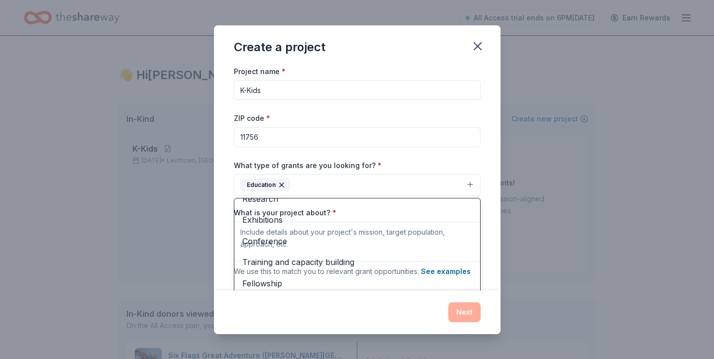
click at [443, 154] on div "Project name * K-Kids ZIP code * 11756 What type of grants are you looking for?…" at bounding box center [357, 202] width 247 height 274
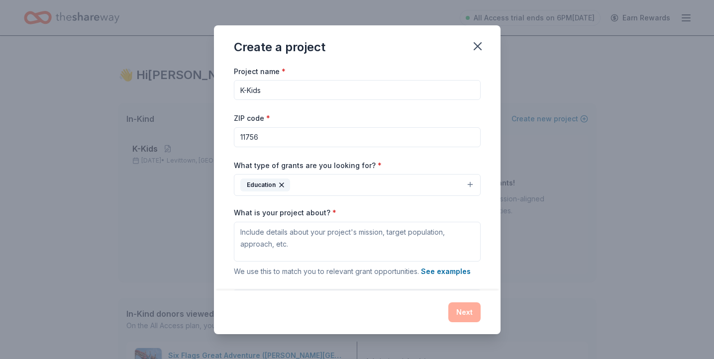
scroll to position [63, 0]
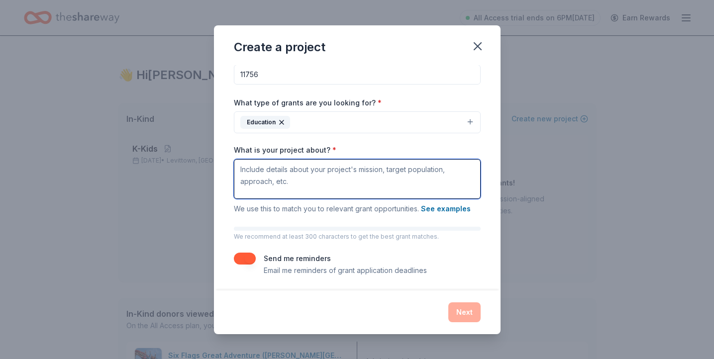
click at [320, 175] on textarea "What is your project about? *" at bounding box center [357, 179] width 247 height 40
paste textarea "Partner with us to empower elementary students to become confident, caring serv…"
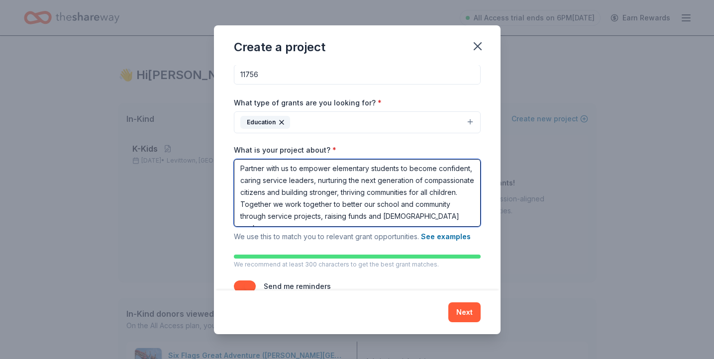
scroll to position [93, 0]
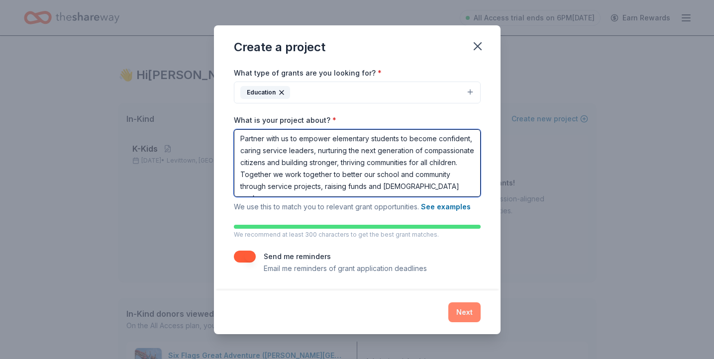
type textarea "Partner with us to empower elementary students to become confident, caring serv…"
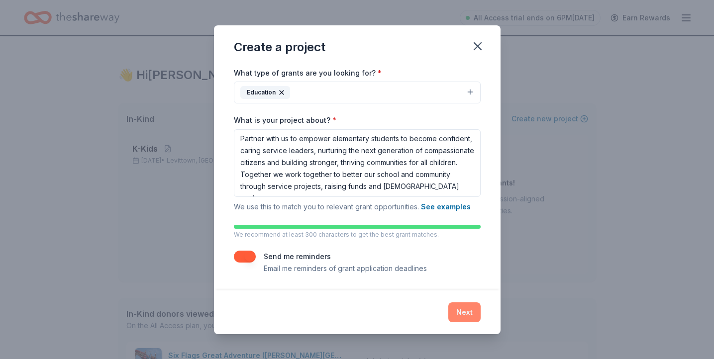
click at [469, 313] on button "Next" at bounding box center [465, 313] width 32 height 20
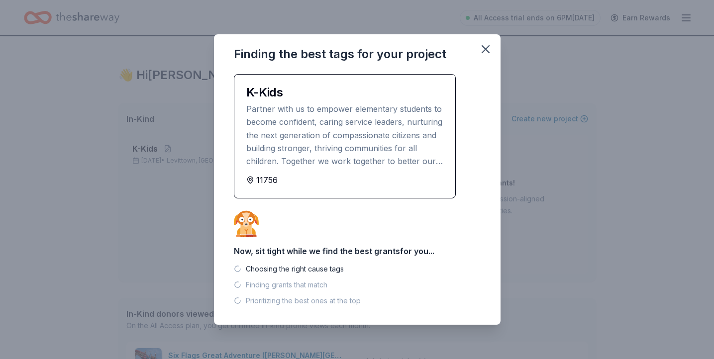
scroll to position [0, 0]
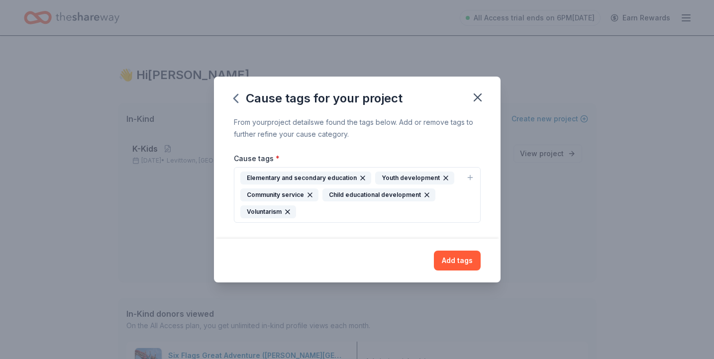
click at [381, 209] on div "Elementary and secondary education Youth development Community service Child ed…" at bounding box center [351, 195] width 222 height 47
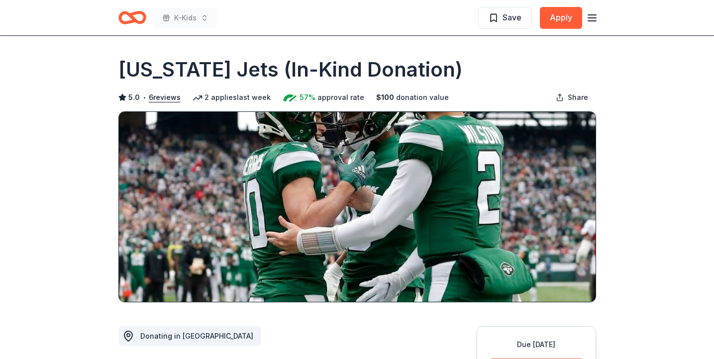
scroll to position [283, 0]
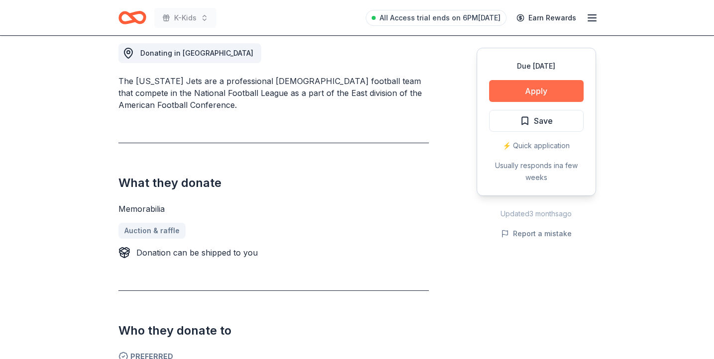
click at [524, 87] on button "Apply" at bounding box center [536, 91] width 95 height 22
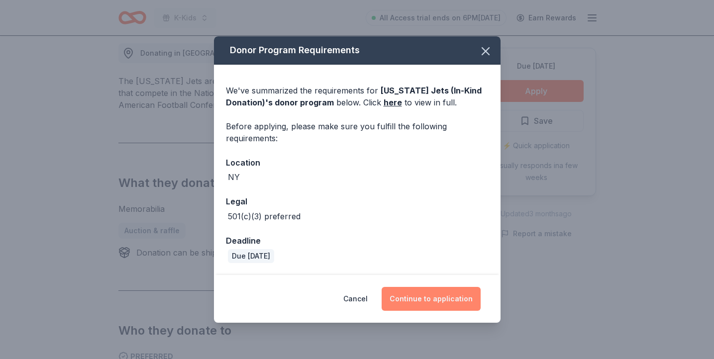
click at [408, 301] on button "Continue to application" at bounding box center [431, 299] width 99 height 24
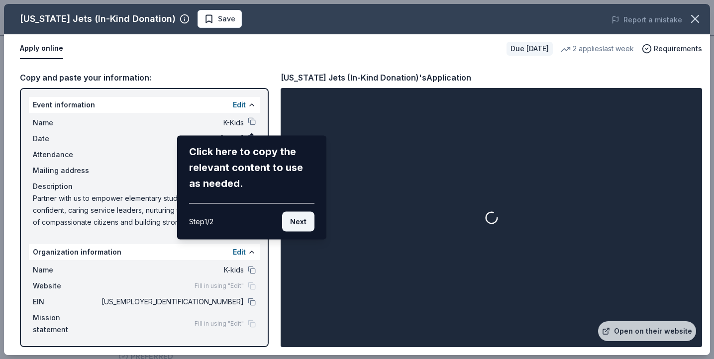
click at [299, 224] on button "Next" at bounding box center [298, 222] width 32 height 20
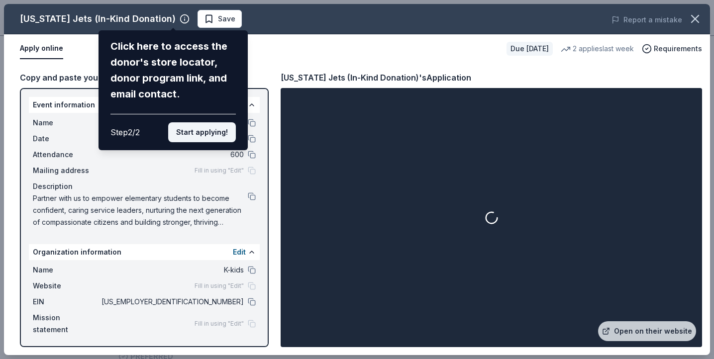
click at [197, 135] on button "Start applying!" at bounding box center [202, 132] width 68 height 20
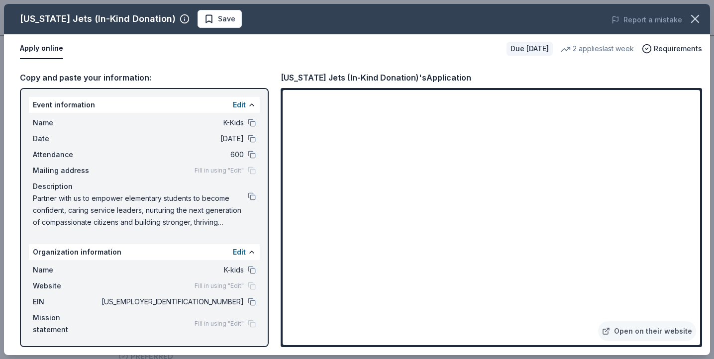
click at [225, 320] on span "Fill in using "Edit"" at bounding box center [219, 324] width 49 height 8
click at [253, 320] on div "Fill in using "Edit"" at bounding box center [225, 324] width 61 height 8
click at [223, 320] on span "Fill in using "Edit"" at bounding box center [219, 324] width 49 height 8
click at [240, 105] on button "Edit" at bounding box center [239, 105] width 13 height 12
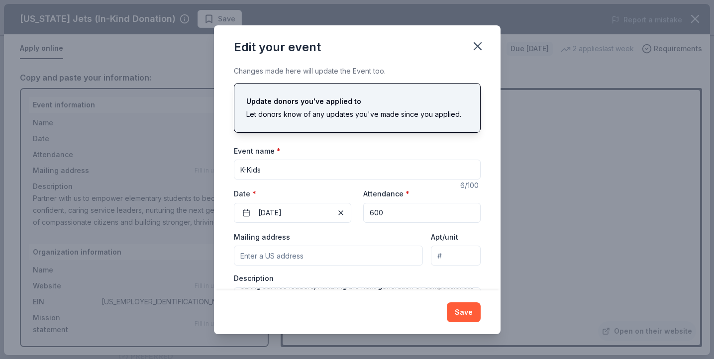
scroll to position [58, 0]
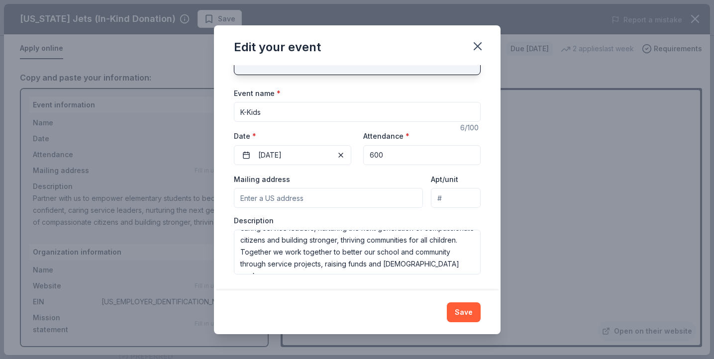
click at [361, 202] on input "Mailing address" at bounding box center [329, 198] width 190 height 20
click at [400, 180] on div "Mailing address" at bounding box center [329, 190] width 190 height 35
click at [462, 314] on button "Save" at bounding box center [464, 313] width 34 height 20
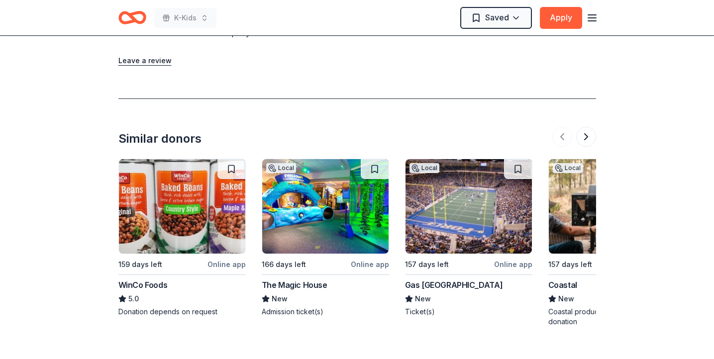
scroll to position [956, 0]
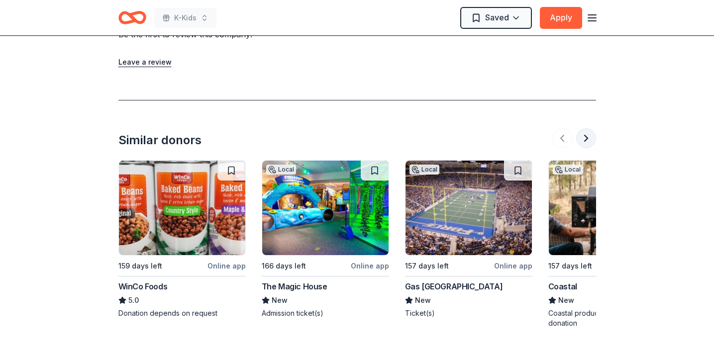
click at [585, 128] on button at bounding box center [587, 138] width 20 height 20
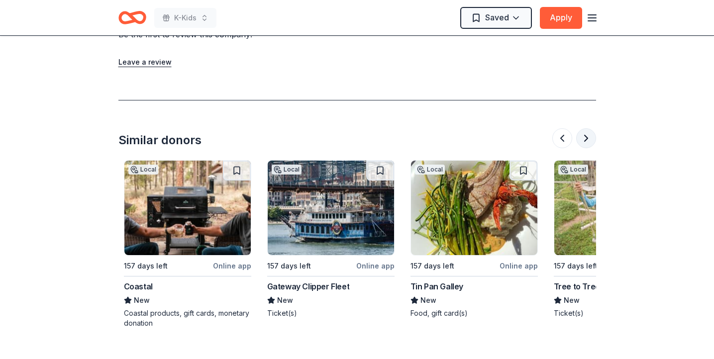
scroll to position [0, 430]
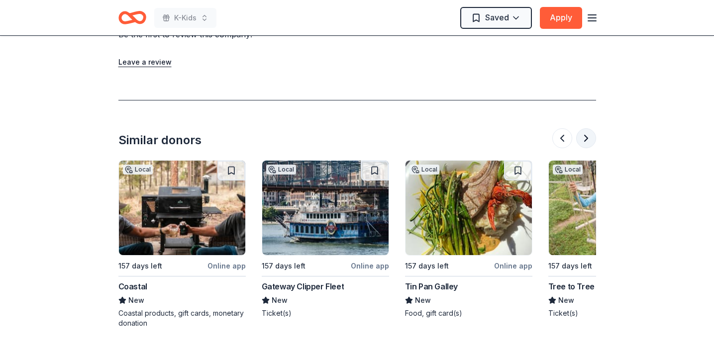
click at [585, 128] on button at bounding box center [587, 138] width 20 height 20
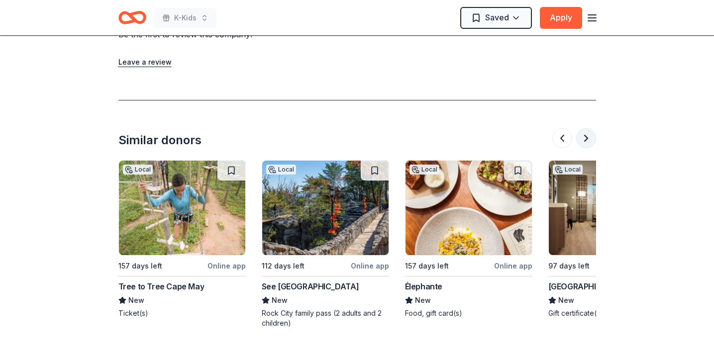
click at [585, 128] on button at bounding box center [587, 138] width 20 height 20
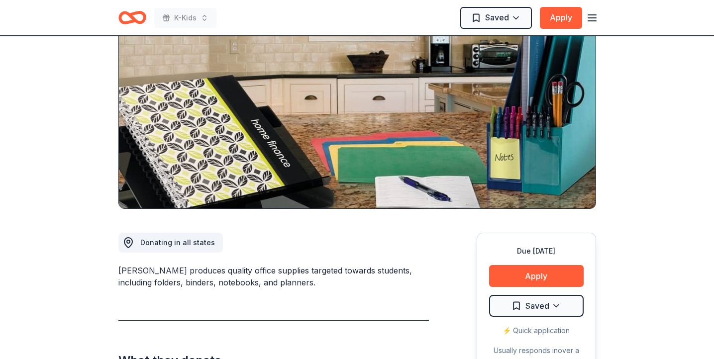
scroll to position [0, 0]
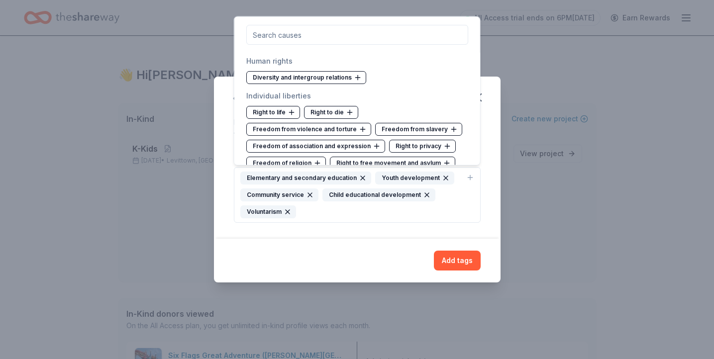
scroll to position [4854, 0]
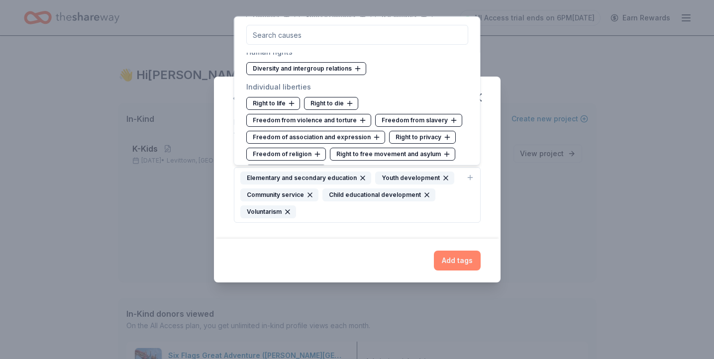
click at [441, 259] on button "Add tags" at bounding box center [457, 261] width 47 height 20
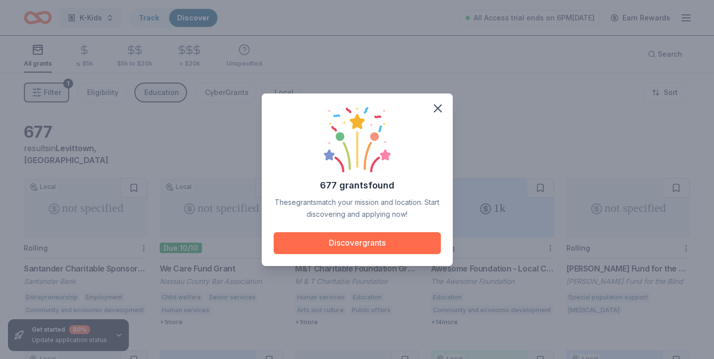
click at [410, 240] on button "Discover grants" at bounding box center [357, 244] width 167 height 22
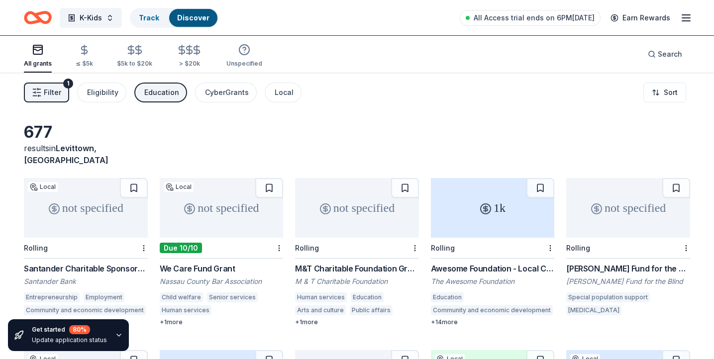
click at [25, 91] on button "Filter 1" at bounding box center [46, 93] width 45 height 20
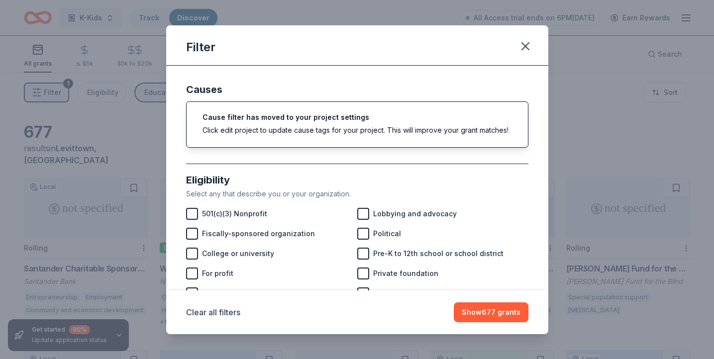
scroll to position [49, 0]
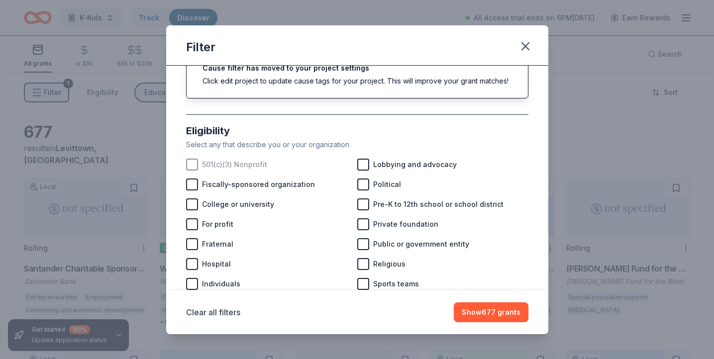
click at [259, 164] on span "501(c)(3) Nonprofit" at bounding box center [234, 165] width 65 height 12
click at [399, 203] on span "Pre-K to 12th school or school district" at bounding box center [438, 205] width 130 height 12
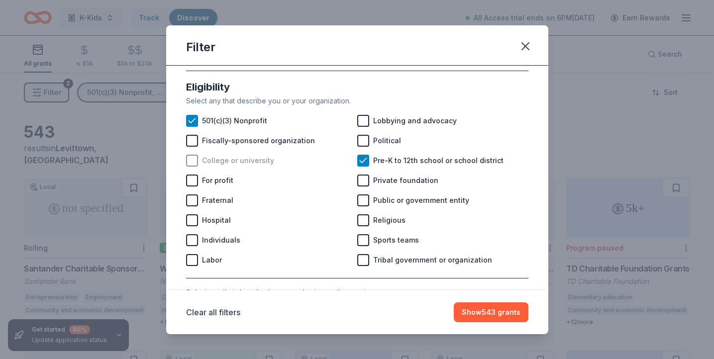
scroll to position [104, 0]
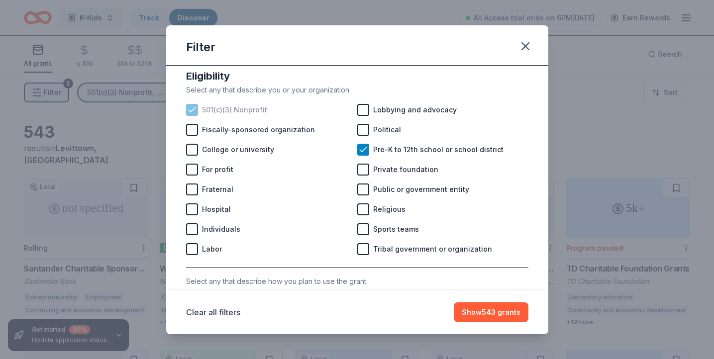
click at [215, 115] on span "501(c)(3) Nonprofit" at bounding box center [234, 110] width 65 height 12
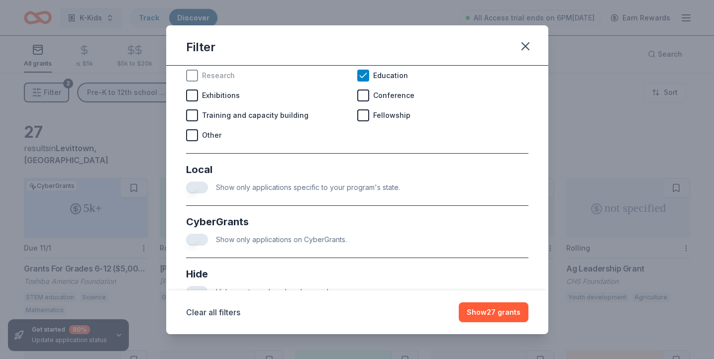
scroll to position [553, 0]
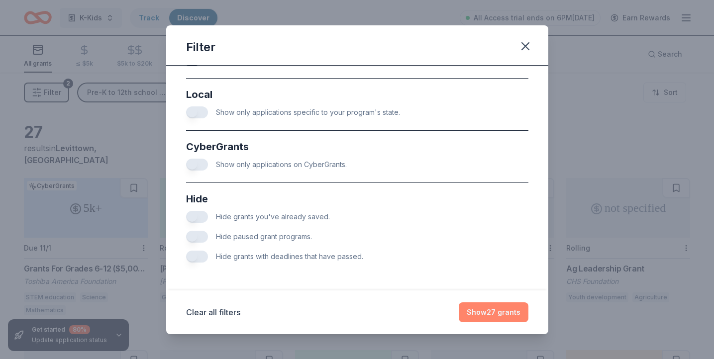
click at [493, 313] on button "Show 27 grants" at bounding box center [494, 313] width 70 height 20
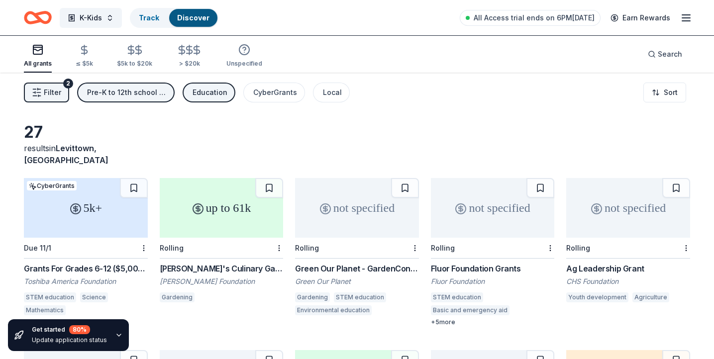
scroll to position [0, 0]
click at [122, 178] on button at bounding box center [134, 188] width 28 height 20
click at [265, 178] on button at bounding box center [269, 188] width 28 height 20
click at [403, 178] on button at bounding box center [405, 188] width 28 height 20
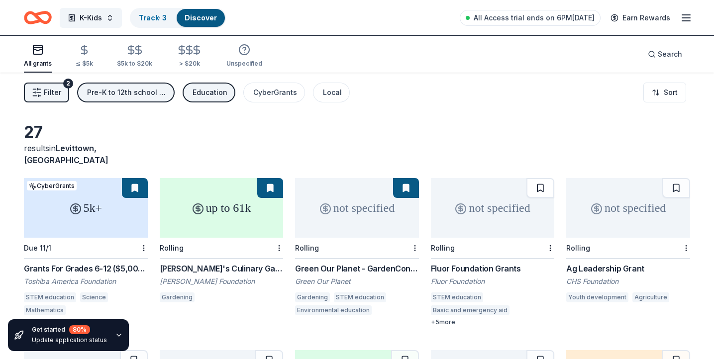
click at [541, 178] on button at bounding box center [541, 188] width 28 height 20
click at [684, 180] on button at bounding box center [677, 188] width 28 height 20
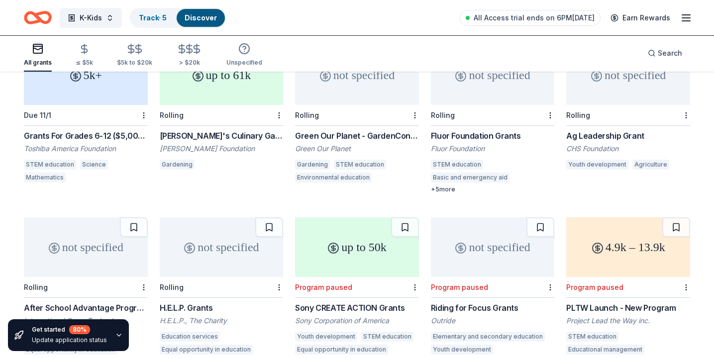
scroll to position [136, 0]
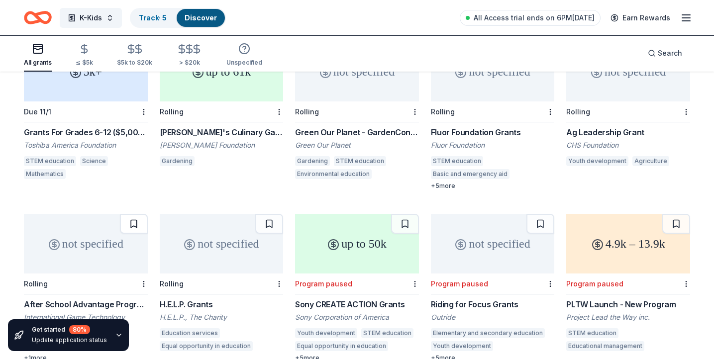
click at [129, 214] on button at bounding box center [134, 224] width 28 height 20
click at [271, 214] on button at bounding box center [269, 224] width 28 height 20
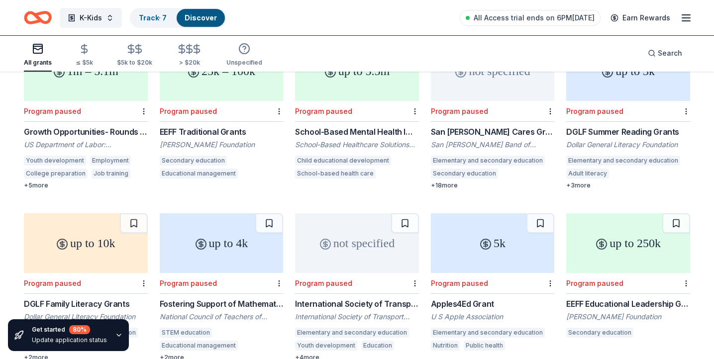
scroll to position [0, 0]
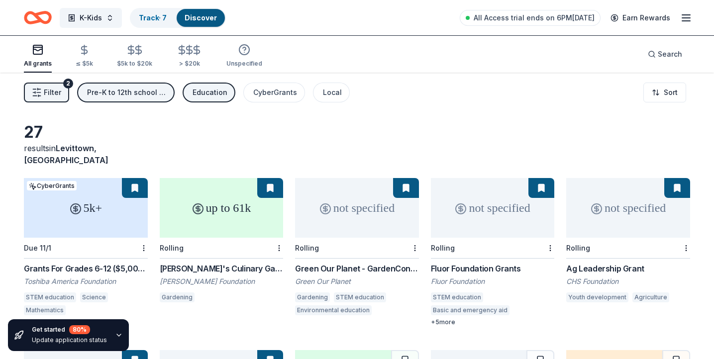
click at [149, 98] on div "Pre-K to 12th school or school district" at bounding box center [127, 93] width 80 height 12
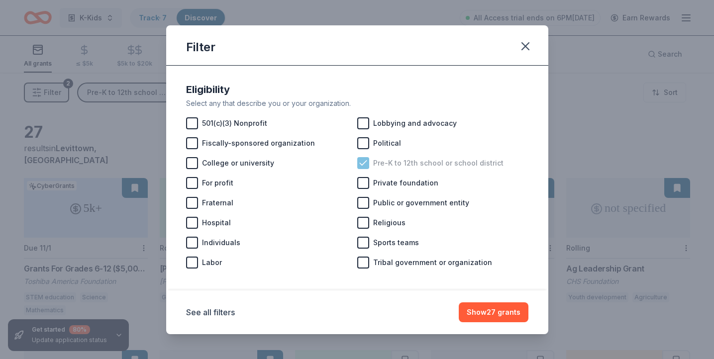
click at [369, 158] on div "Pre-K to 12th school or school district" at bounding box center [442, 163] width 171 height 20
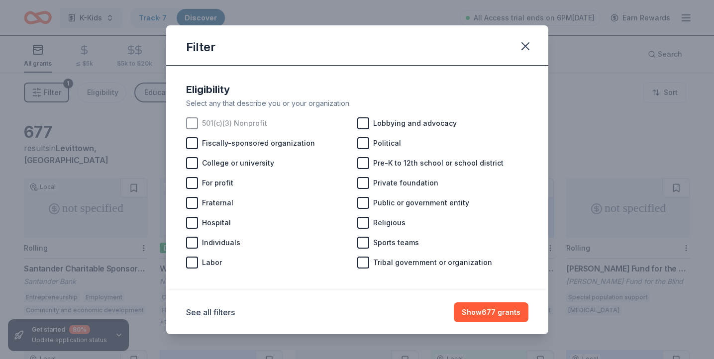
click at [207, 120] on span "501(c)(3) Nonprofit" at bounding box center [234, 123] width 65 height 12
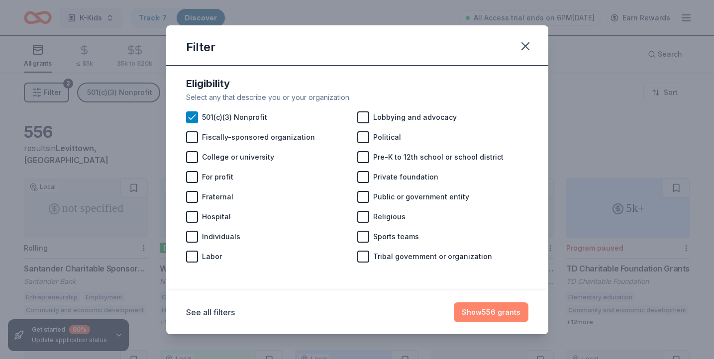
click at [467, 309] on button "Show 556 grants" at bounding box center [491, 313] width 75 height 20
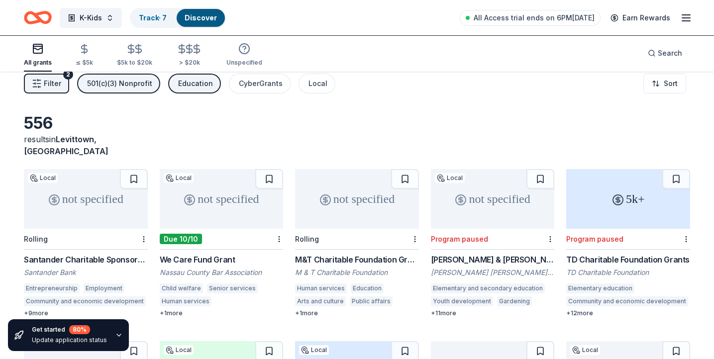
scroll to position [9, 0]
click at [264, 169] on button at bounding box center [269, 179] width 28 height 20
click at [137, 169] on button at bounding box center [134, 179] width 28 height 20
click at [407, 169] on button at bounding box center [405, 179] width 28 height 20
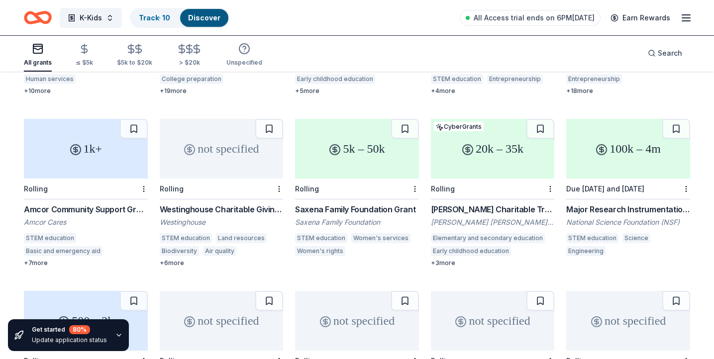
scroll to position [403, 0]
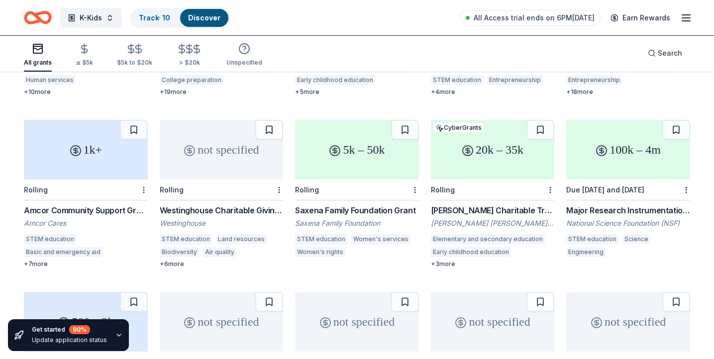
click at [273, 120] on button at bounding box center [269, 130] width 28 height 20
click at [137, 120] on button at bounding box center [134, 130] width 28 height 20
click at [396, 120] on button at bounding box center [405, 130] width 28 height 20
click at [540, 120] on button at bounding box center [541, 130] width 28 height 20
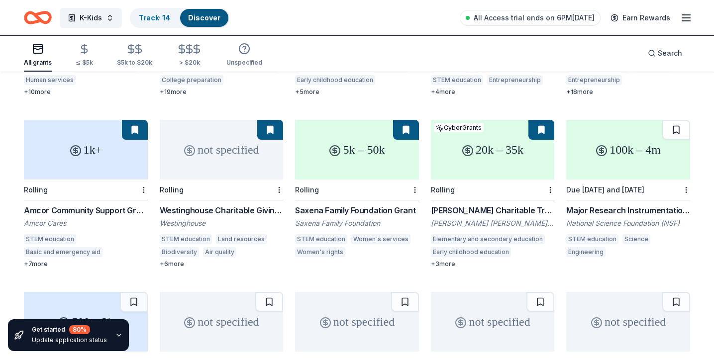
click at [665, 120] on button at bounding box center [677, 130] width 28 height 20
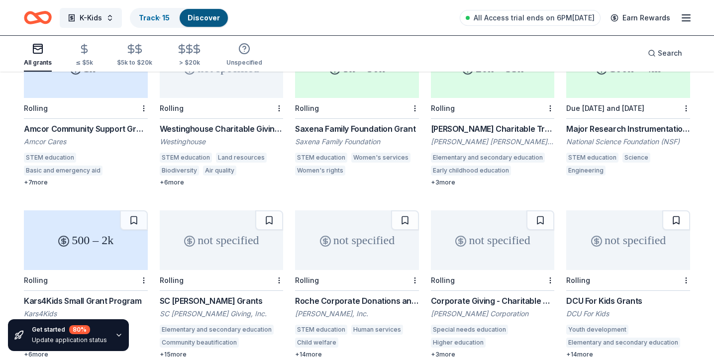
click at [669, 213] on button at bounding box center [677, 221] width 28 height 20
click at [533, 211] on button at bounding box center [541, 221] width 28 height 20
click at [399, 211] on button at bounding box center [405, 221] width 28 height 20
click at [263, 211] on button at bounding box center [269, 221] width 28 height 20
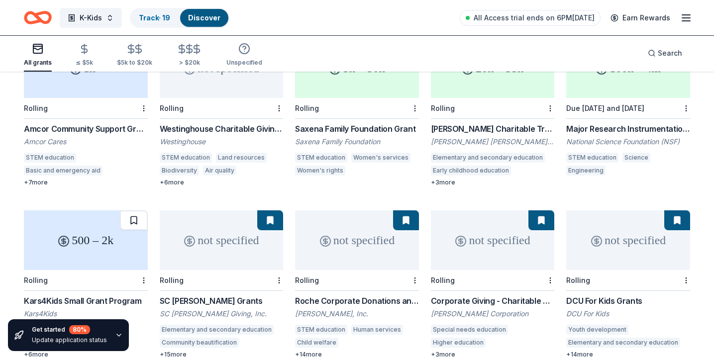
click at [127, 211] on button at bounding box center [134, 221] width 28 height 20
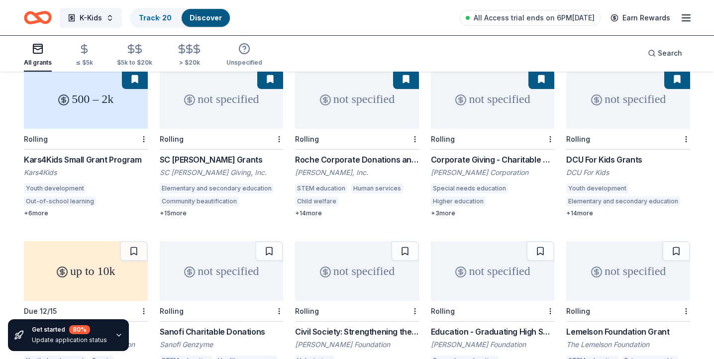
scroll to position [631, 0]
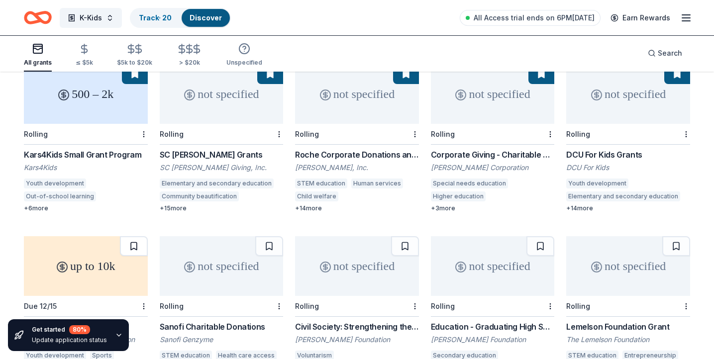
click at [137, 239] on button at bounding box center [134, 246] width 28 height 20
click at [270, 241] on button at bounding box center [269, 246] width 28 height 20
click at [403, 236] on button at bounding box center [405, 246] width 28 height 20
click at [542, 236] on button at bounding box center [541, 246] width 28 height 20
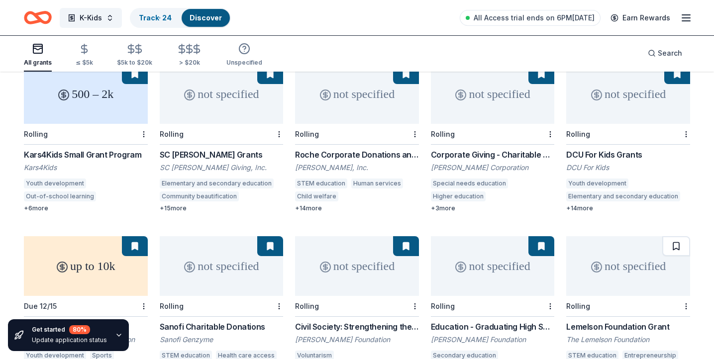
click at [669, 236] on button at bounding box center [677, 246] width 28 height 20
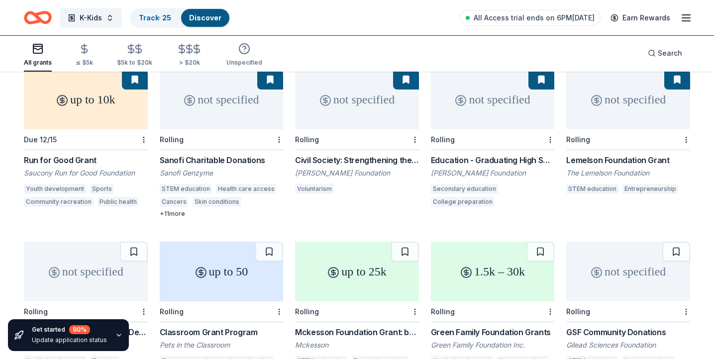
scroll to position [898, 0]
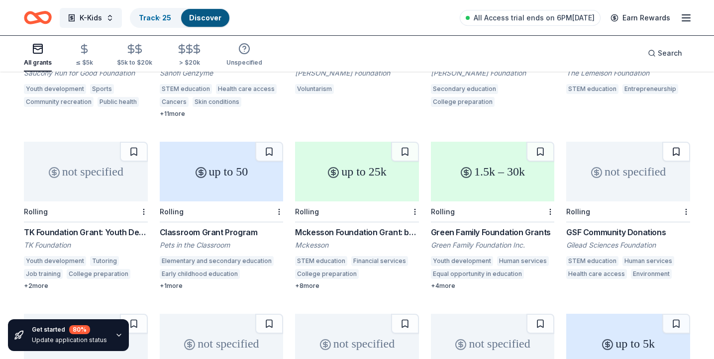
click at [669, 150] on button at bounding box center [677, 152] width 28 height 20
click at [535, 146] on button at bounding box center [541, 152] width 28 height 20
click at [404, 142] on button at bounding box center [405, 152] width 28 height 20
click at [264, 142] on button at bounding box center [269, 152] width 28 height 20
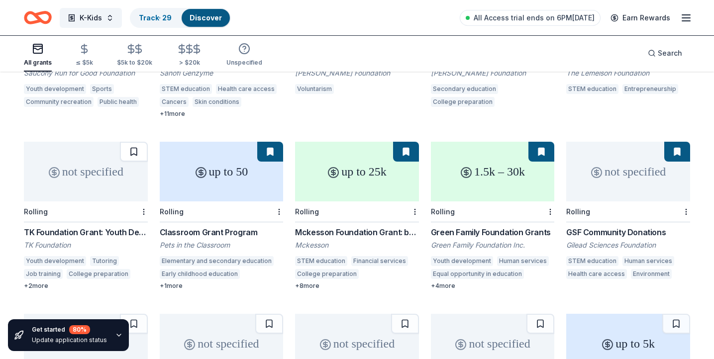
click at [127, 143] on button at bounding box center [134, 152] width 28 height 20
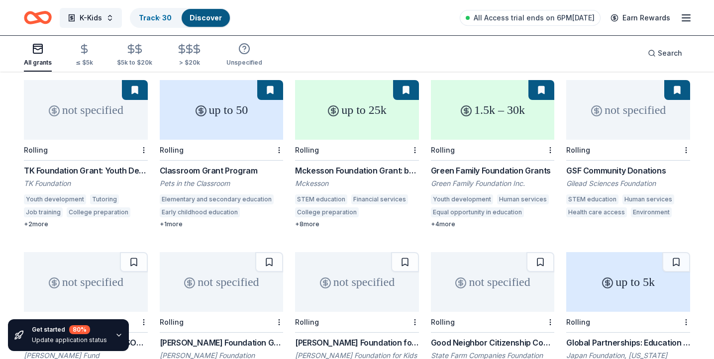
scroll to position [996, 0]
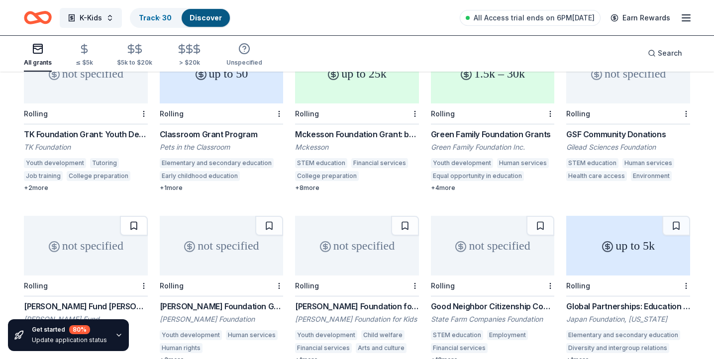
click at [123, 219] on button at bounding box center [134, 226] width 28 height 20
click at [277, 216] on button at bounding box center [269, 226] width 28 height 20
click at [402, 218] on button at bounding box center [405, 226] width 28 height 20
click at [535, 216] on button at bounding box center [541, 226] width 28 height 20
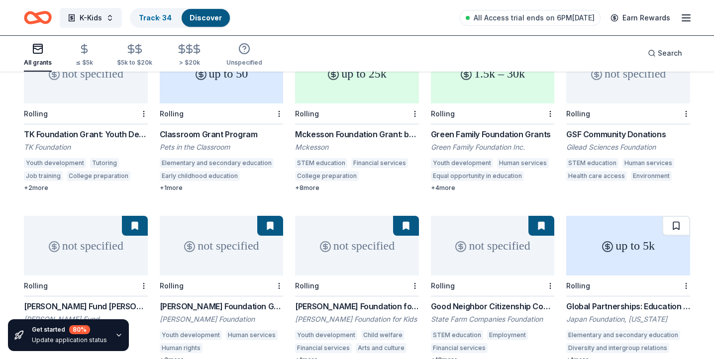
click at [667, 216] on button at bounding box center [677, 226] width 28 height 20
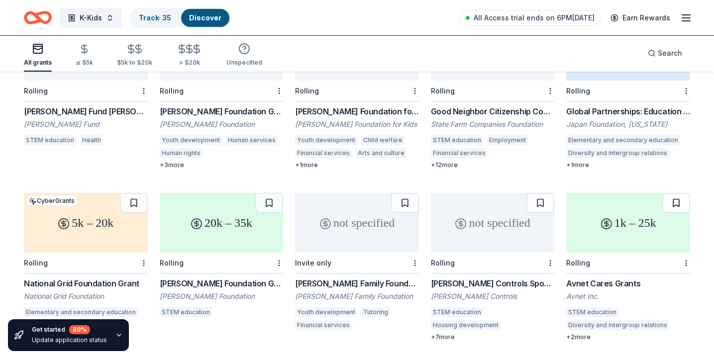
scroll to position [1588, 0]
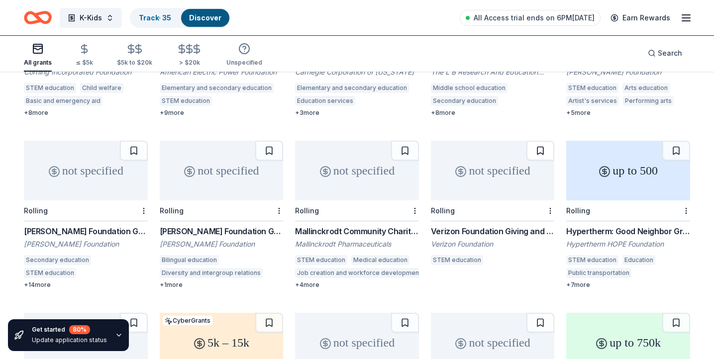
click at [541, 146] on button at bounding box center [541, 151] width 28 height 20
click at [399, 141] on button at bounding box center [405, 151] width 28 height 20
click at [257, 141] on button at bounding box center [269, 151] width 28 height 20
click at [269, 143] on button at bounding box center [270, 151] width 26 height 20
click at [136, 141] on button at bounding box center [134, 151] width 28 height 20
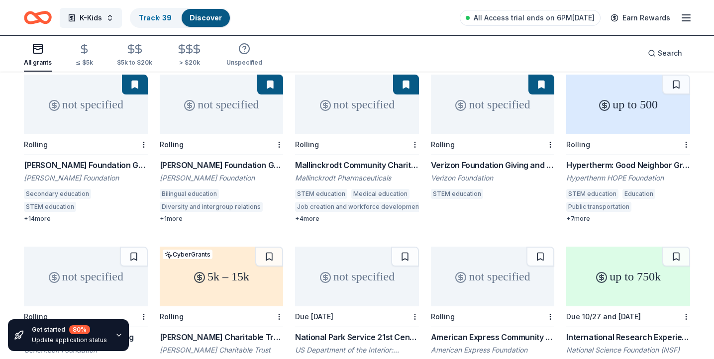
scroll to position [1723, 0]
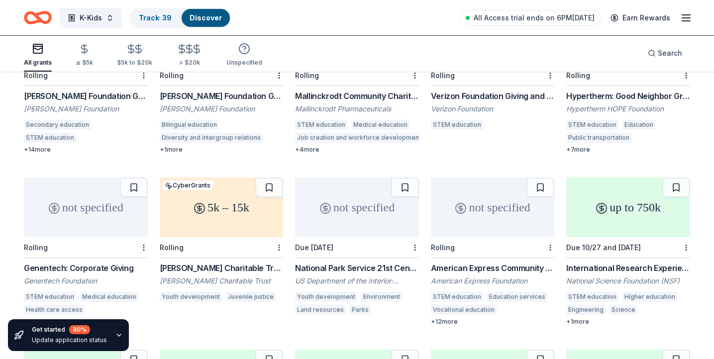
click at [131, 179] on button at bounding box center [134, 188] width 28 height 20
click at [260, 180] on button at bounding box center [269, 188] width 28 height 20
click at [672, 178] on button at bounding box center [677, 188] width 28 height 20
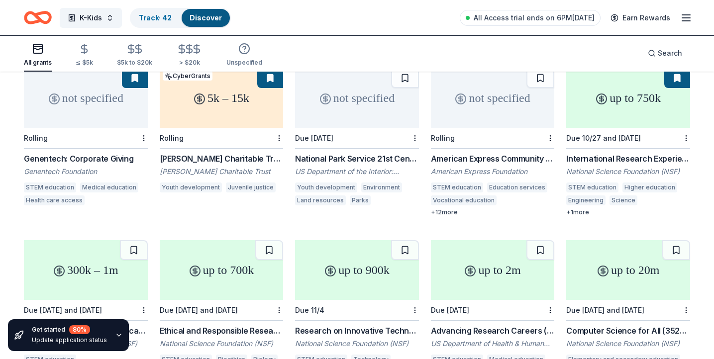
scroll to position [1846, 0]
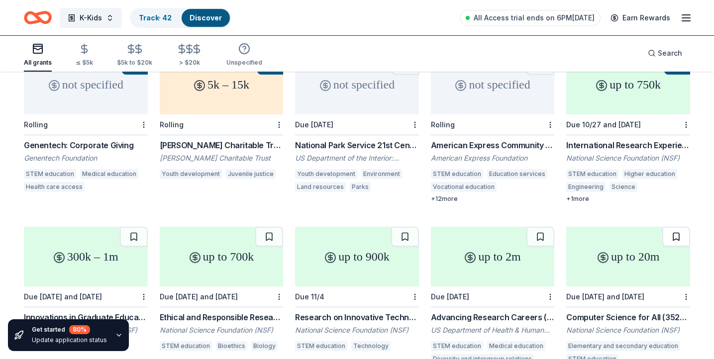
click at [673, 228] on button at bounding box center [677, 237] width 28 height 20
click at [535, 229] on button at bounding box center [541, 237] width 28 height 20
click at [412, 227] on button at bounding box center [405, 237] width 28 height 20
click at [269, 227] on button at bounding box center [269, 237] width 28 height 20
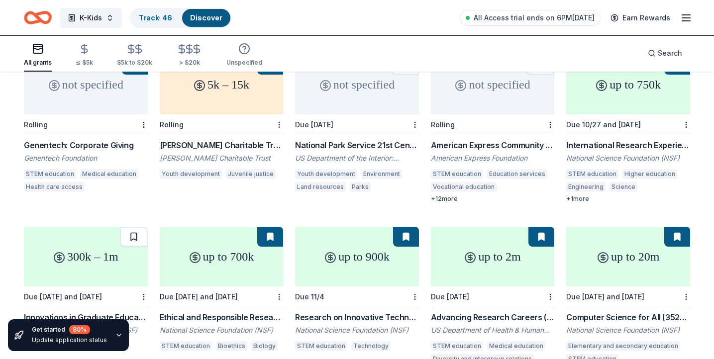
click at [132, 227] on button at bounding box center [134, 237] width 28 height 20
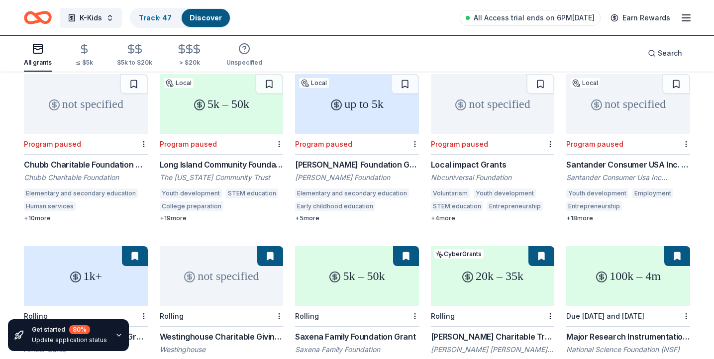
scroll to position [0, 0]
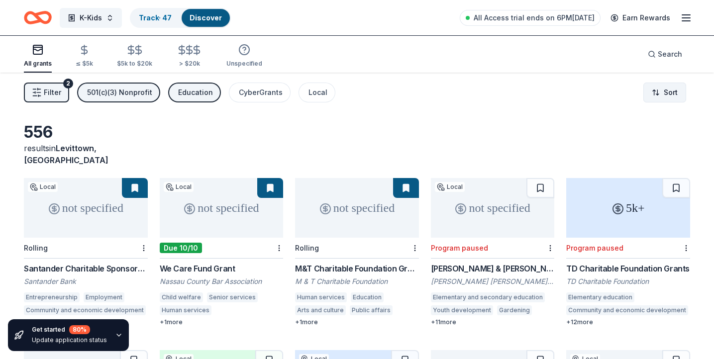
click at [670, 100] on html "K-Kids Track · 47 Discover All Access trial ends on 6PM, 9/21 Earn Rewards All …" at bounding box center [357, 179] width 714 height 359
click at [656, 117] on div "Sort by due date" at bounding box center [647, 116] width 74 height 18
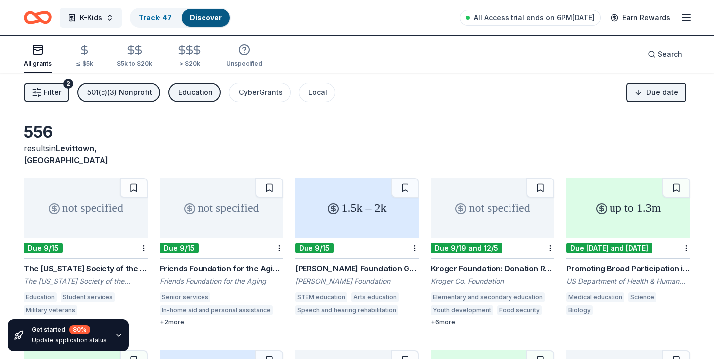
click at [118, 91] on div "501(c)(3) Nonprofit" at bounding box center [119, 93] width 65 height 12
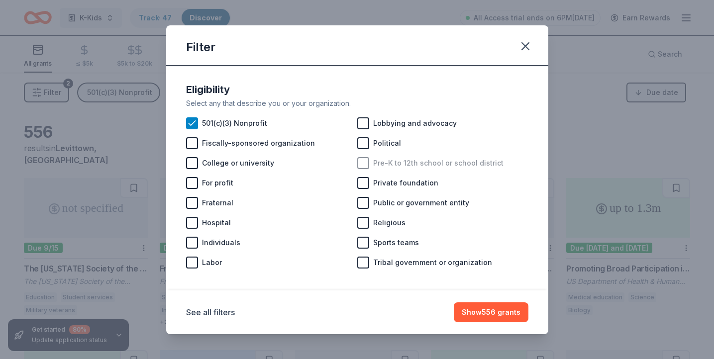
click at [364, 166] on div at bounding box center [363, 163] width 12 height 12
click at [488, 314] on button "Show 543 grants" at bounding box center [491, 313] width 75 height 20
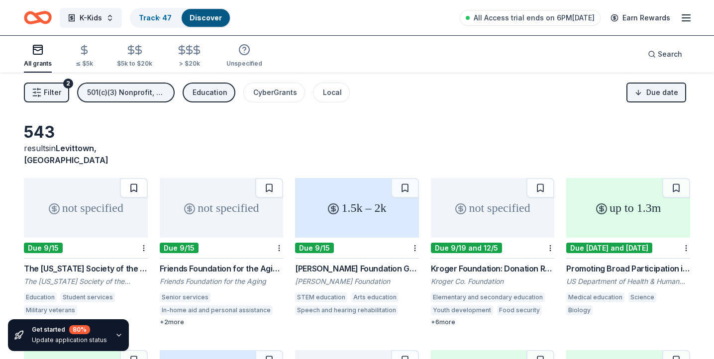
click at [135, 178] on button at bounding box center [134, 188] width 28 height 20
click at [264, 178] on button at bounding box center [269, 188] width 28 height 20
click at [406, 178] on button at bounding box center [405, 188] width 28 height 20
click at [537, 178] on button at bounding box center [541, 188] width 28 height 20
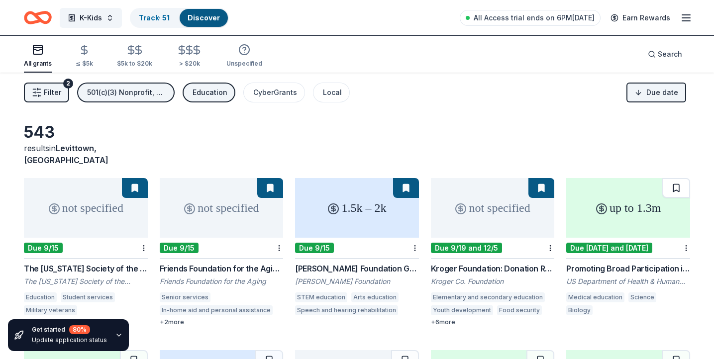
click at [678, 178] on button at bounding box center [677, 188] width 28 height 20
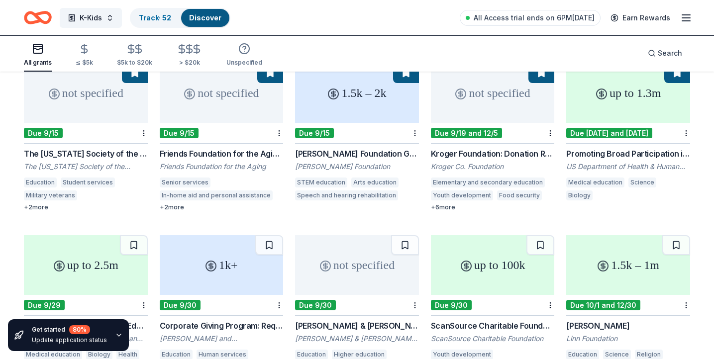
scroll to position [117, 0]
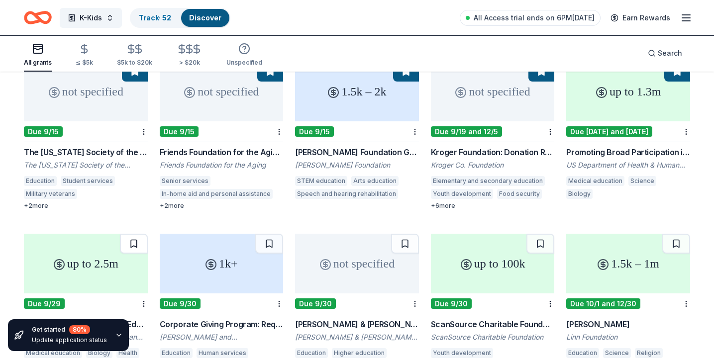
click at [140, 234] on button at bounding box center [134, 244] width 28 height 20
click at [268, 234] on button at bounding box center [269, 244] width 28 height 20
click at [402, 236] on button at bounding box center [405, 244] width 28 height 20
click at [538, 234] on button at bounding box center [541, 244] width 28 height 20
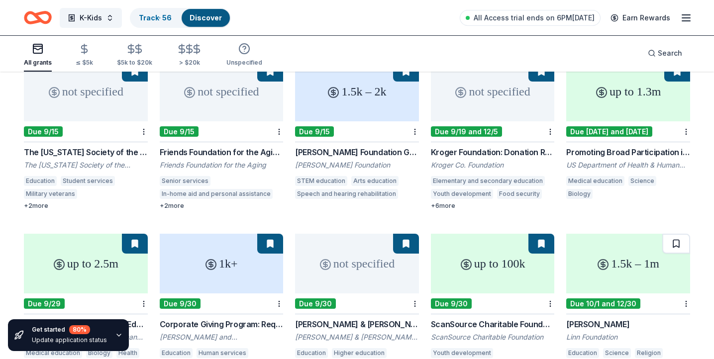
click at [672, 234] on button at bounding box center [677, 244] width 28 height 20
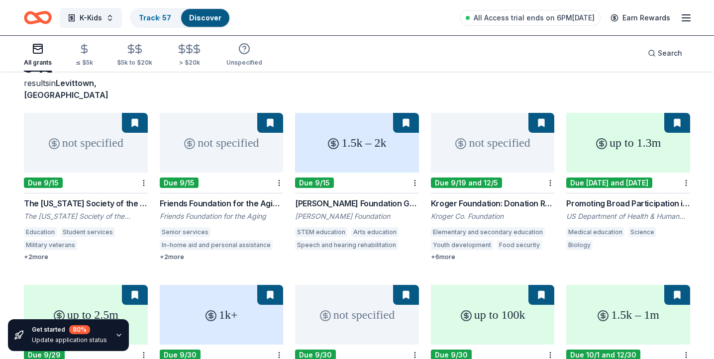
scroll to position [60, 0]
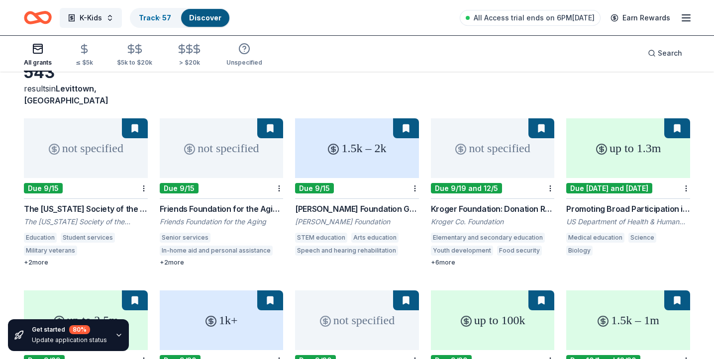
click at [168, 259] on div "+ 2 more" at bounding box center [222, 263] width 124 height 8
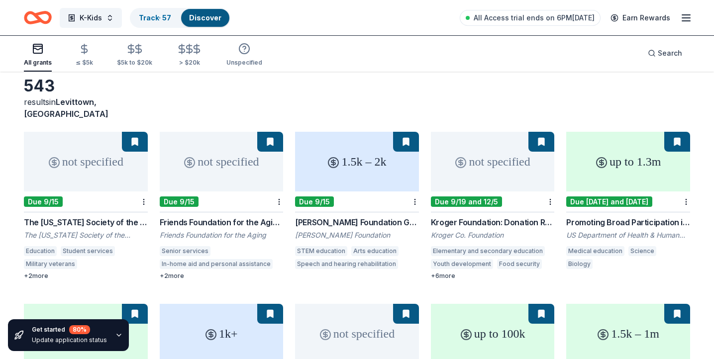
click at [109, 172] on div "not specified" at bounding box center [86, 162] width 124 height 60
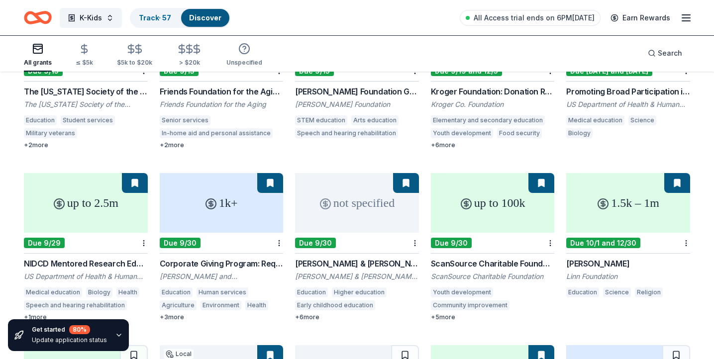
scroll to position [178, 0]
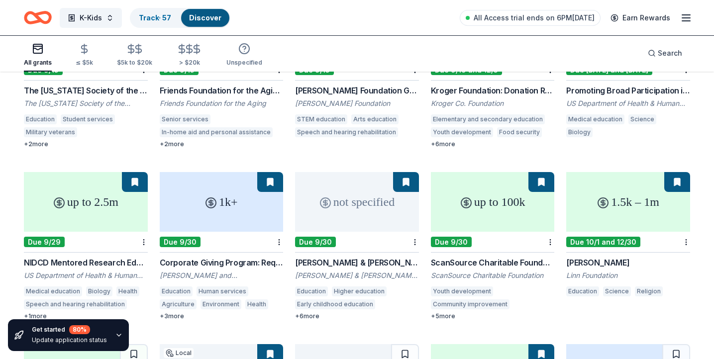
click at [238, 220] on div "1k+" at bounding box center [222, 202] width 124 height 60
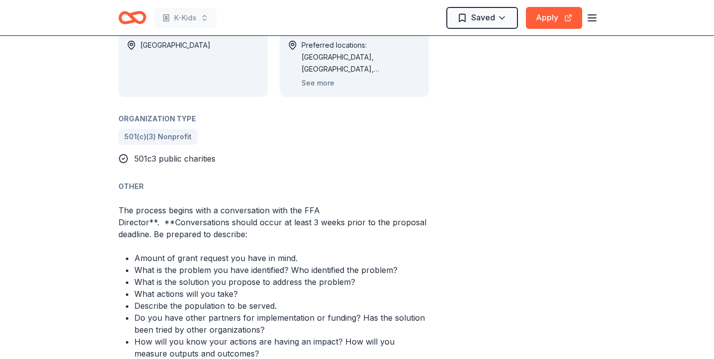
scroll to position [598, 0]
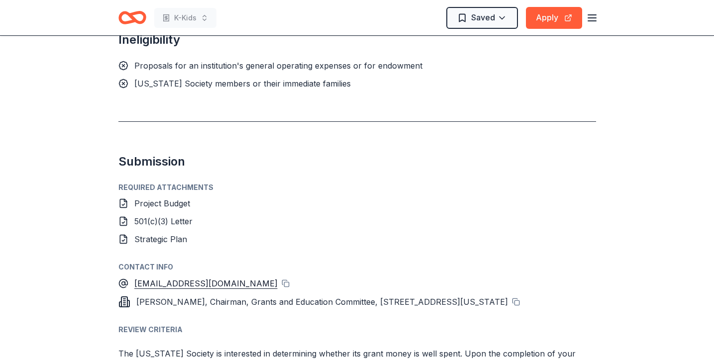
scroll to position [1222, 0]
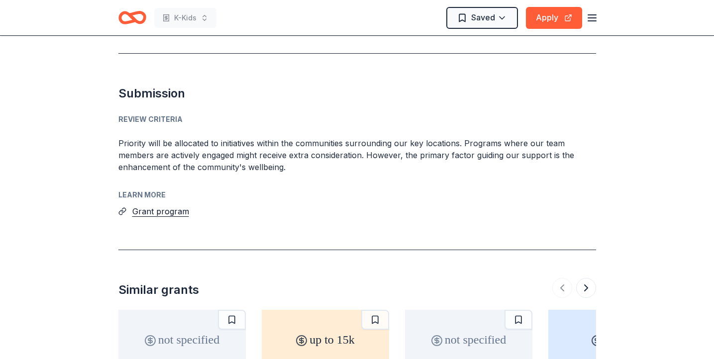
scroll to position [961, 0]
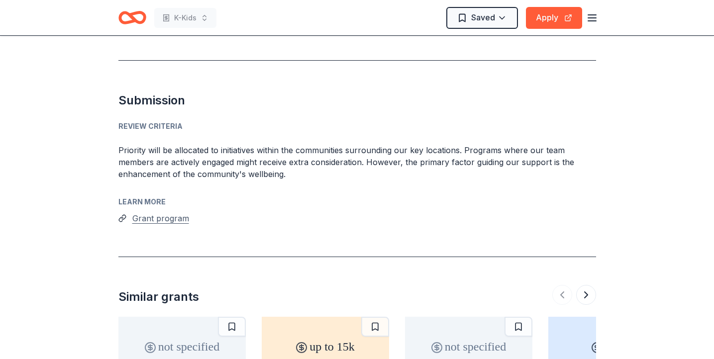
click at [157, 212] on button "Grant program" at bounding box center [160, 218] width 57 height 13
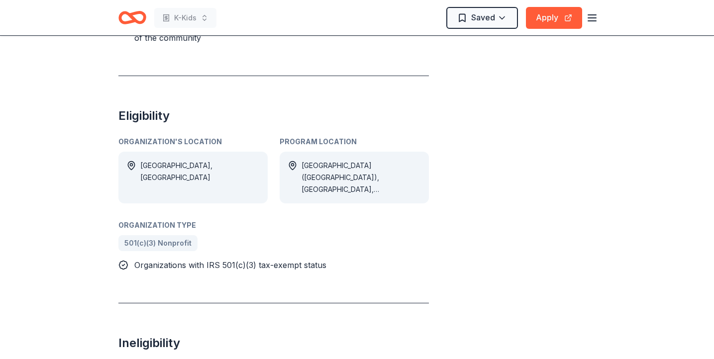
scroll to position [0, 0]
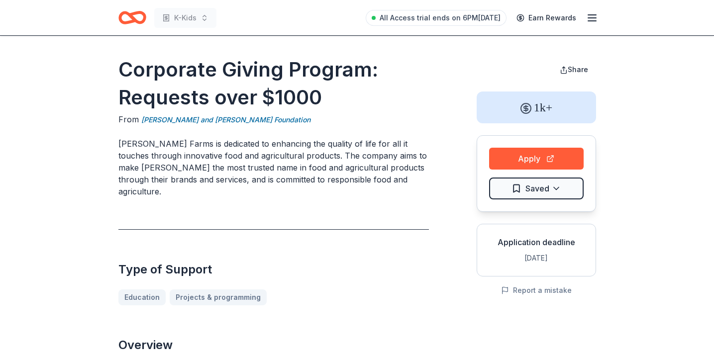
click at [131, 16] on icon "Home" at bounding box center [136, 17] width 15 height 10
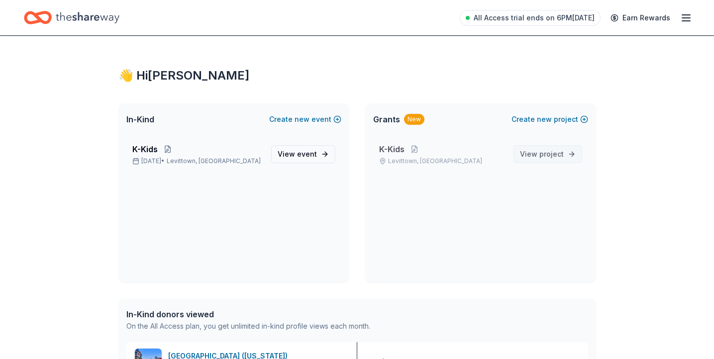
click at [530, 159] on span "View project" at bounding box center [542, 154] width 44 height 12
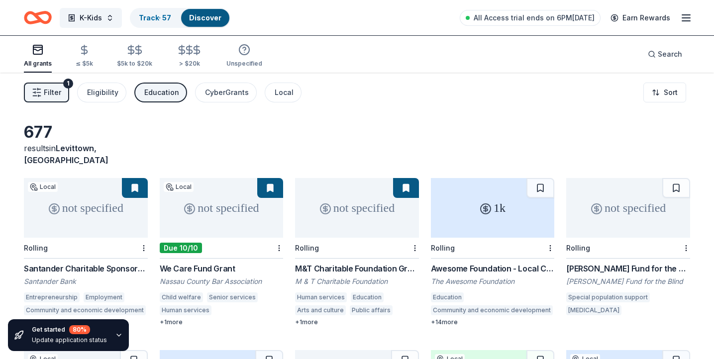
click at [481, 188] on div "1k" at bounding box center [493, 208] width 124 height 60
click at [107, 91] on div "Eligibility" at bounding box center [102, 93] width 31 height 12
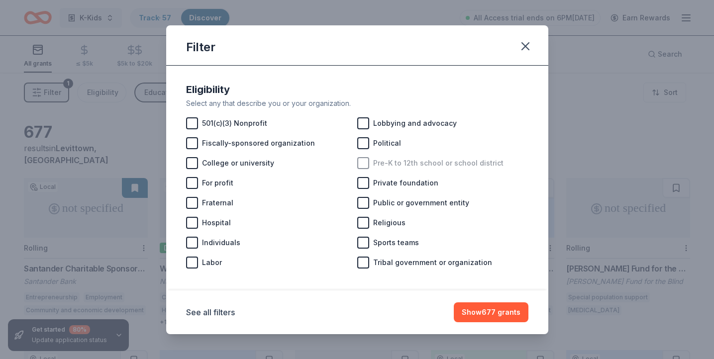
click at [376, 163] on span "Pre-K to 12th school or school district" at bounding box center [438, 163] width 130 height 12
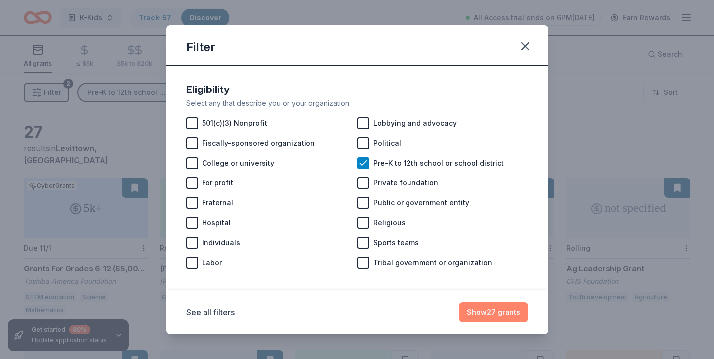
click at [498, 312] on button "Show 27 grants" at bounding box center [494, 313] width 70 height 20
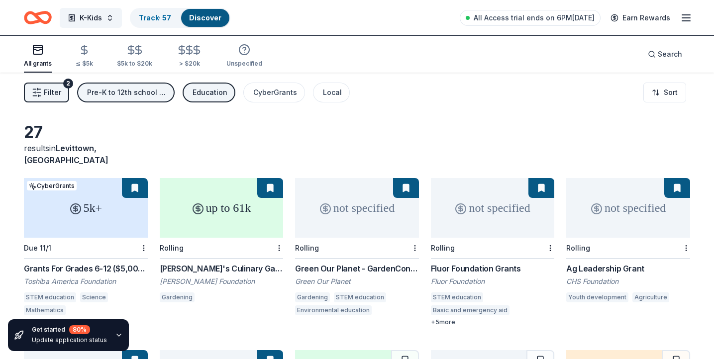
click at [230, 208] on div "up to 61k" at bounding box center [222, 208] width 124 height 60
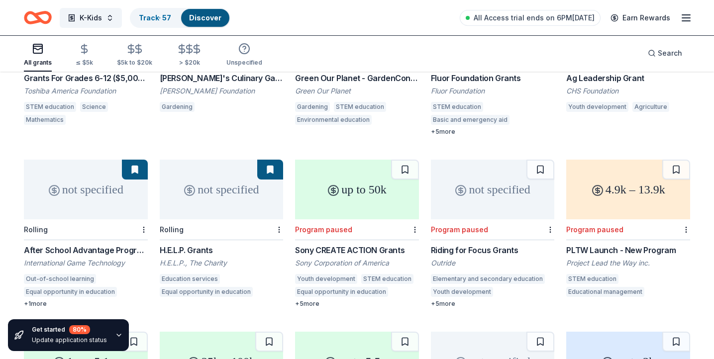
scroll to position [191, 0]
click at [37, 300] on div "+ 1 more" at bounding box center [86, 304] width 124 height 8
click at [203, 187] on div "not specified" at bounding box center [222, 189] width 124 height 60
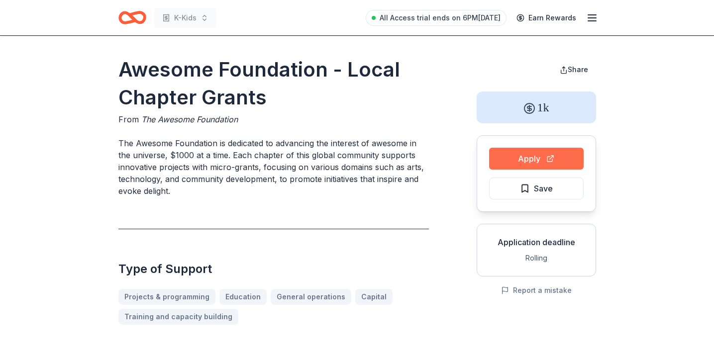
click at [538, 155] on button "Apply" at bounding box center [536, 159] width 95 height 22
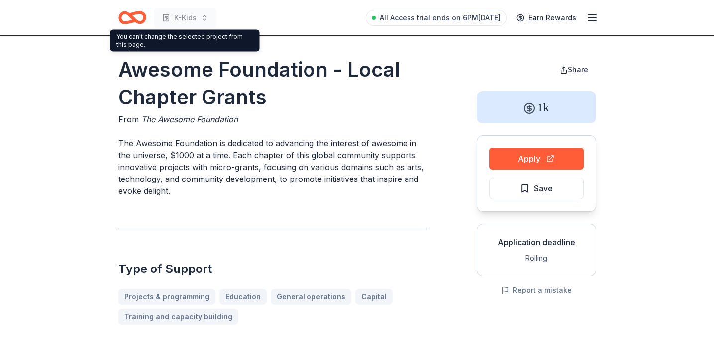
click at [135, 19] on icon "Home" at bounding box center [136, 17] width 15 height 10
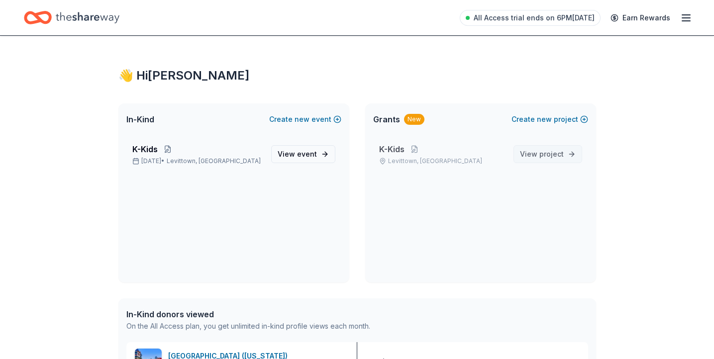
click at [546, 159] on span "View project" at bounding box center [542, 154] width 44 height 12
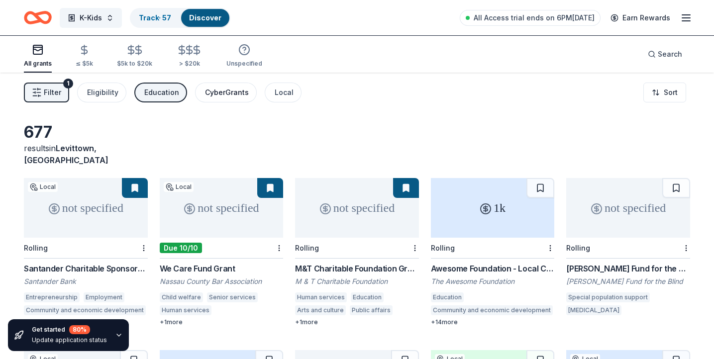
click at [224, 95] on div "CyberGrants" at bounding box center [227, 93] width 44 height 12
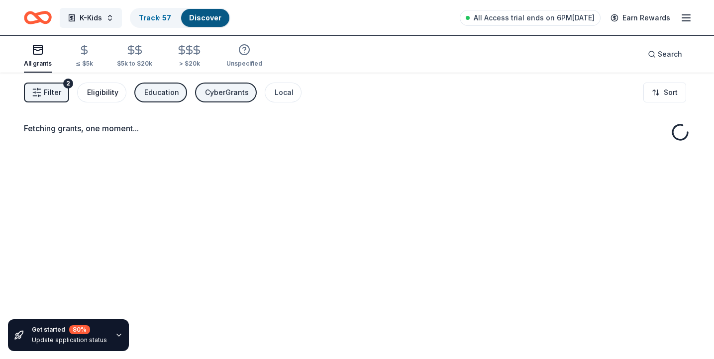
click at [100, 92] on div "Eligibility" at bounding box center [102, 93] width 31 height 12
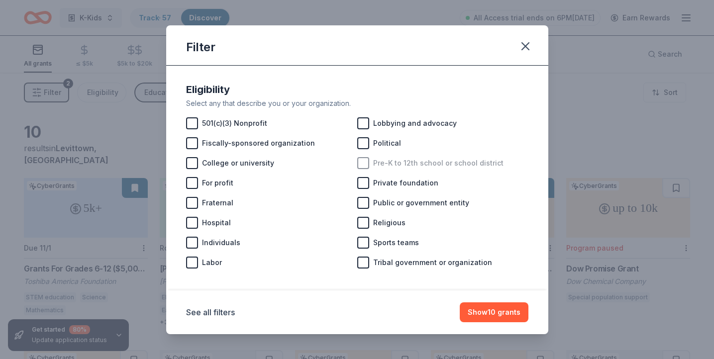
click at [409, 159] on span "Pre-K to 12th school or school district" at bounding box center [438, 163] width 130 height 12
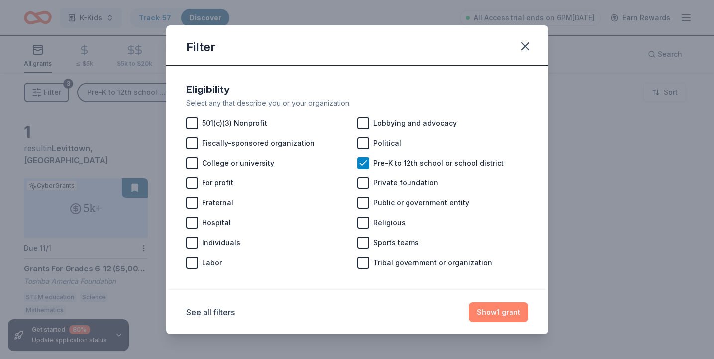
click at [482, 321] on button "Show 1 grant" at bounding box center [499, 313] width 60 height 20
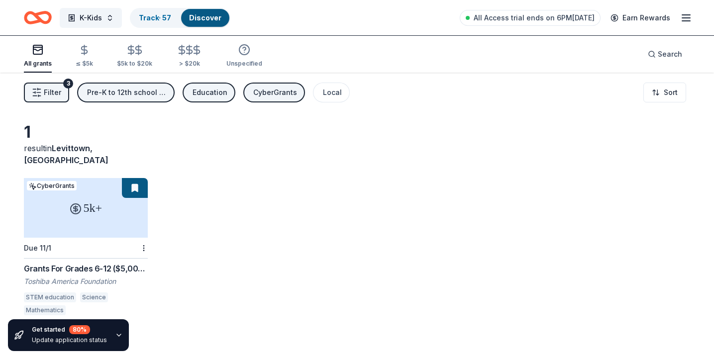
scroll to position [21, 0]
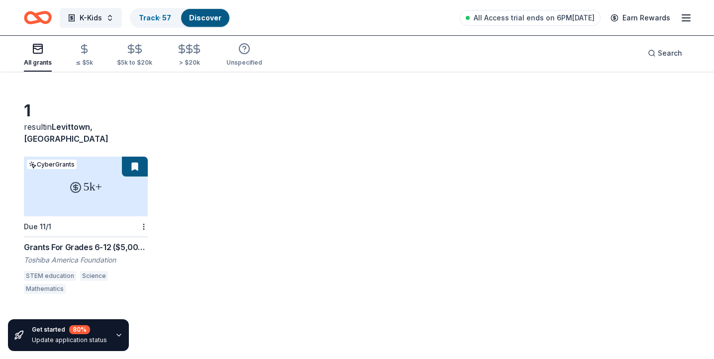
click at [32, 48] on icon "button" at bounding box center [38, 49] width 12 height 12
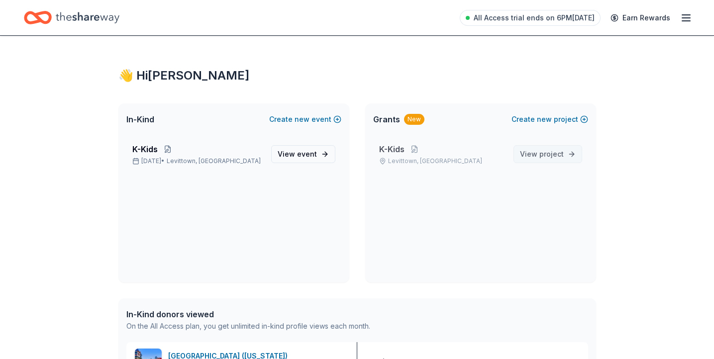
click at [517, 155] on link "View project" at bounding box center [548, 154] width 69 height 18
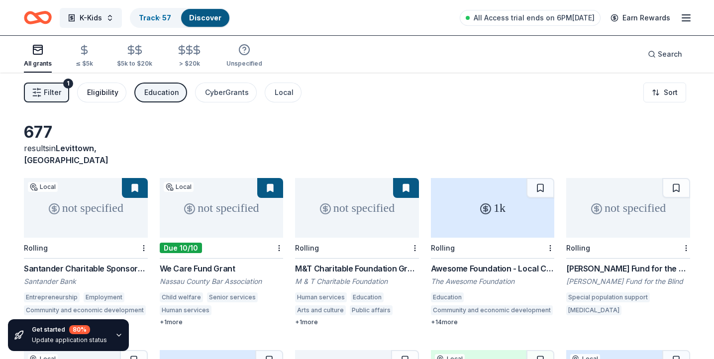
click at [105, 89] on div "Eligibility" at bounding box center [102, 93] width 31 height 12
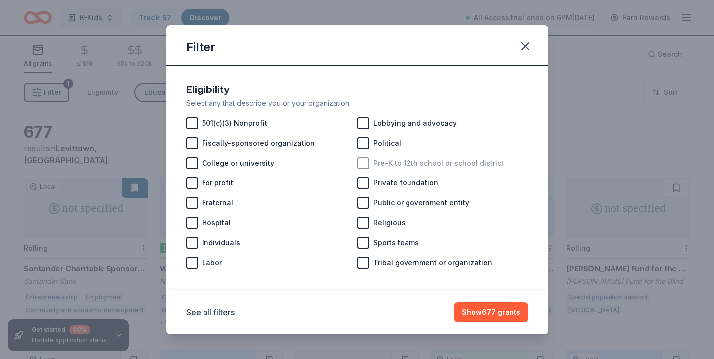
click at [387, 160] on span "Pre-K to 12th school or school district" at bounding box center [438, 163] width 130 height 12
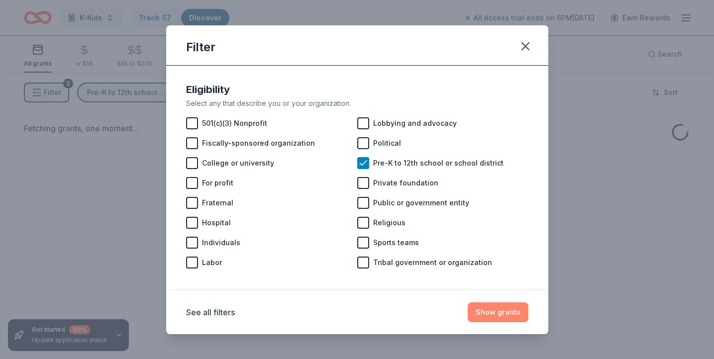
click at [484, 309] on button "Show grants" at bounding box center [498, 313] width 61 height 20
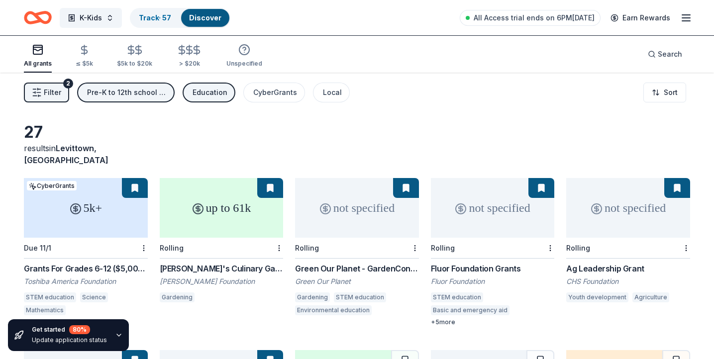
click at [131, 178] on button at bounding box center [135, 188] width 26 height 20
click at [336, 213] on div "not specified" at bounding box center [357, 208] width 124 height 60
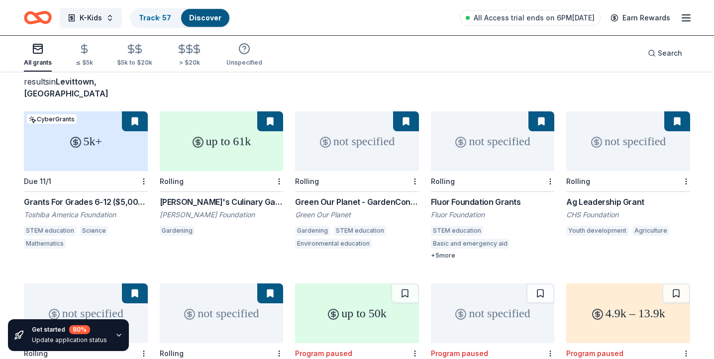
scroll to position [66, 0]
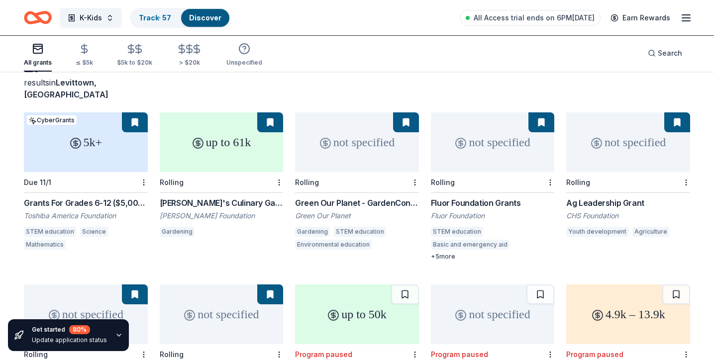
click at [624, 126] on div "not specified" at bounding box center [629, 143] width 124 height 60
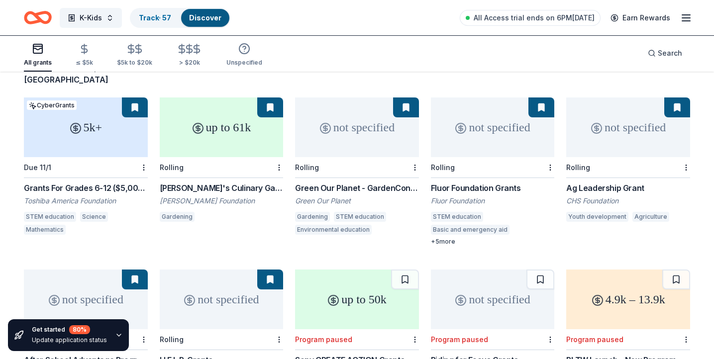
scroll to position [72, 0]
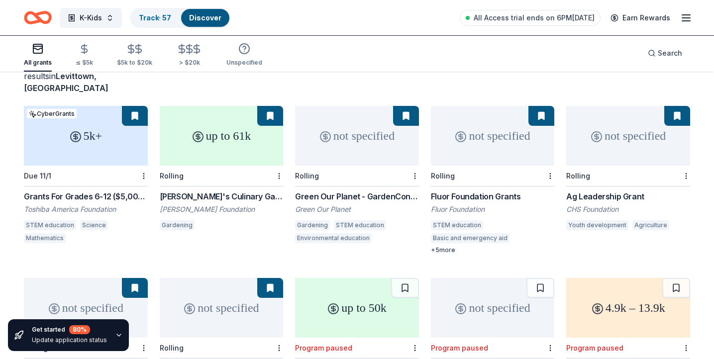
click at [616, 144] on div "not specified" at bounding box center [629, 136] width 124 height 60
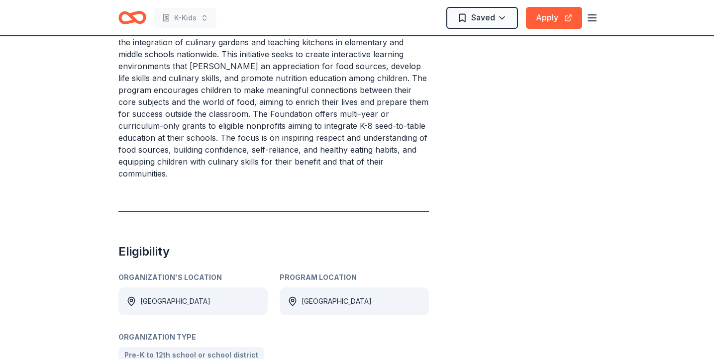
scroll to position [431, 0]
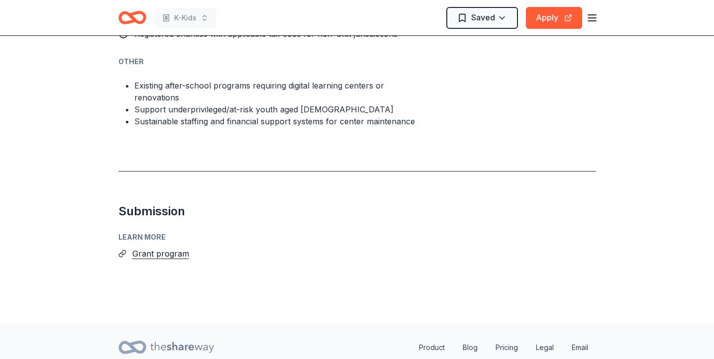
scroll to position [724, 0]
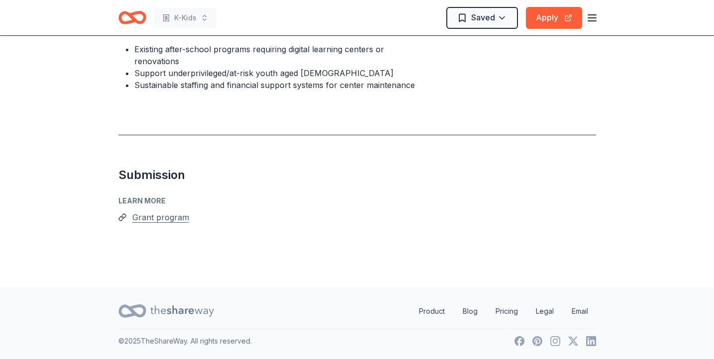
click at [173, 220] on button "Grant program" at bounding box center [160, 217] width 57 height 13
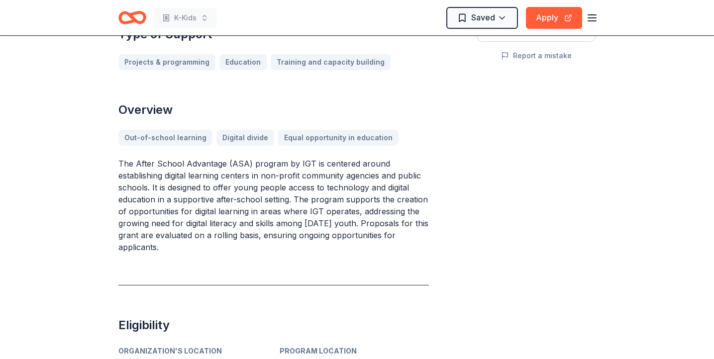
scroll to position [0, 0]
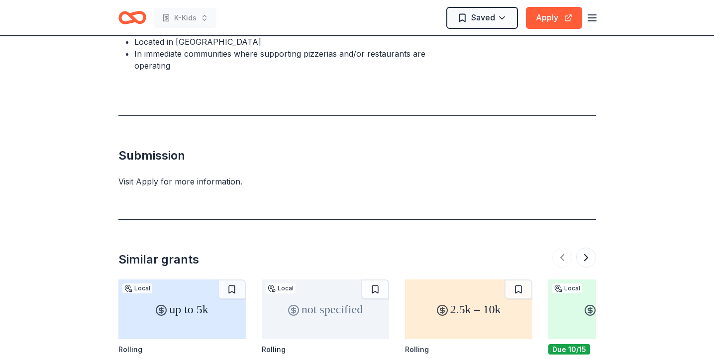
scroll to position [729, 0]
click at [549, 13] on button "Apply" at bounding box center [554, 18] width 56 height 22
click at [554, 26] on button "Apply" at bounding box center [554, 18] width 56 height 22
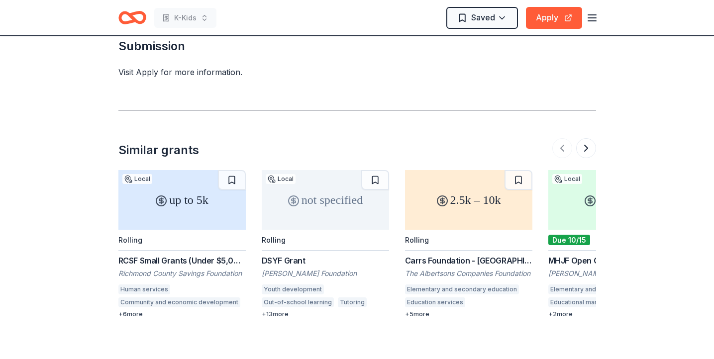
scroll to position [839, 0]
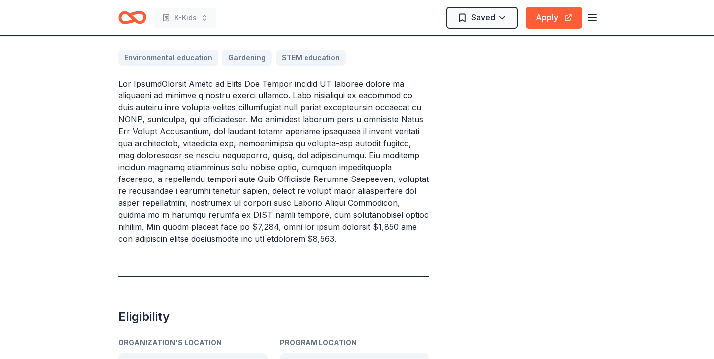
scroll to position [361, 0]
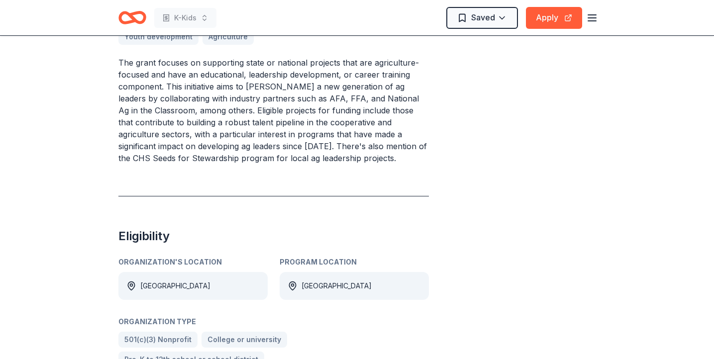
scroll to position [337, 0]
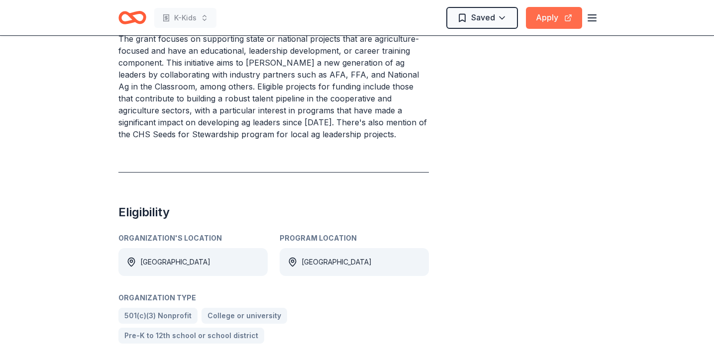
scroll to position [265, 0]
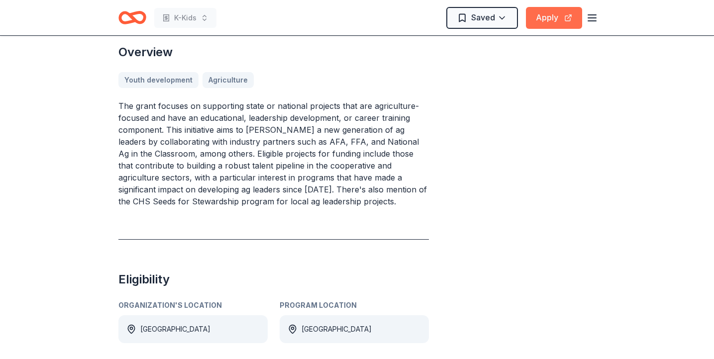
click at [550, 22] on button "Apply" at bounding box center [554, 18] width 56 height 22
